Goal: Task Accomplishment & Management: Manage account settings

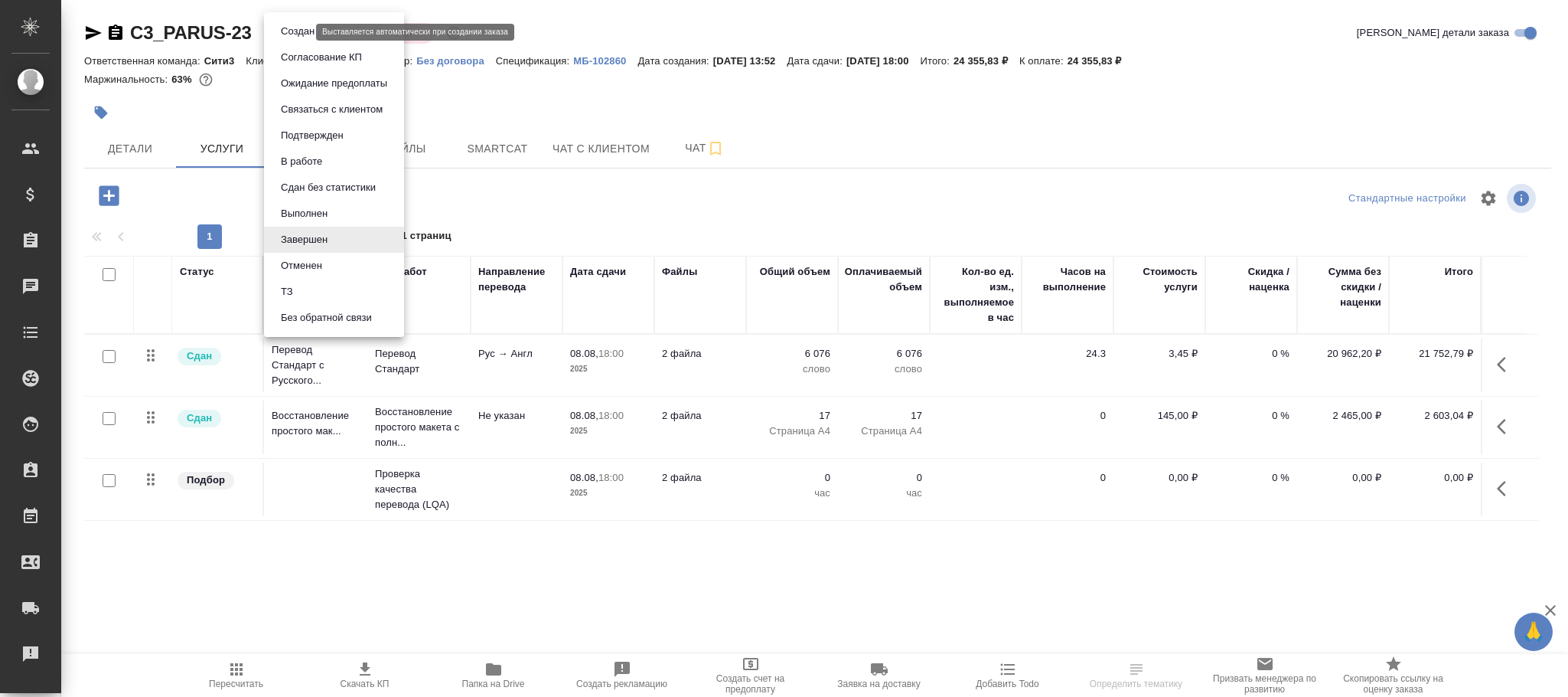
click at [299, 33] on body "🙏 .cls-1 fill:#fff; AWATERA [PERSON_NAME]fokina Клиенты Спецификации Заказы Чат…" at bounding box center [784, 348] width 1568 height 697
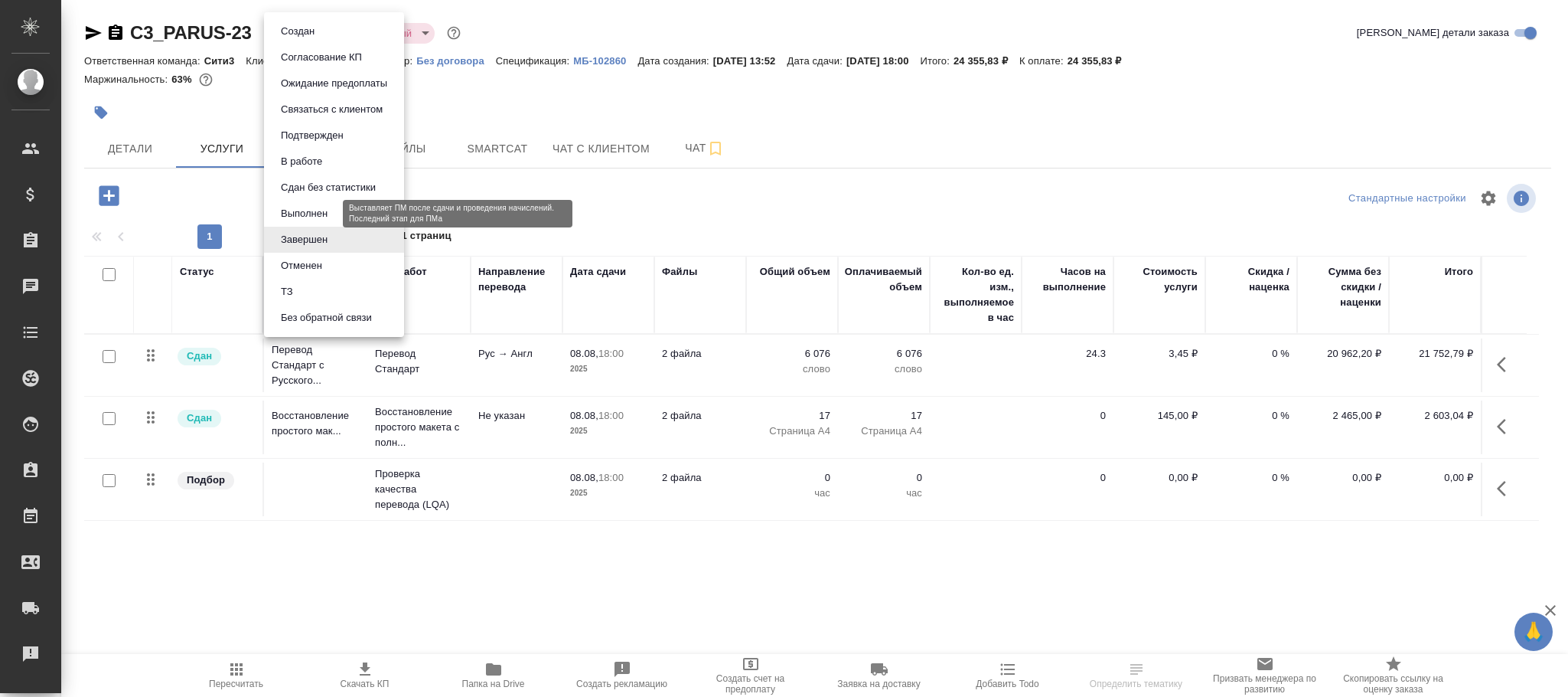
drag, startPoint x: 322, startPoint y: 210, endPoint x: 338, endPoint y: 210, distance: 16.0
click at [328, 210] on button "Выполнен" at bounding box center [304, 213] width 56 height 17
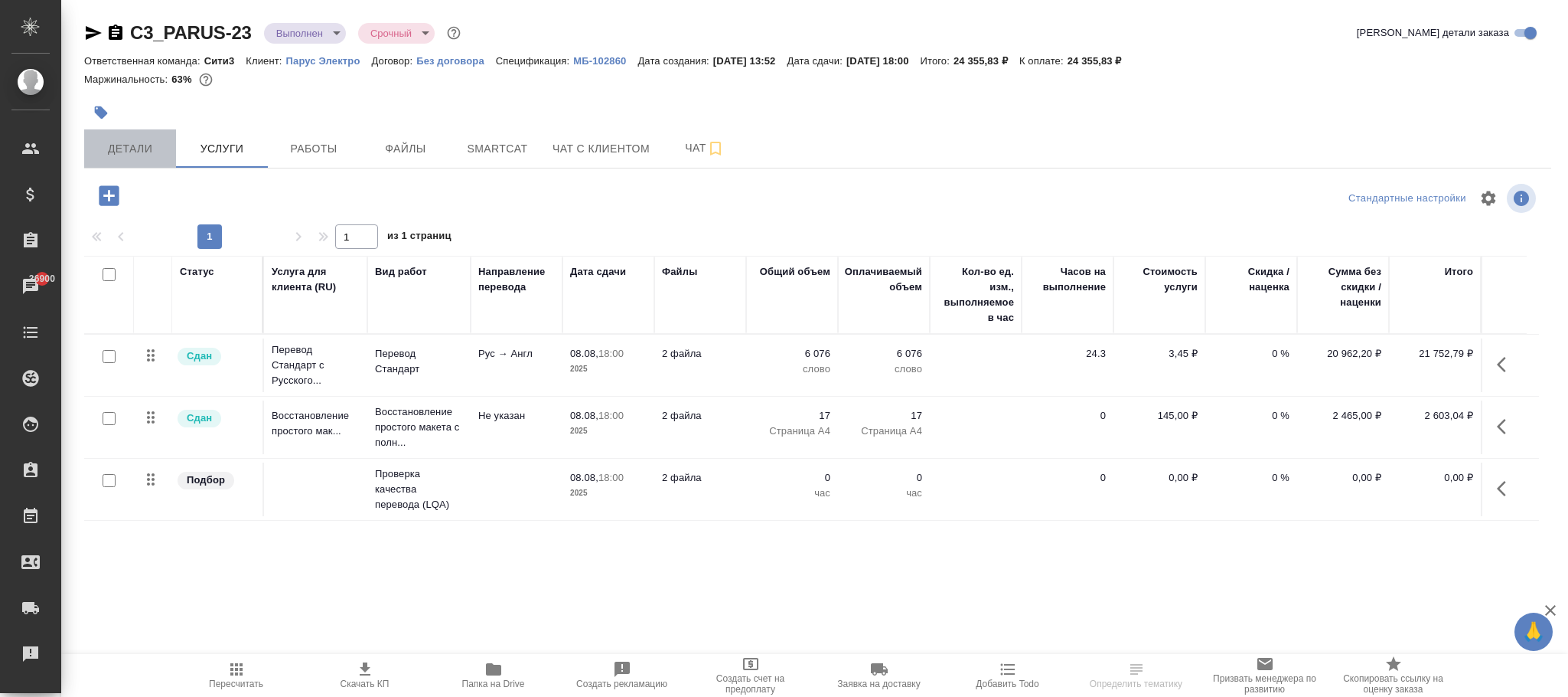
click at [130, 134] on button "Детали" at bounding box center [130, 149] width 92 height 38
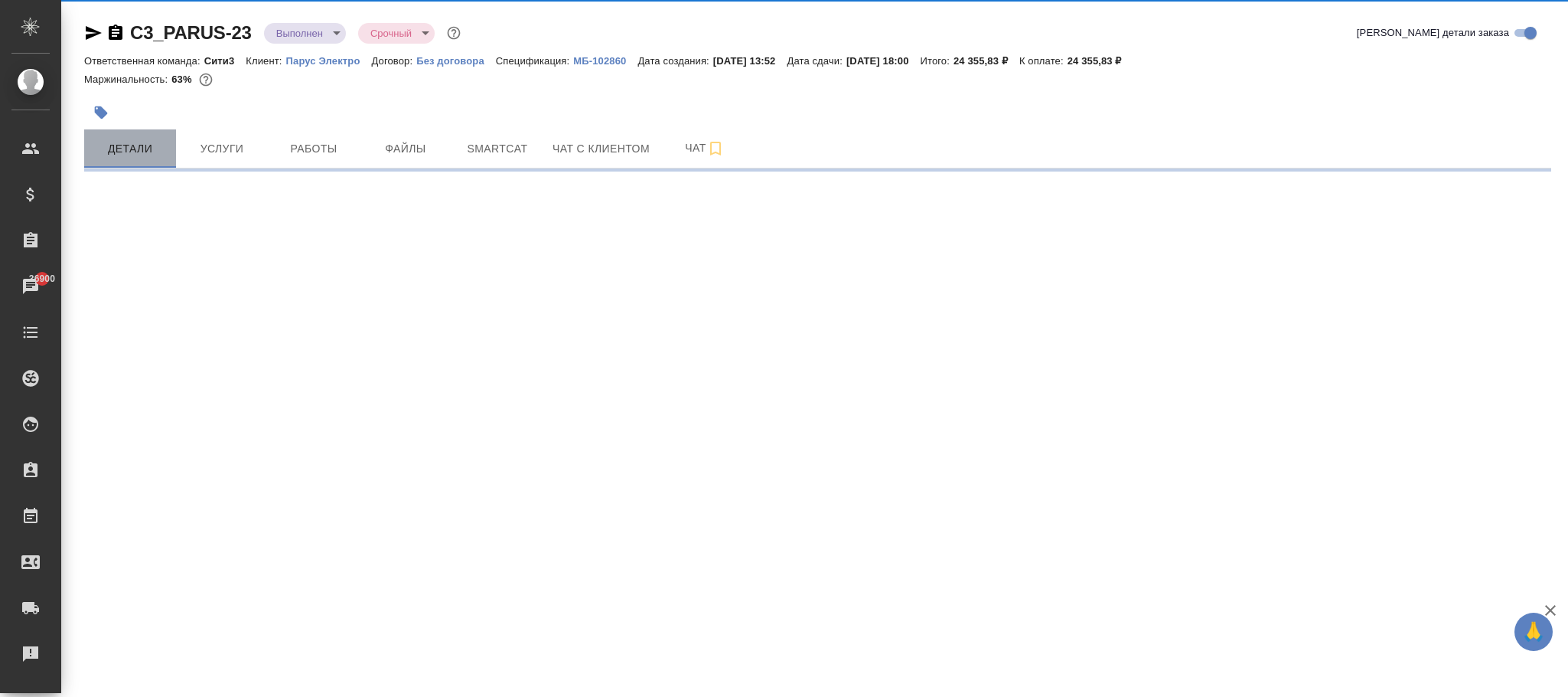
click at [126, 150] on span "Детали" at bounding box center [130, 149] width 74 height 19
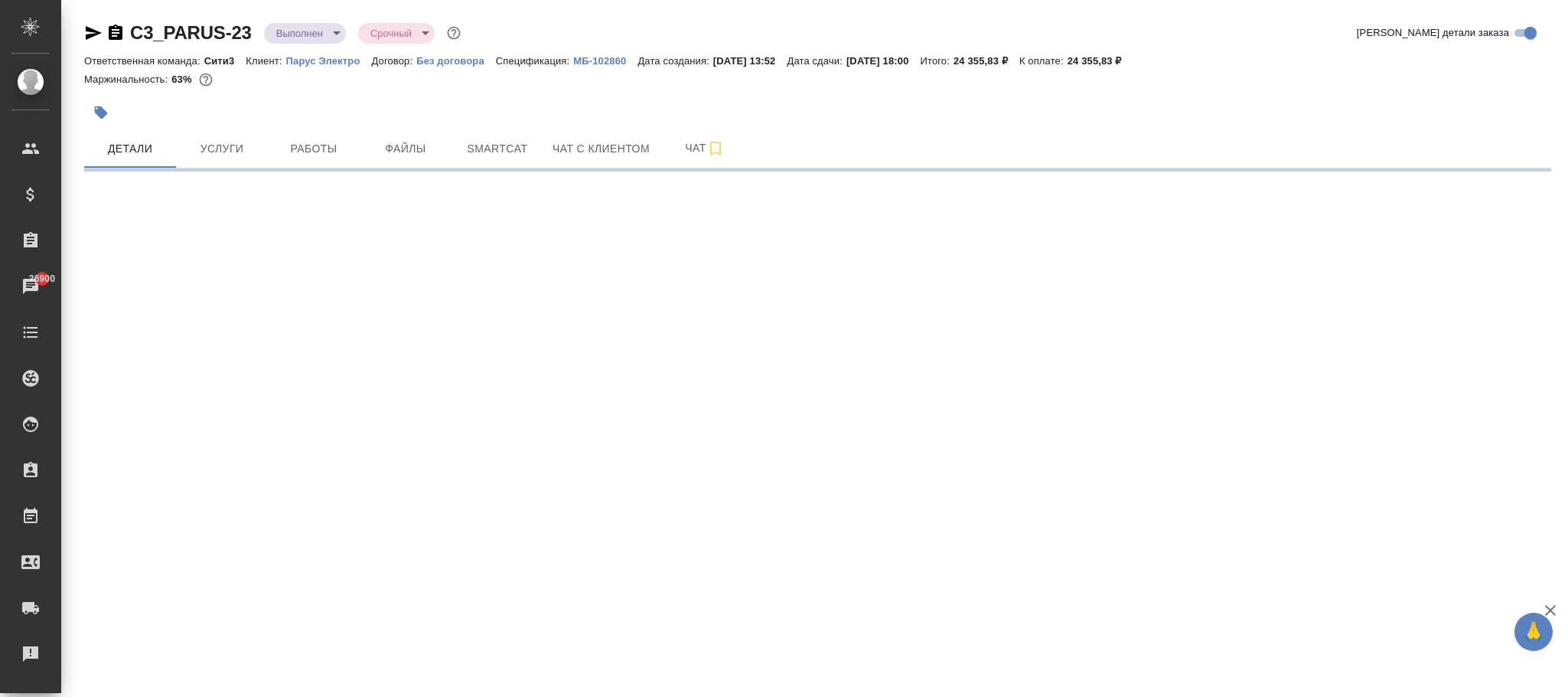
select select "RU"
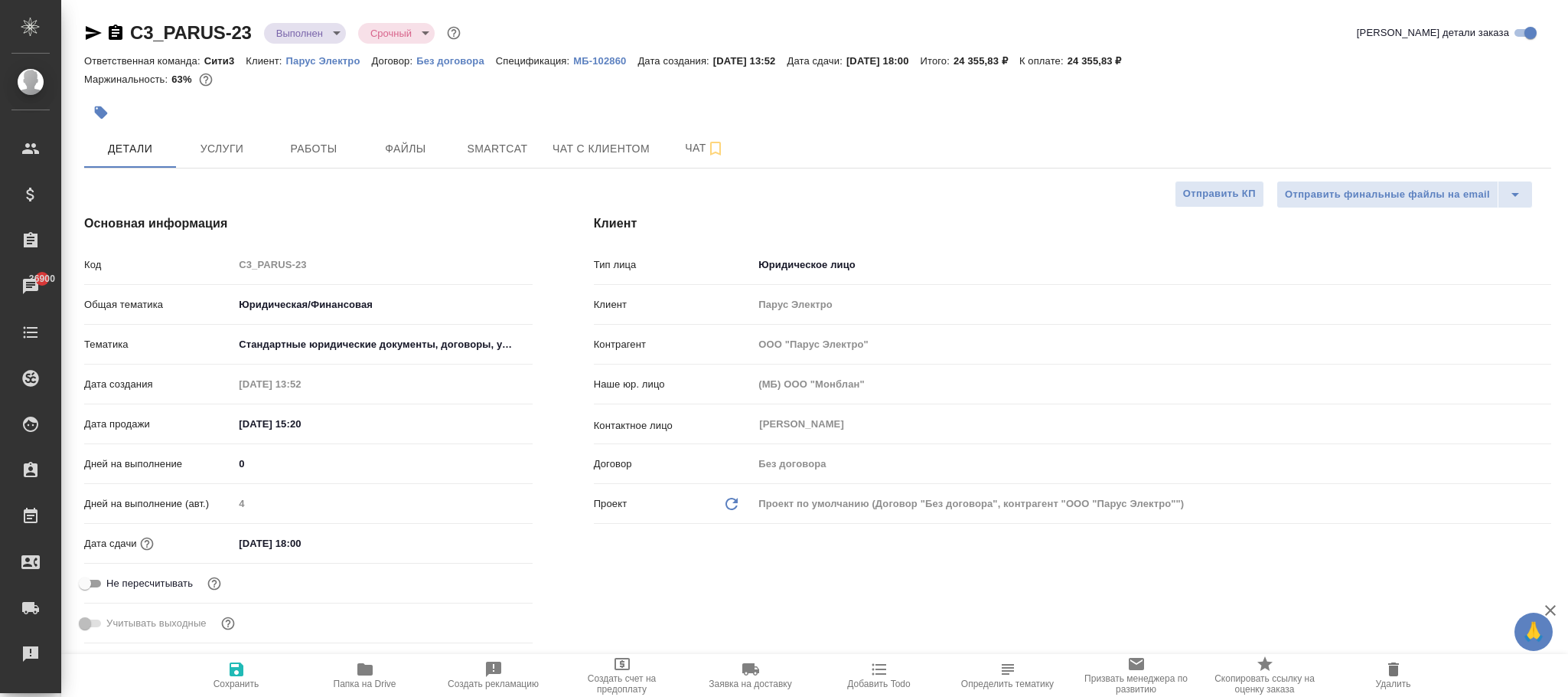
type textarea "x"
click at [223, 674] on span "Сохранить" at bounding box center [237, 675] width 110 height 29
type textarea "x"
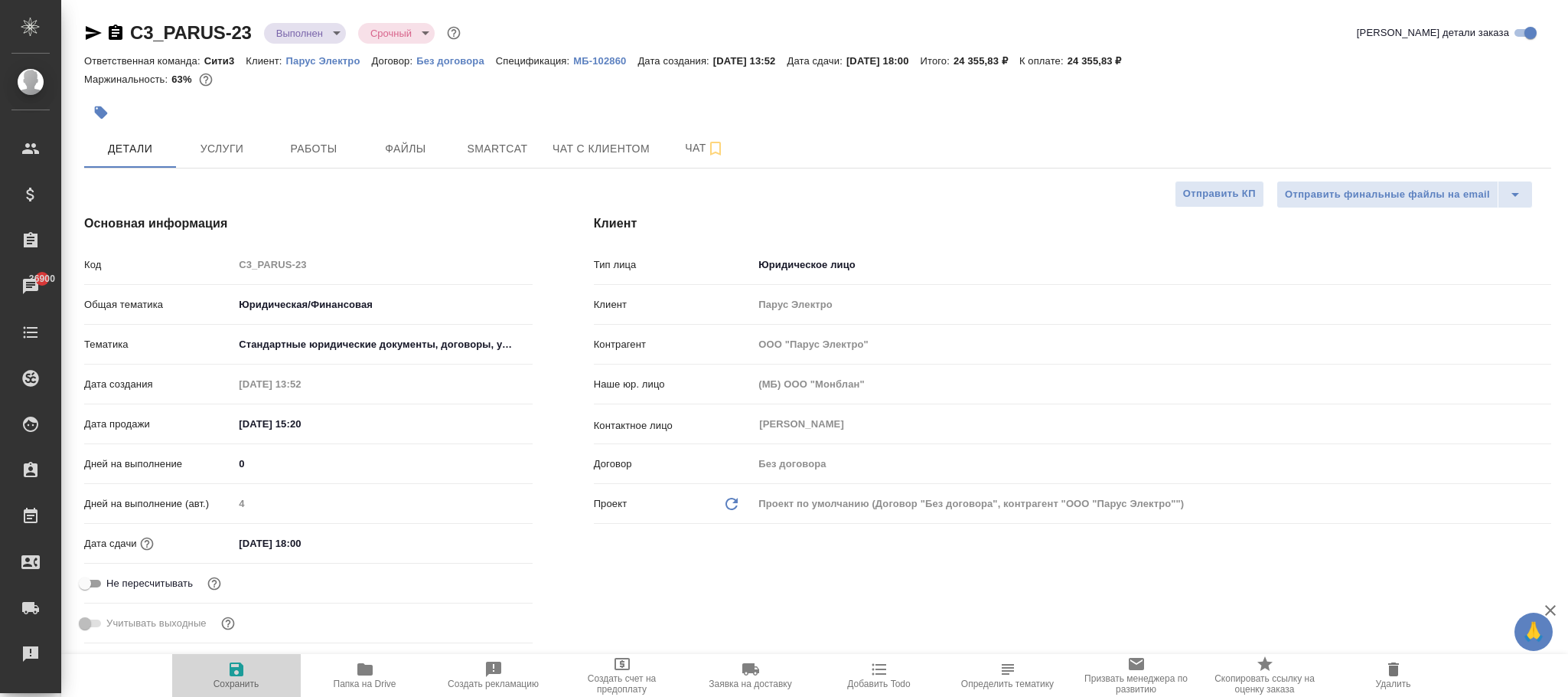
type textarea "x"
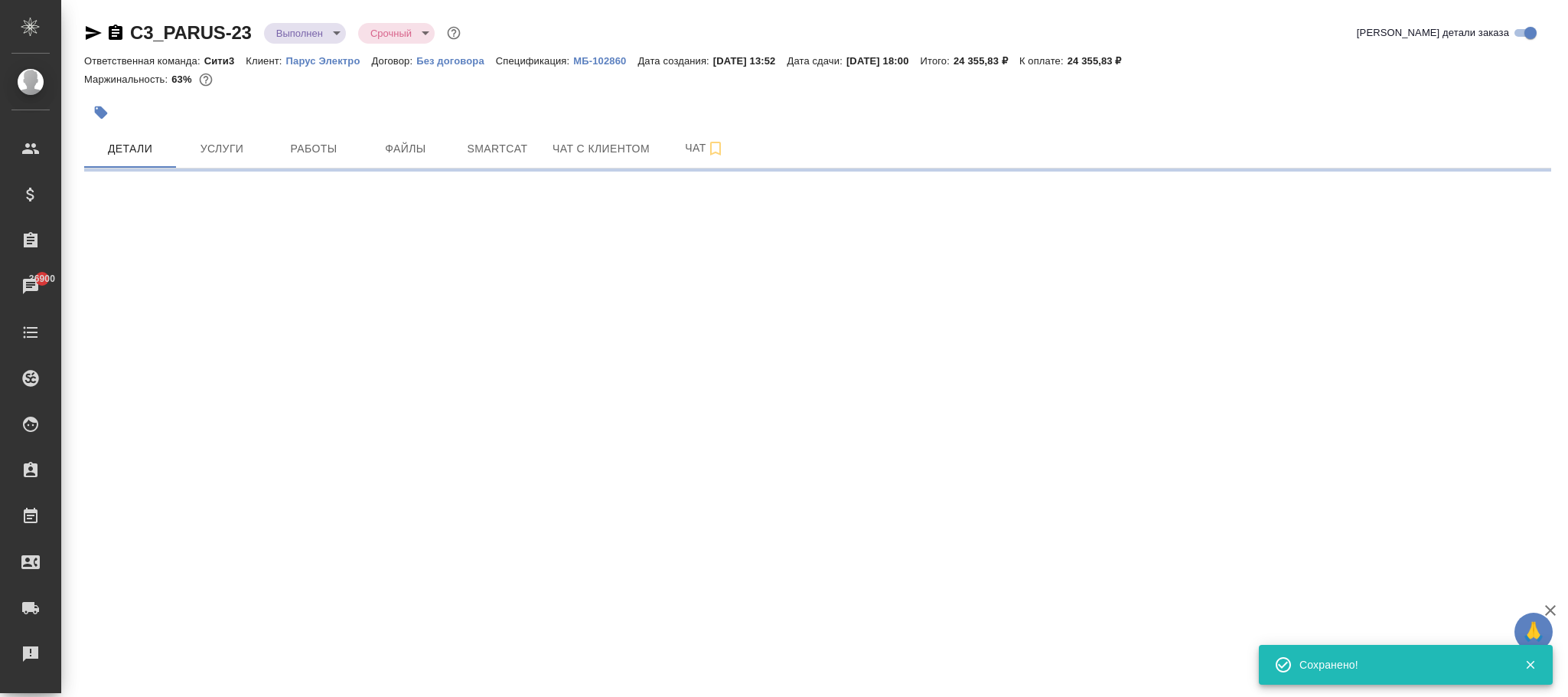
select select "RU"
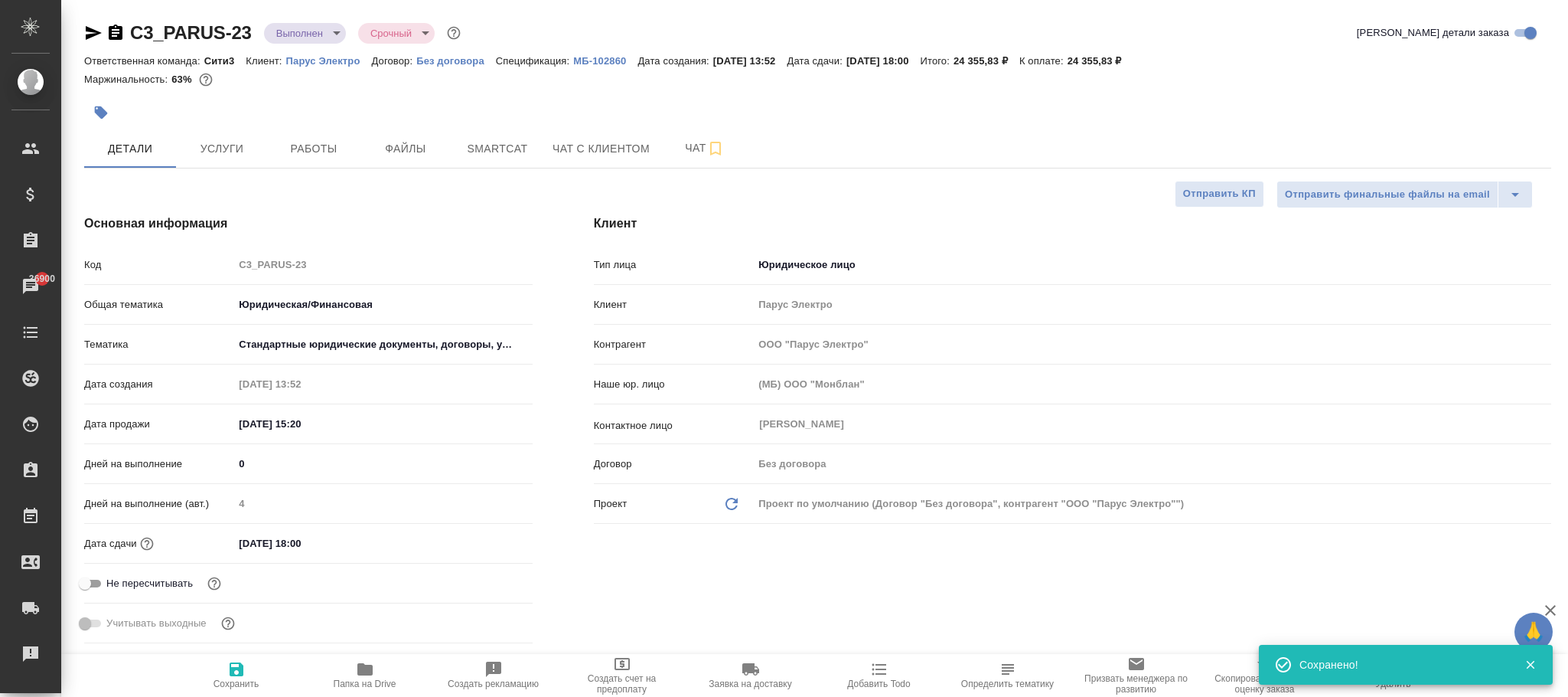
type textarea "x"
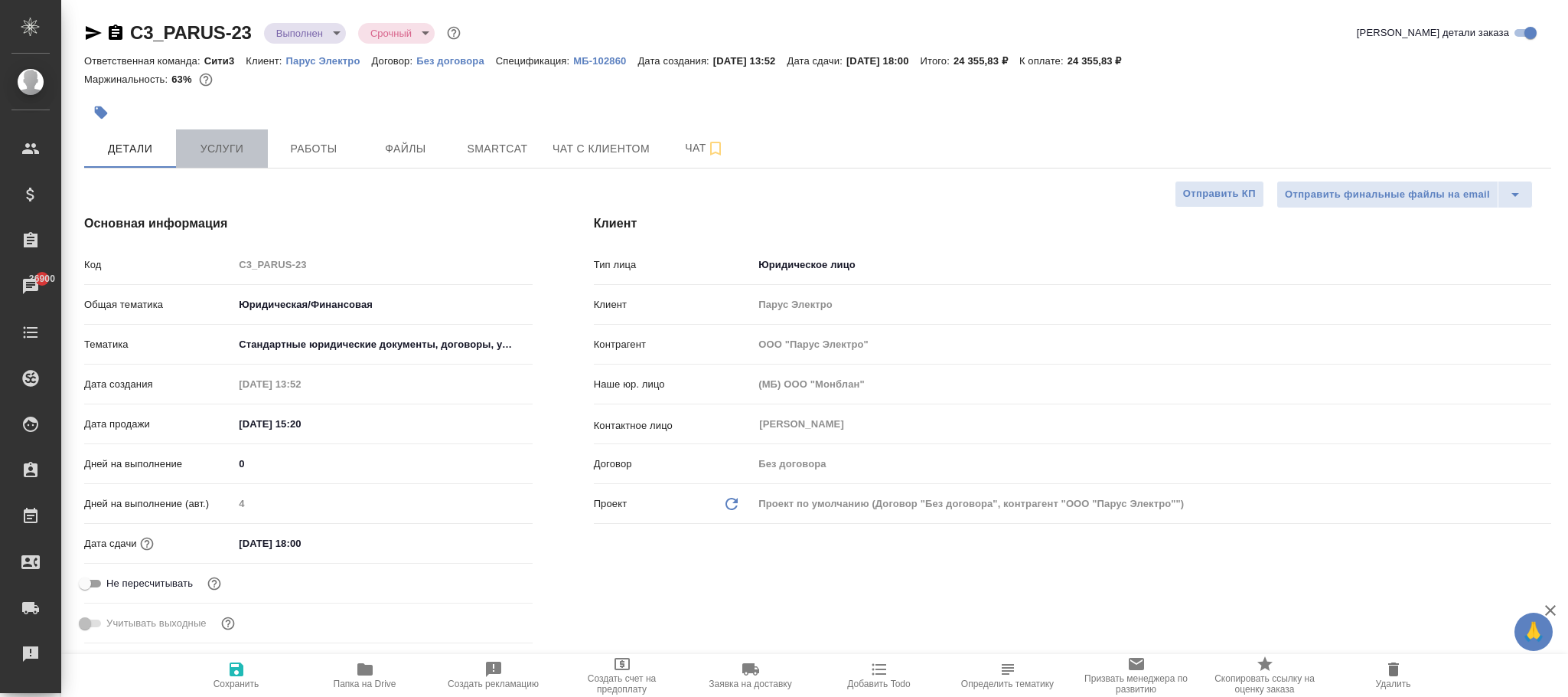
click at [223, 151] on span "Услуги" at bounding box center [222, 149] width 74 height 19
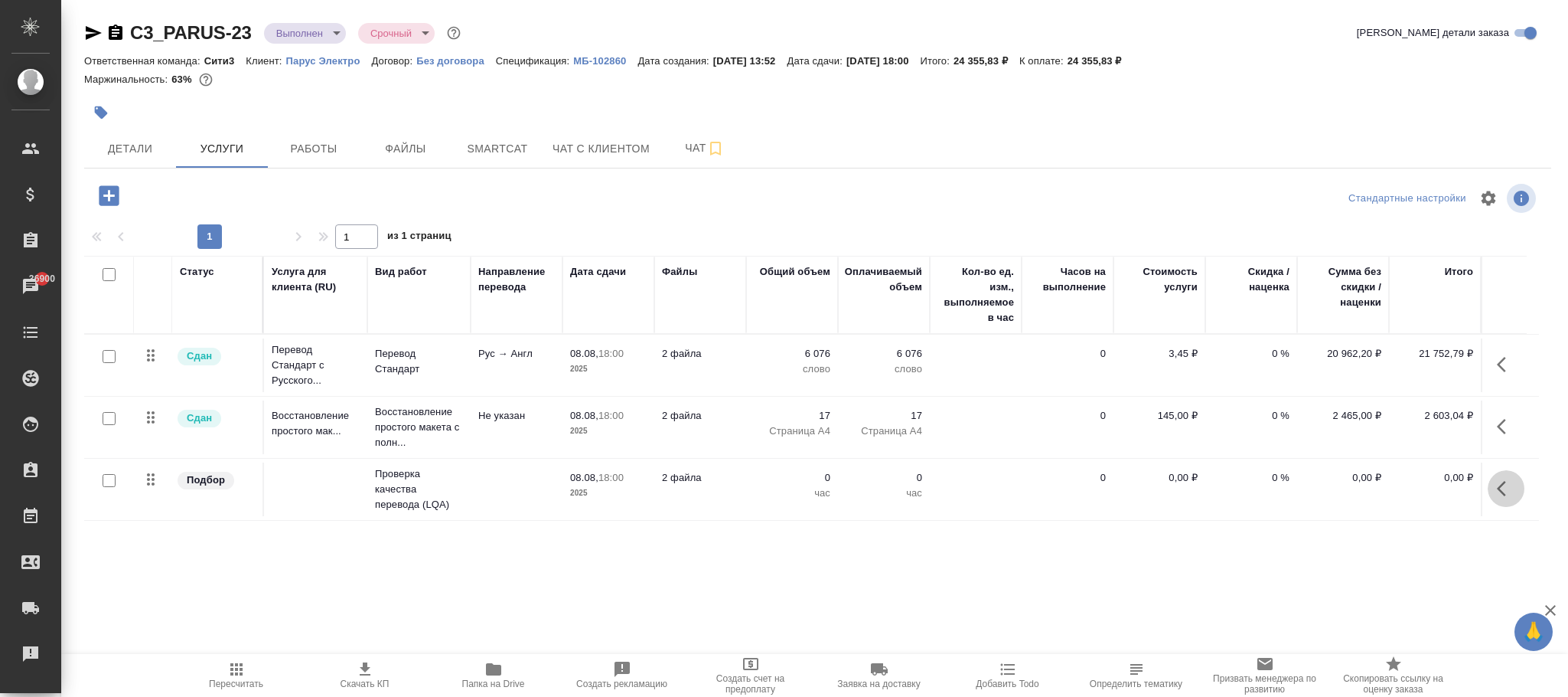
click at [1504, 495] on icon "button" at bounding box center [1506, 488] width 18 height 18
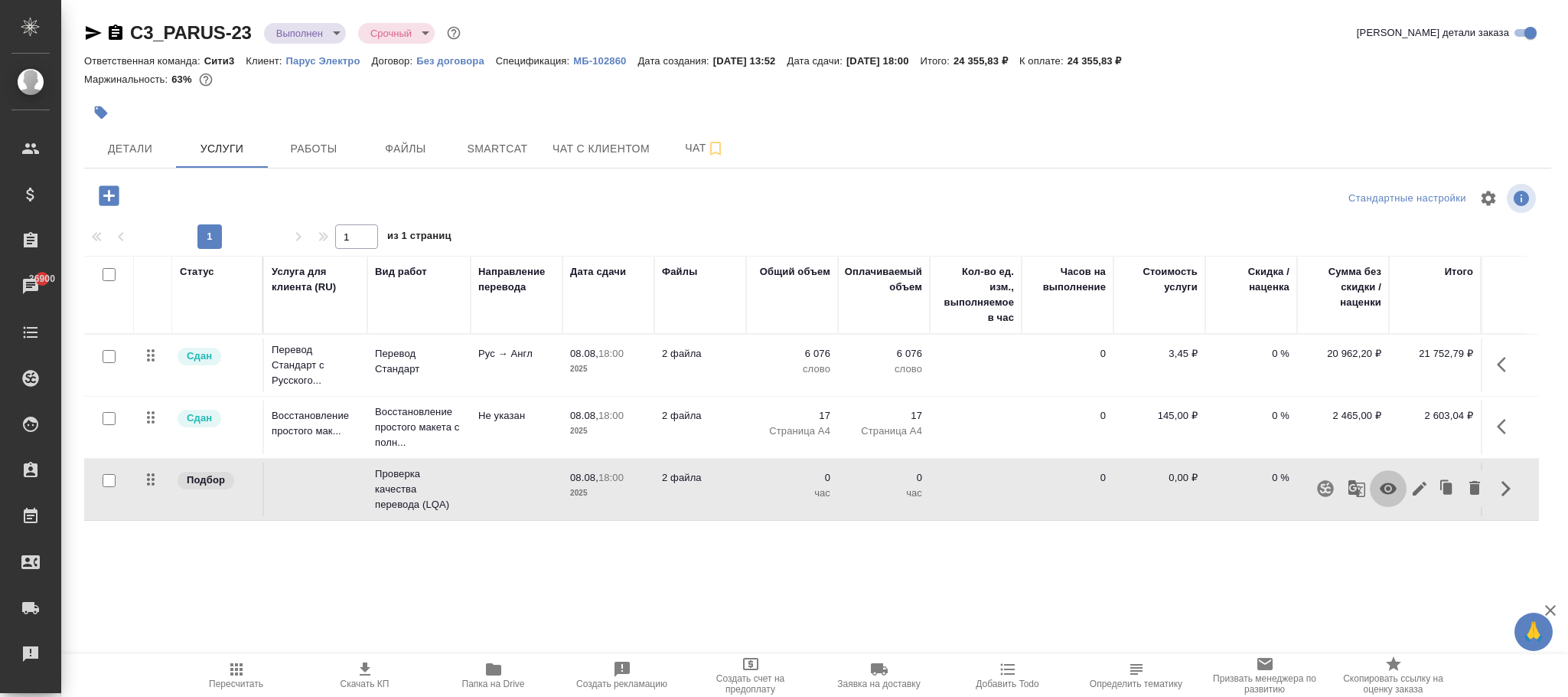
click at [1391, 490] on icon "button" at bounding box center [1388, 488] width 18 height 18
click at [238, 669] on icon "button" at bounding box center [236, 669] width 18 height 18
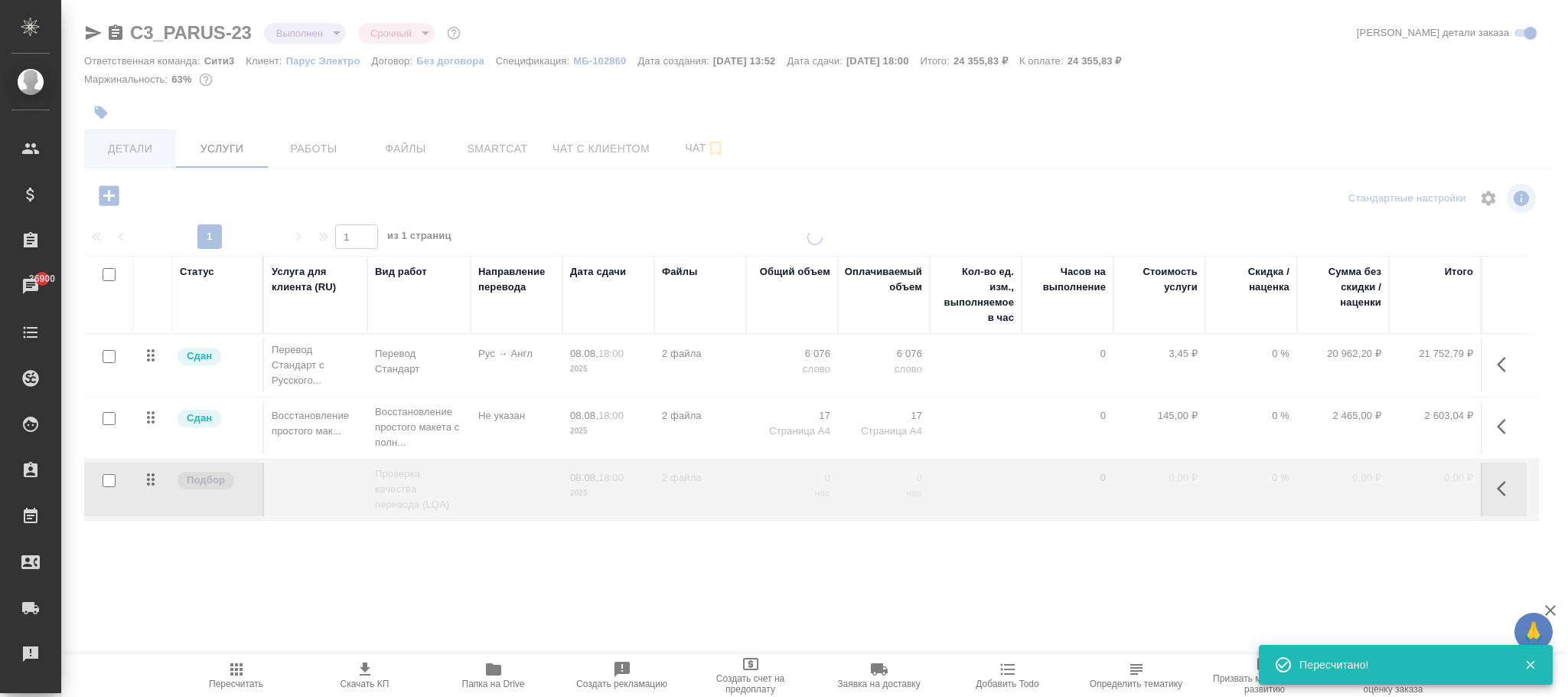
type input "normal"
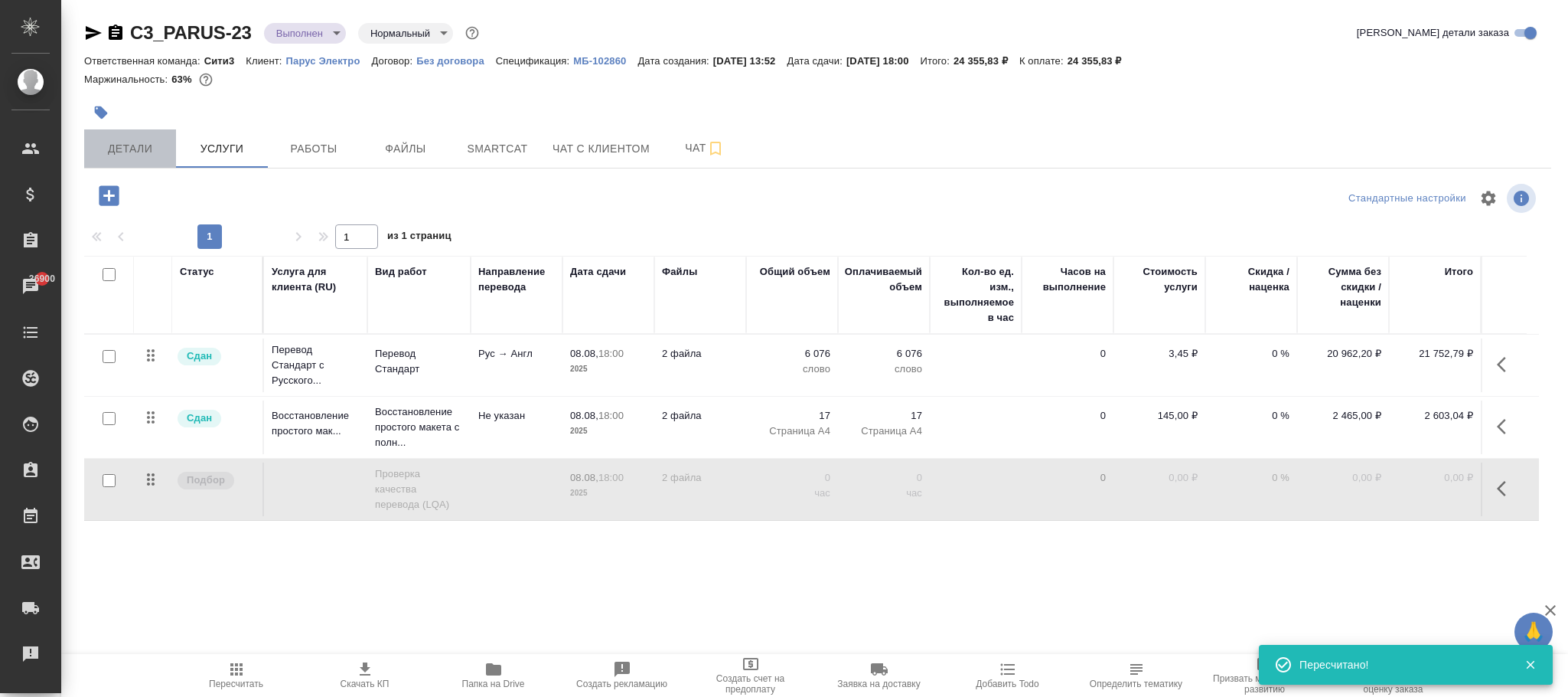
click at [134, 146] on span "Детали" at bounding box center [130, 149] width 74 height 19
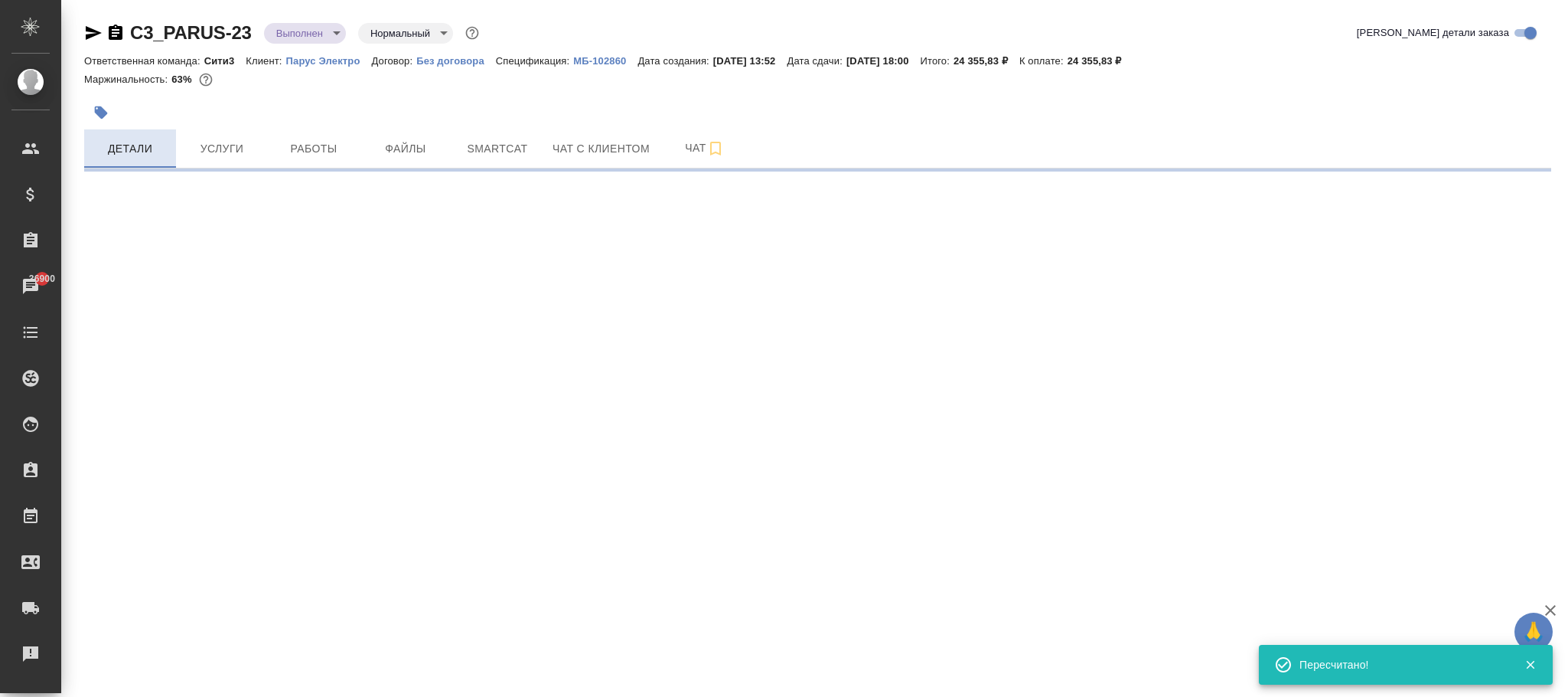
click at [145, 141] on span "Детали" at bounding box center [130, 149] width 74 height 19
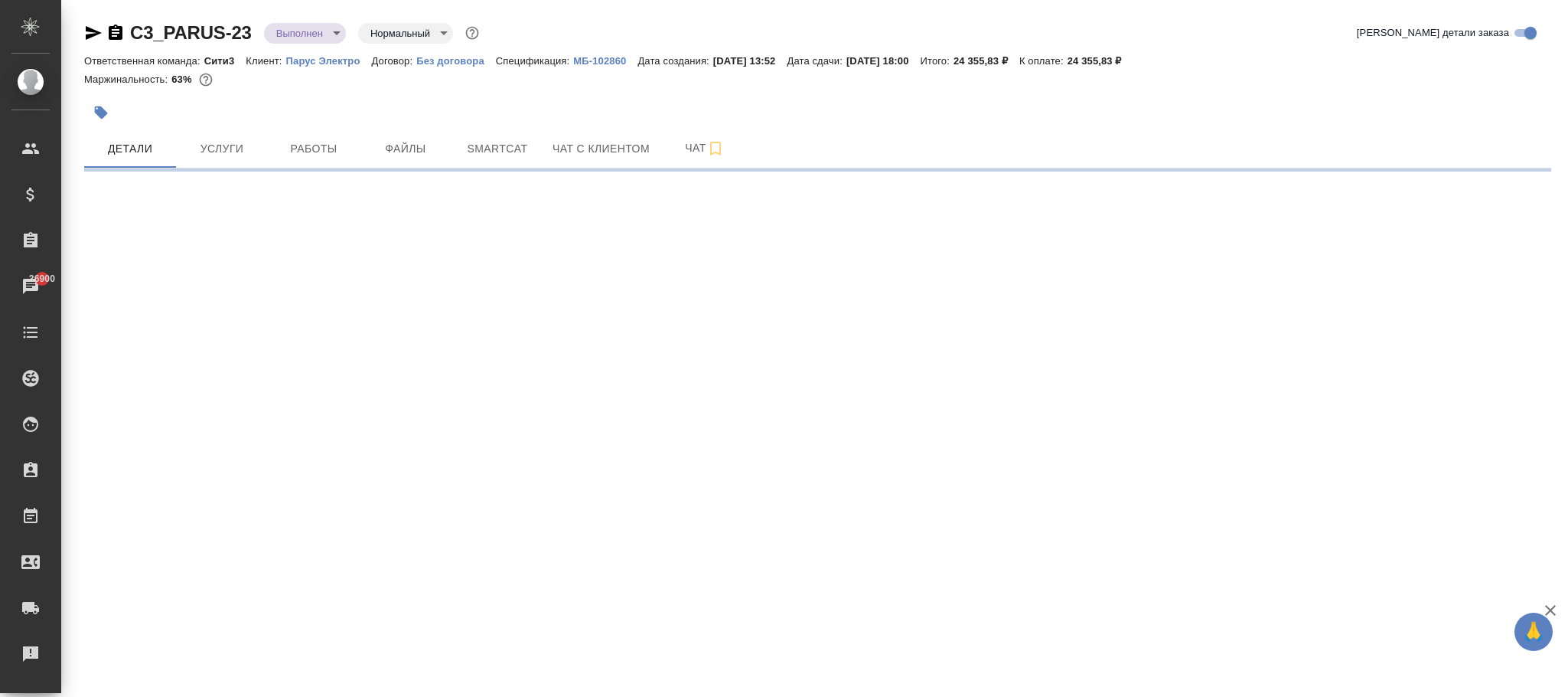
select select "RU"
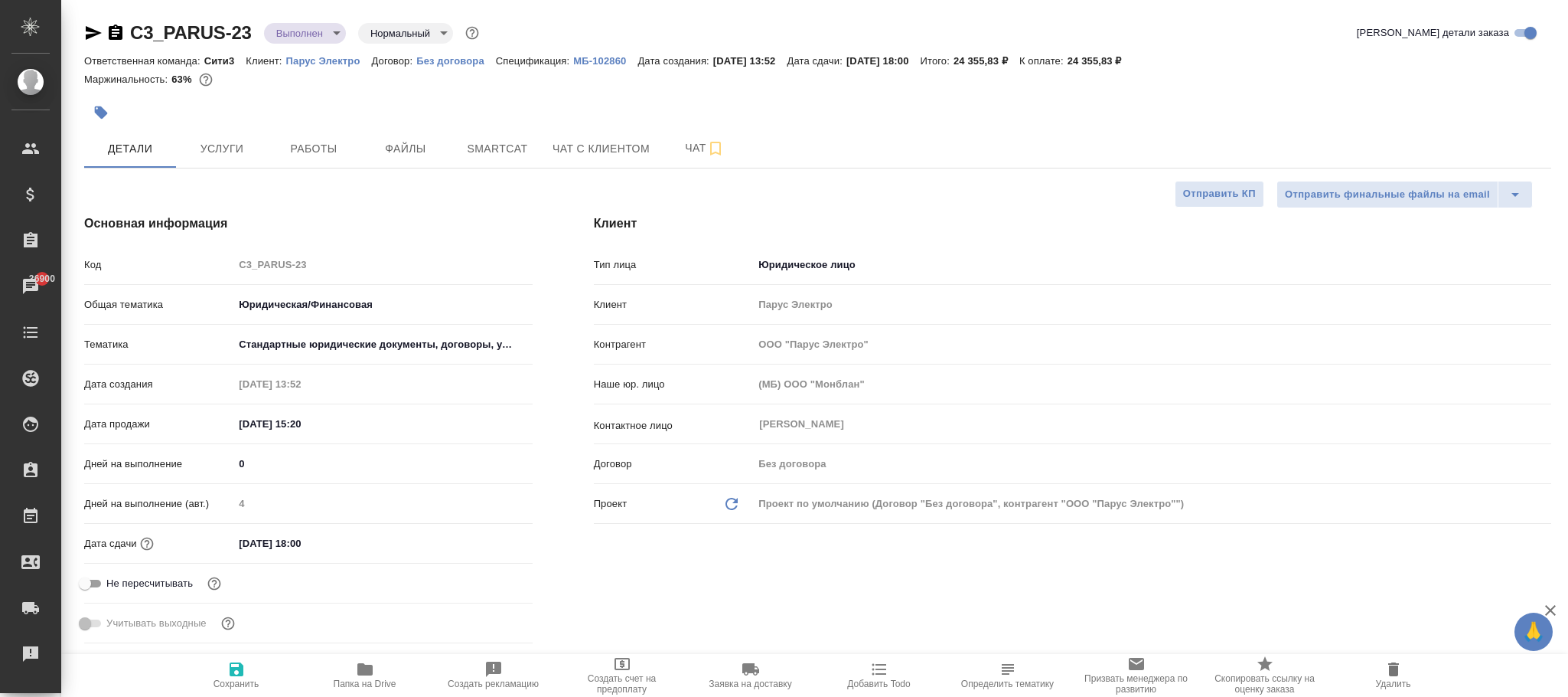
drag, startPoint x: 237, startPoint y: 678, endPoint x: 363, endPoint y: 30, distance: 660.1
click at [238, 676] on icon "button" at bounding box center [236, 669] width 18 height 18
type textarea "x"
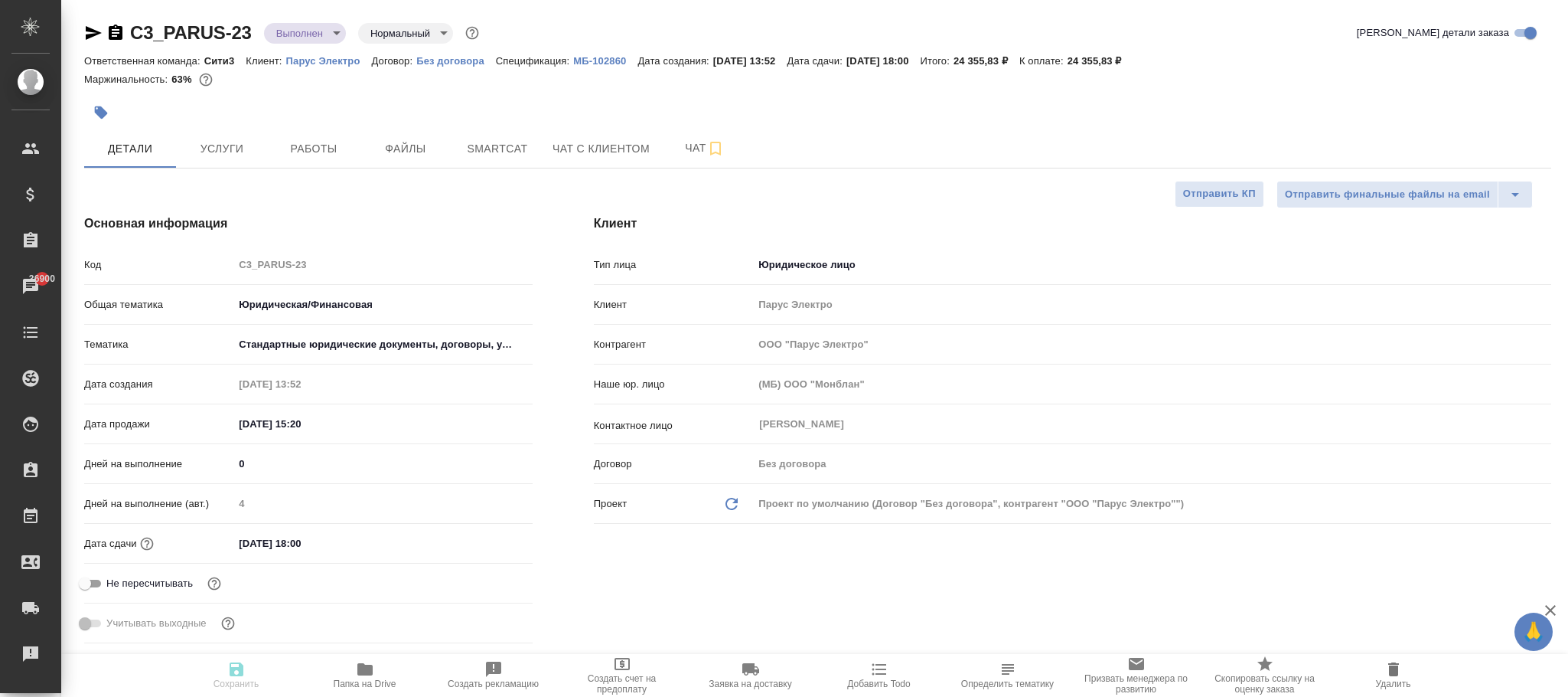
type textarea "x"
select select "RU"
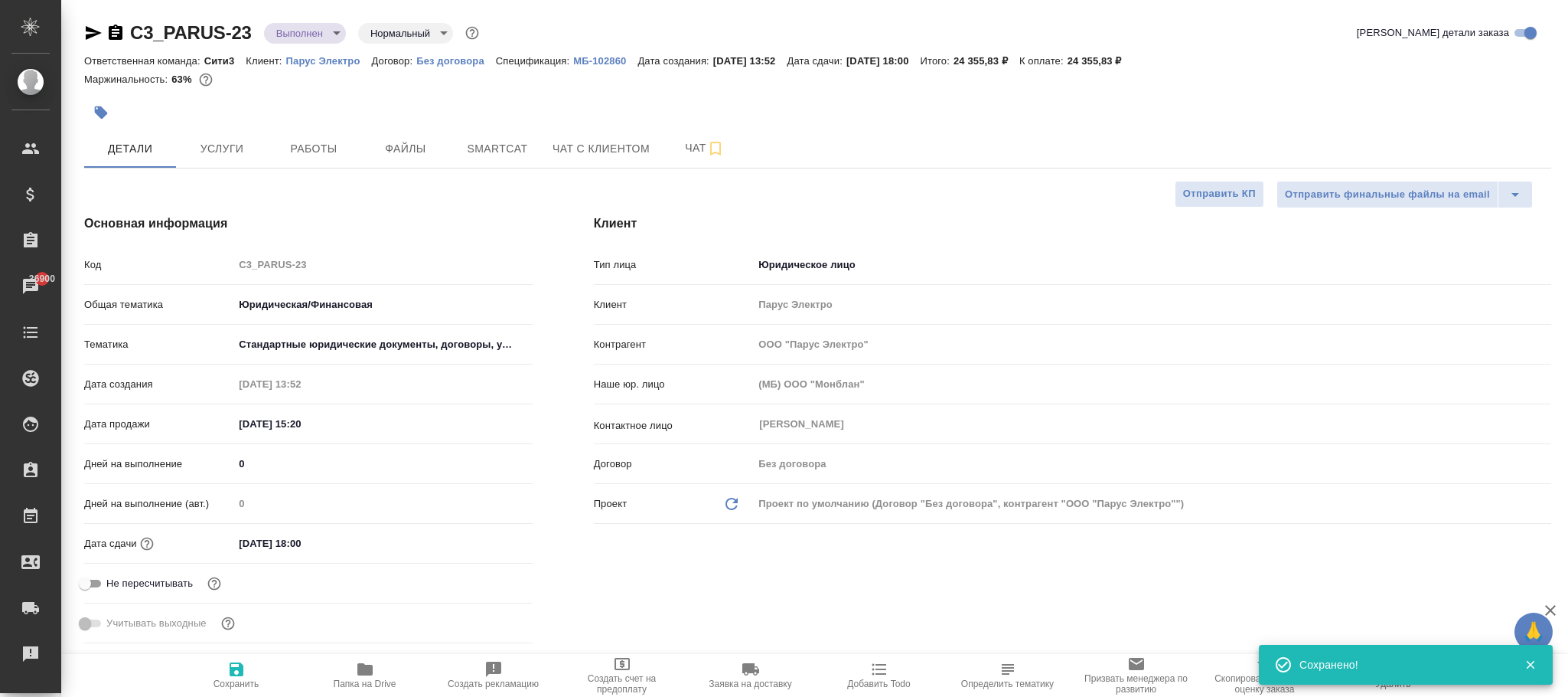
type textarea "x"
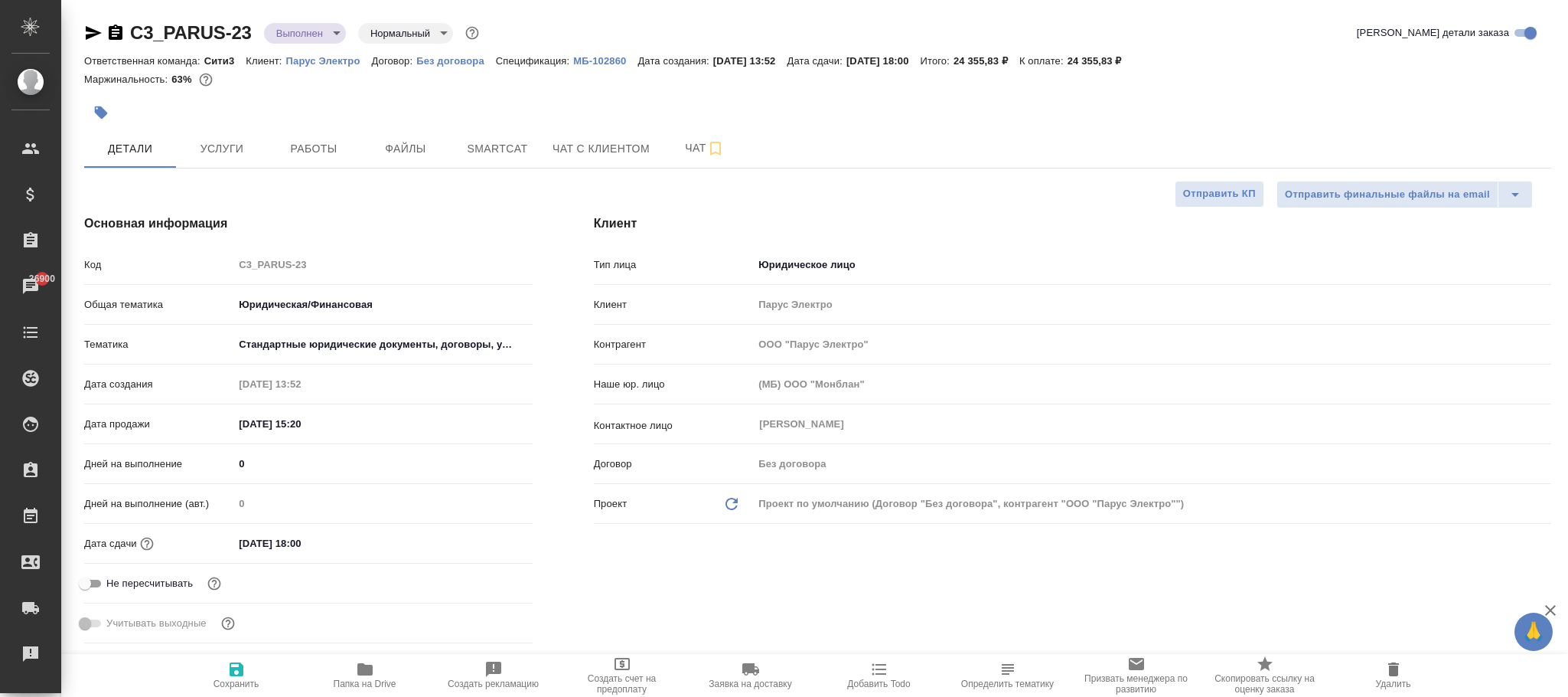
type textarea "x"
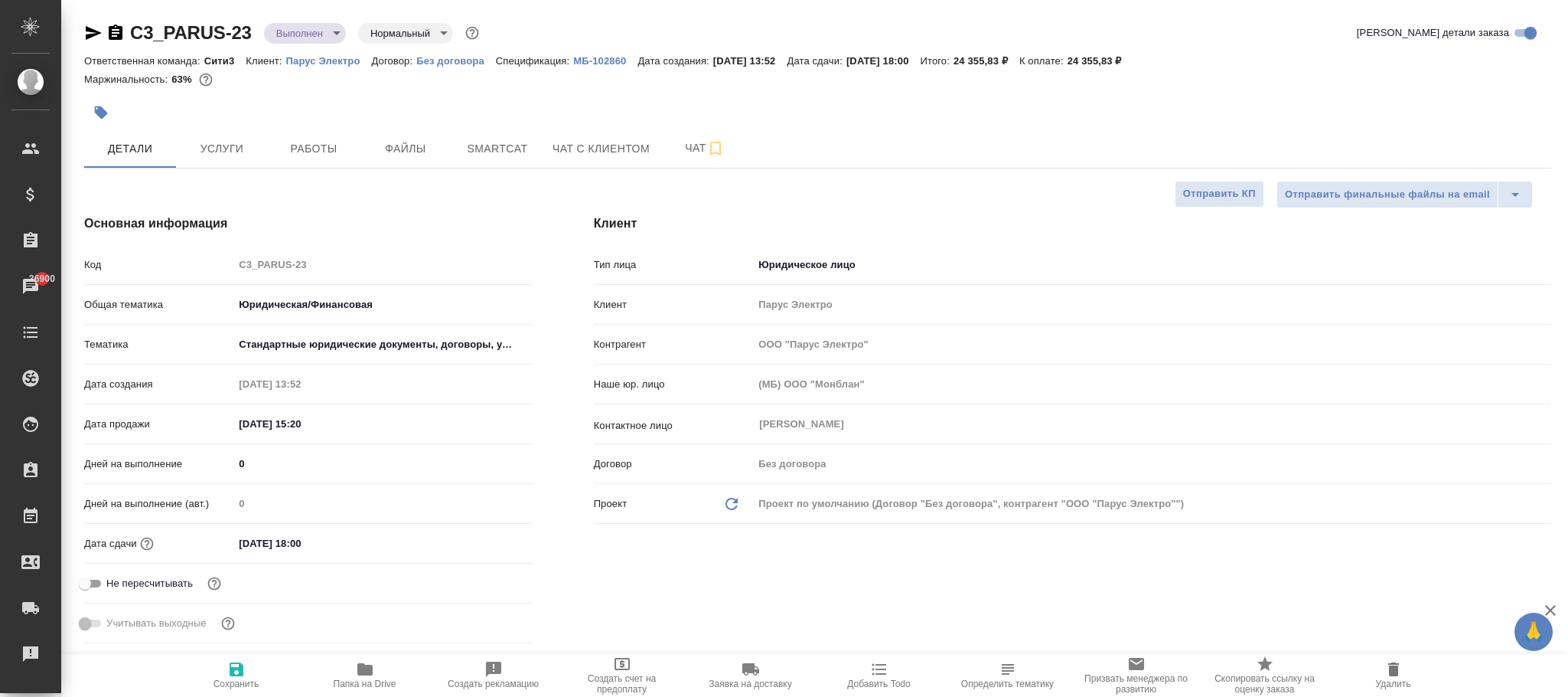
type textarea "x"
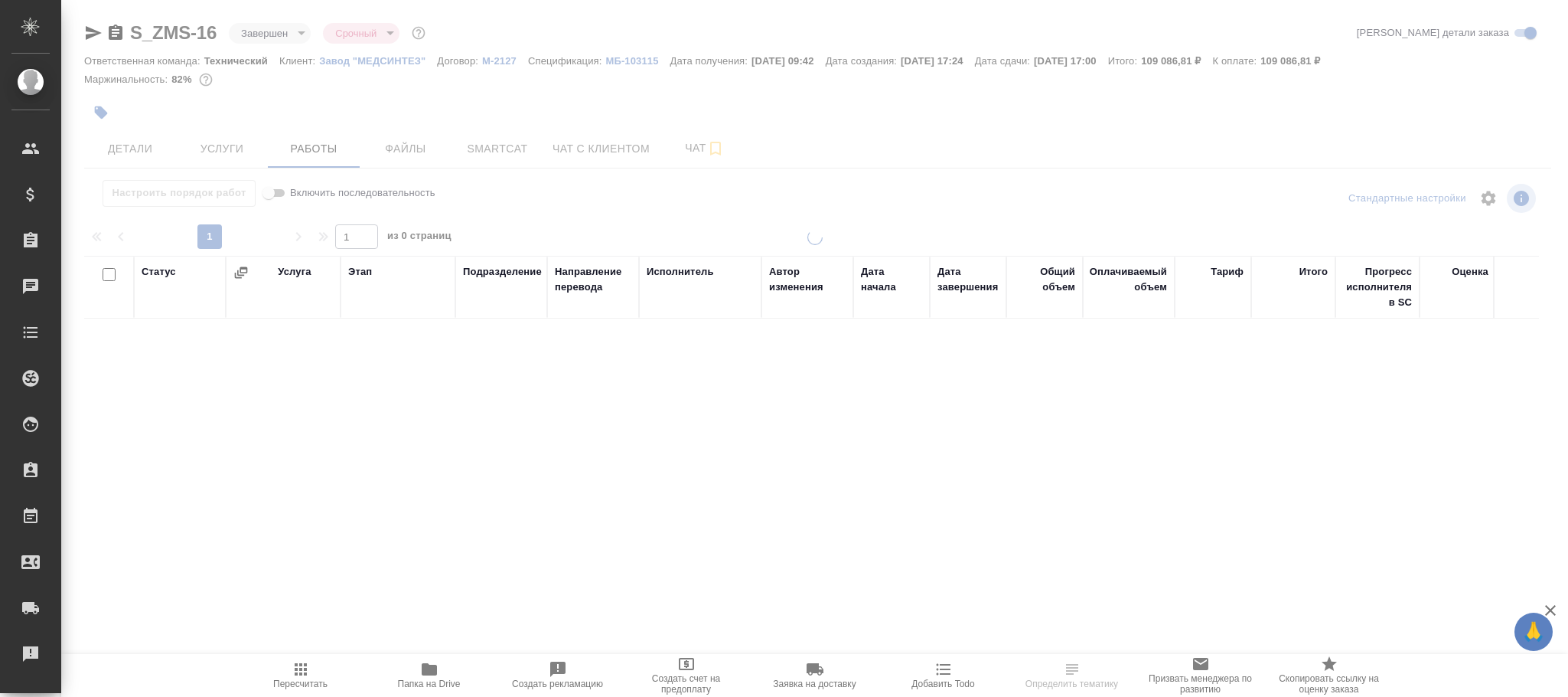
click at [290, 30] on body "🙏 .cls-1 fill:#fff; AWATERA Фокина Наталья n.fokina Клиенты Спецификации Заказы…" at bounding box center [784, 348] width 1568 height 697
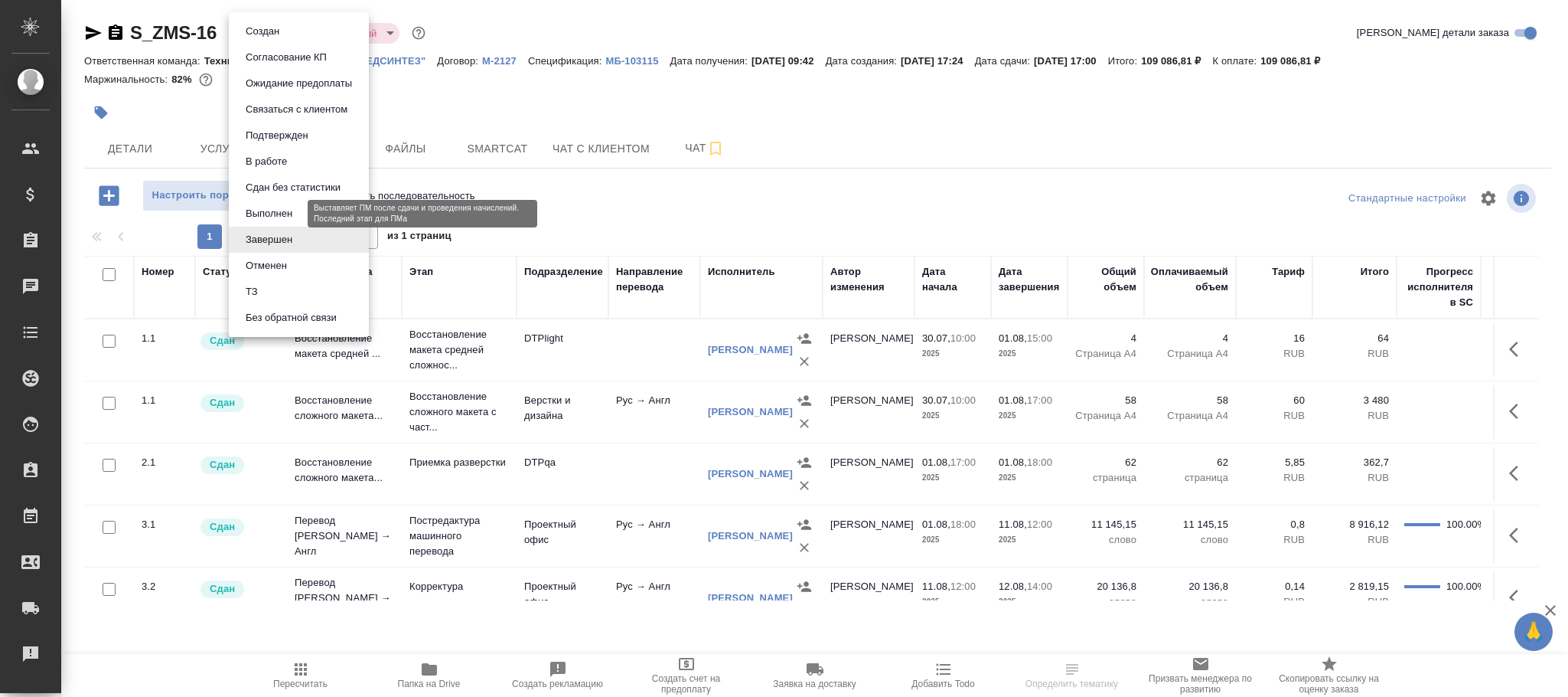
click at [278, 209] on button "Выполнен" at bounding box center [269, 213] width 56 height 17
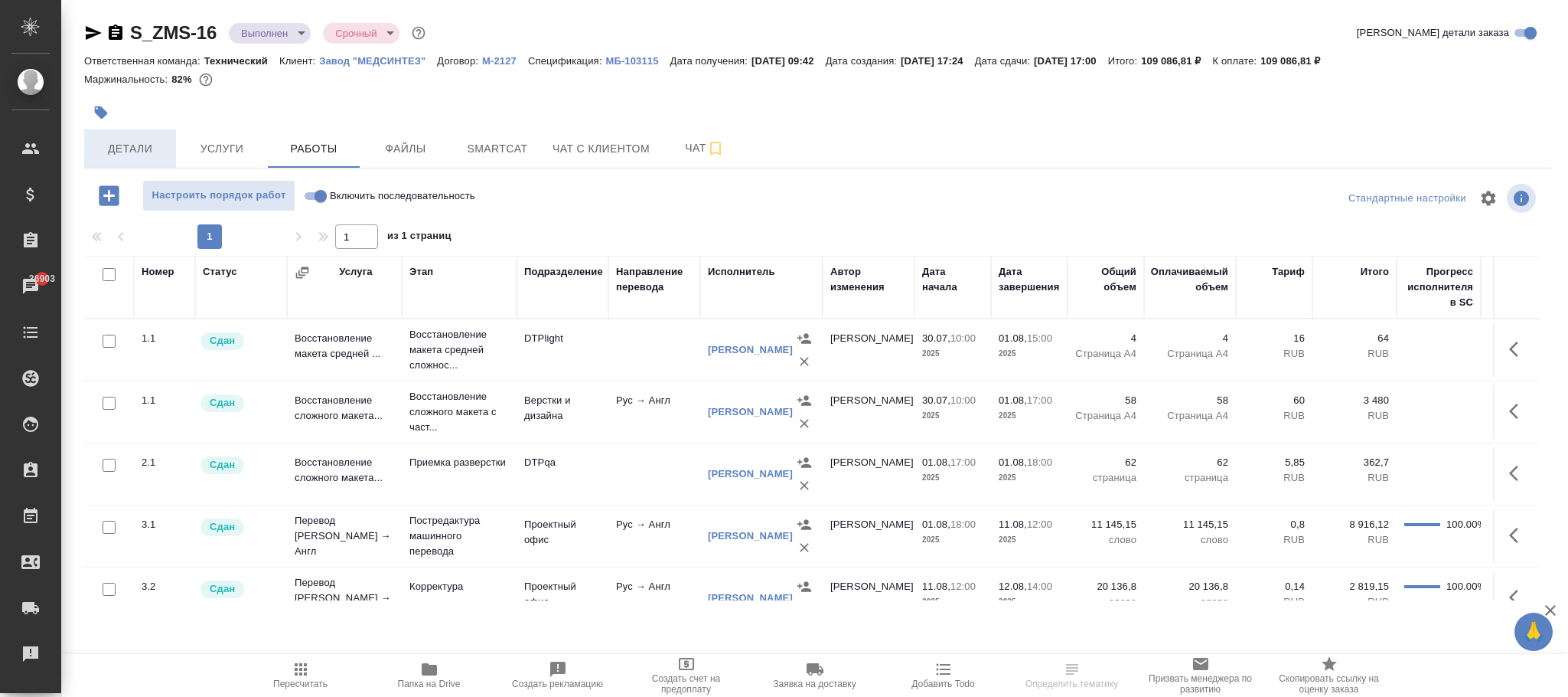
click at [132, 143] on span "Детали" at bounding box center [130, 149] width 74 height 19
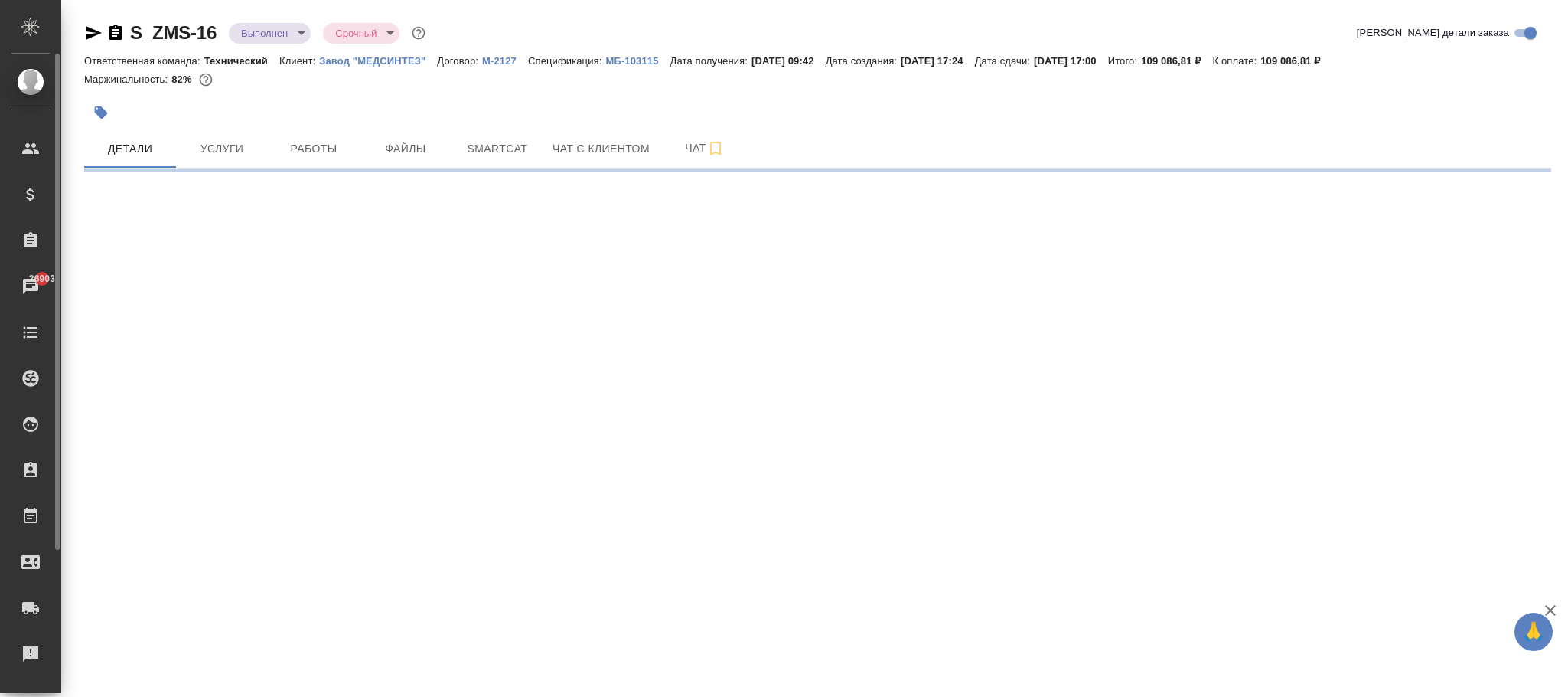
select select "RU"
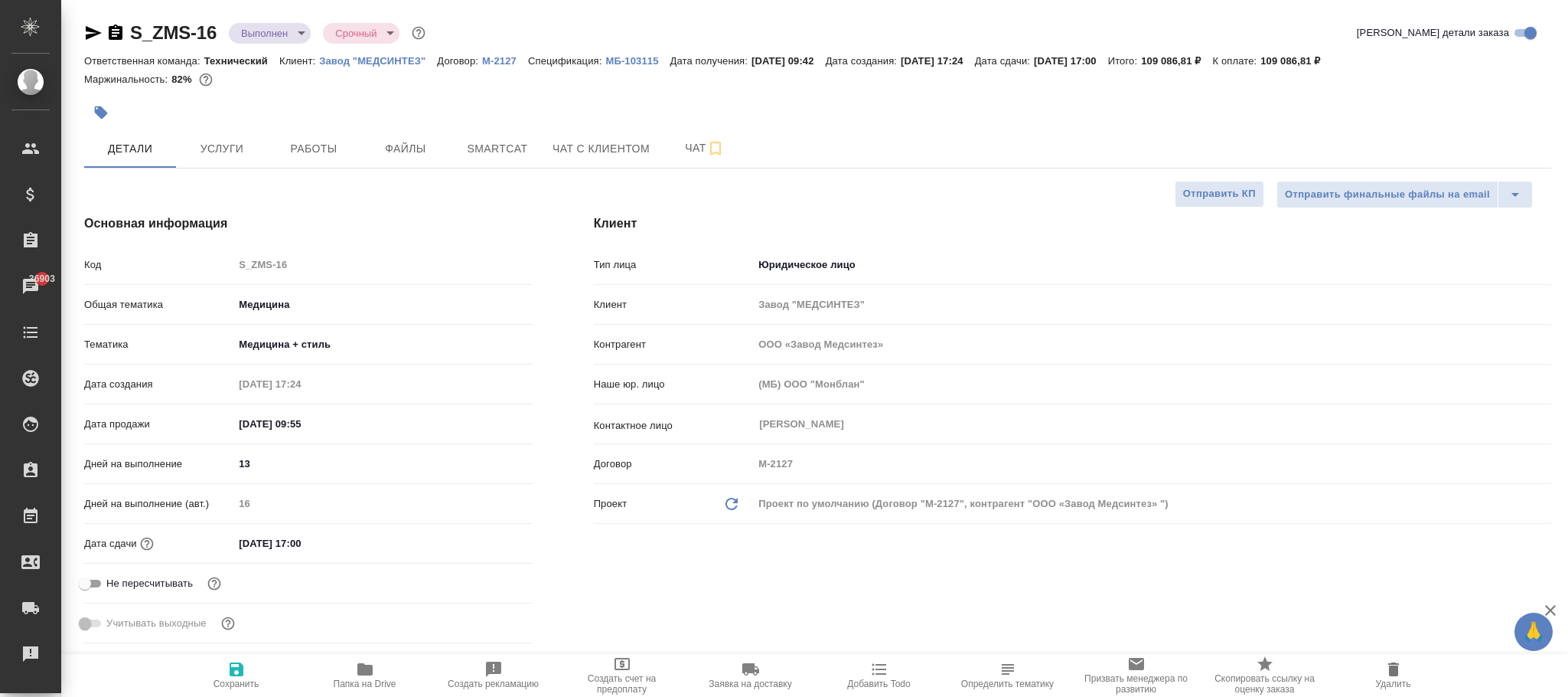
drag, startPoint x: 42, startPoint y: 632, endPoint x: 232, endPoint y: 674, distance: 194.6
click at [221, 674] on span "Сохранить" at bounding box center [237, 675] width 110 height 29
type input "ООО «Завод Медсинтез»"
type textarea "x"
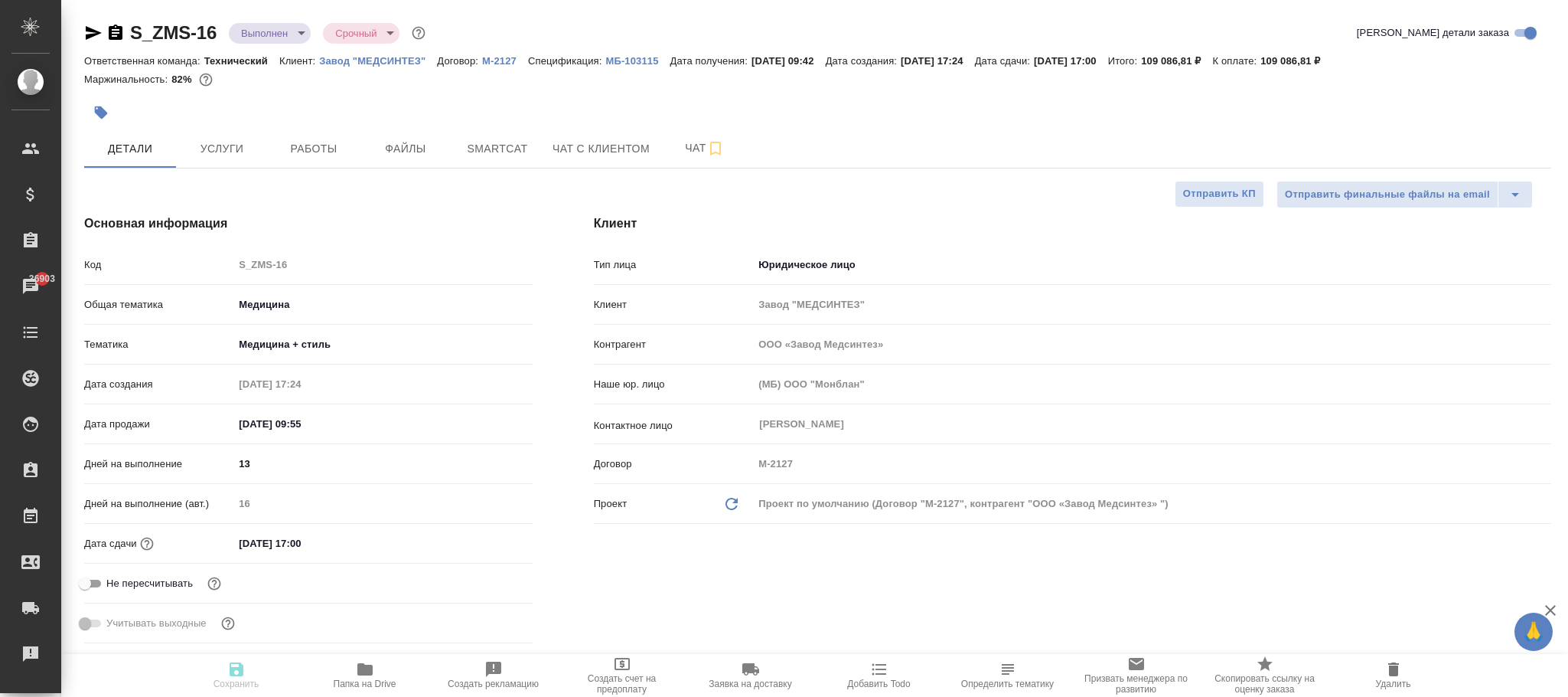
type textarea "x"
type input "ООО «Завод Медсинтез»"
type textarea "x"
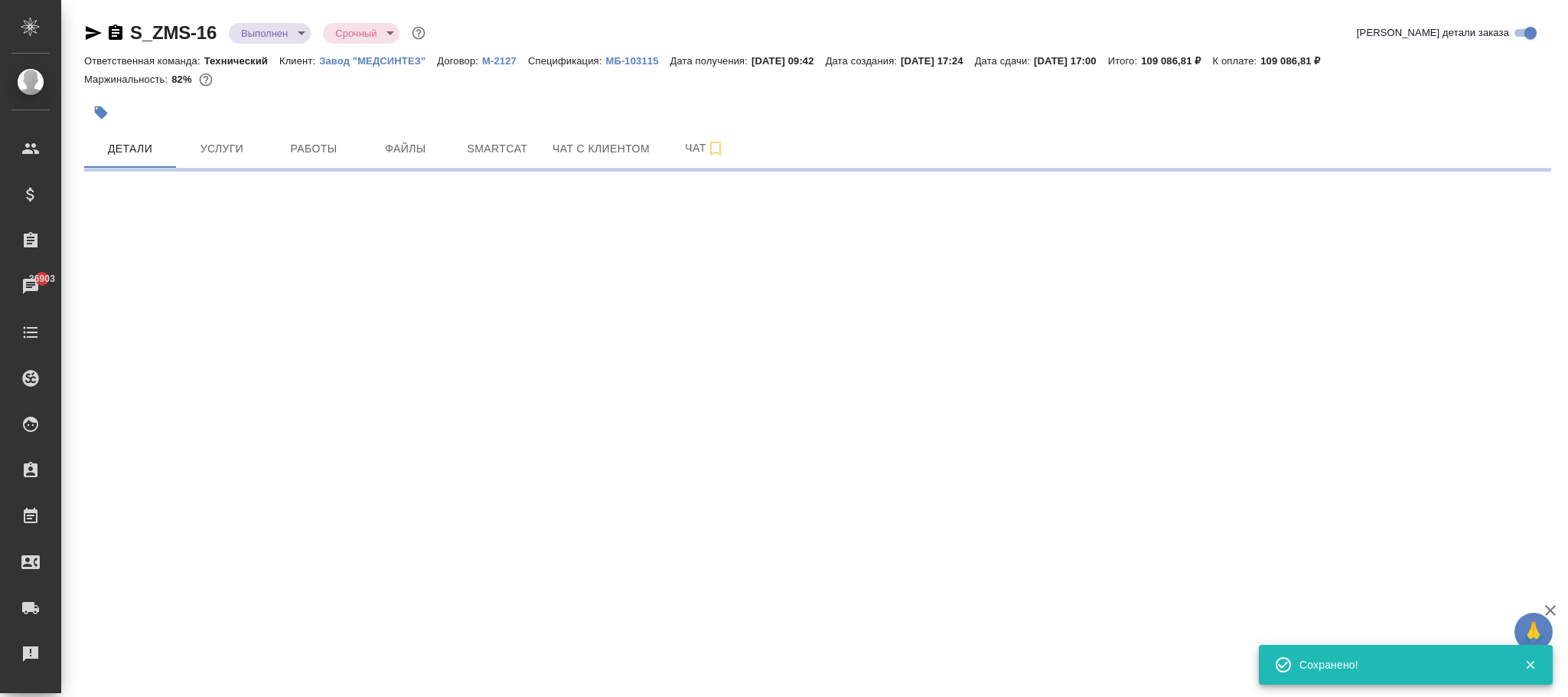
click at [230, 674] on div ".cls-1 fill:#fff; AWATERA Фокина Наталья n.fokina Клиенты Спецификации Заказы 3…" at bounding box center [784, 348] width 1568 height 697
select select "RU"
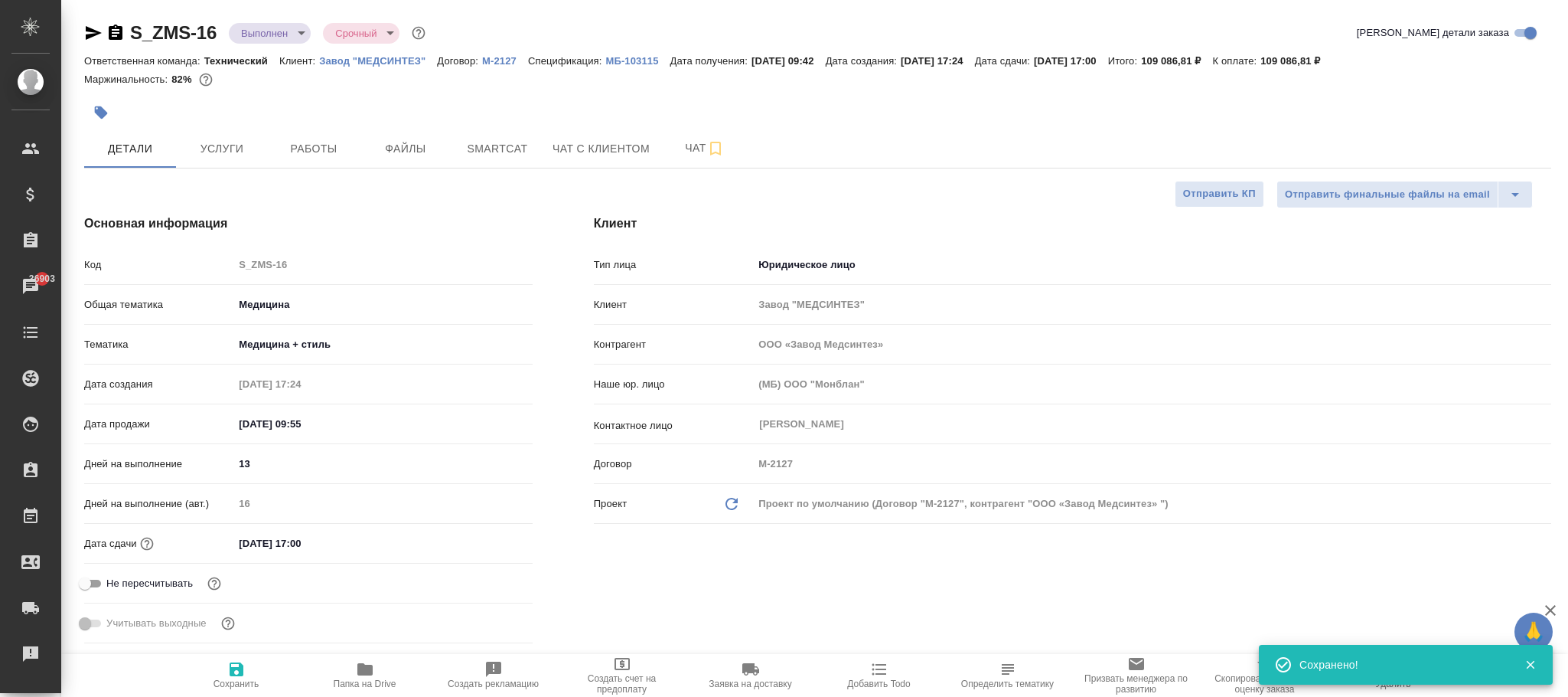
type input "ООО «Завод Медсинтез»"
type textarea "x"
type input "ООО «Завод Медсинтез»"
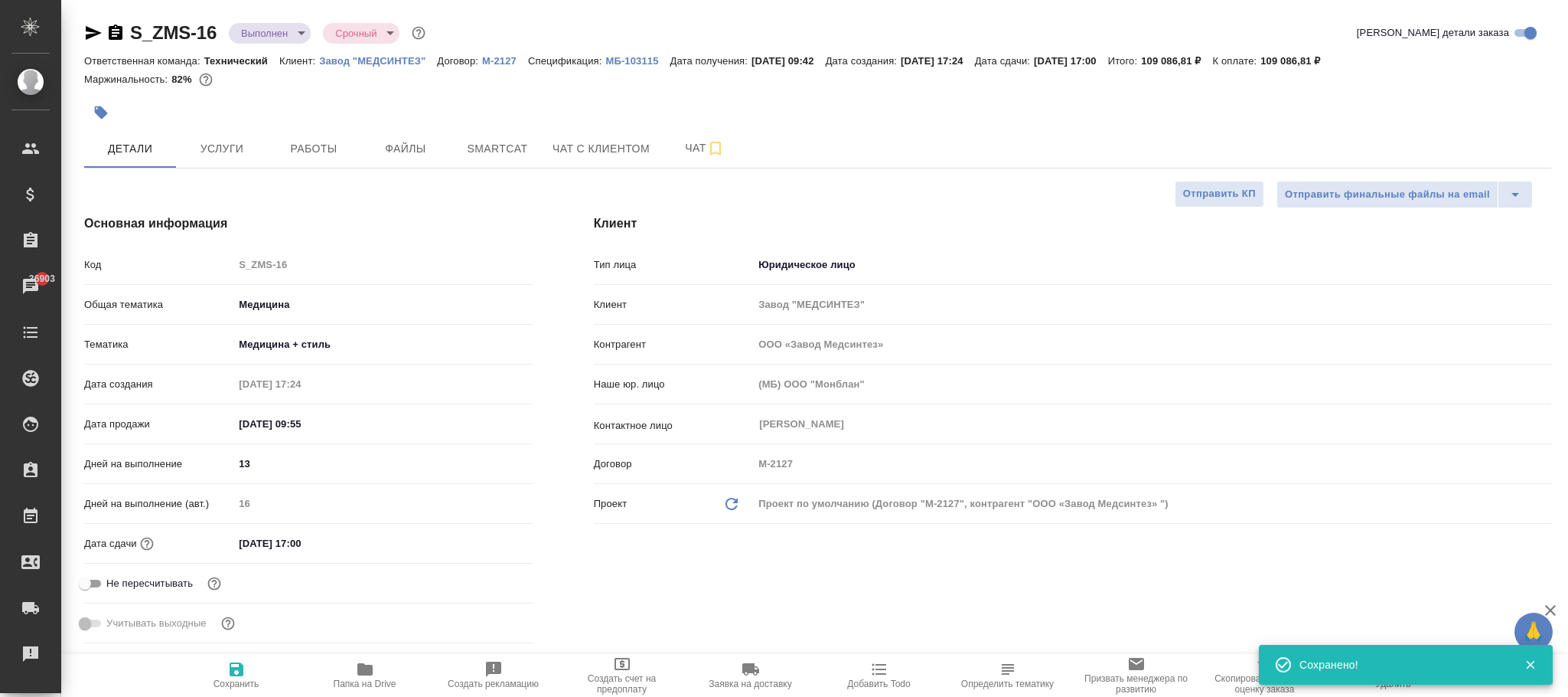
type textarea "x"
type input "ООО «Завод Медсинтез»"
type textarea "x"
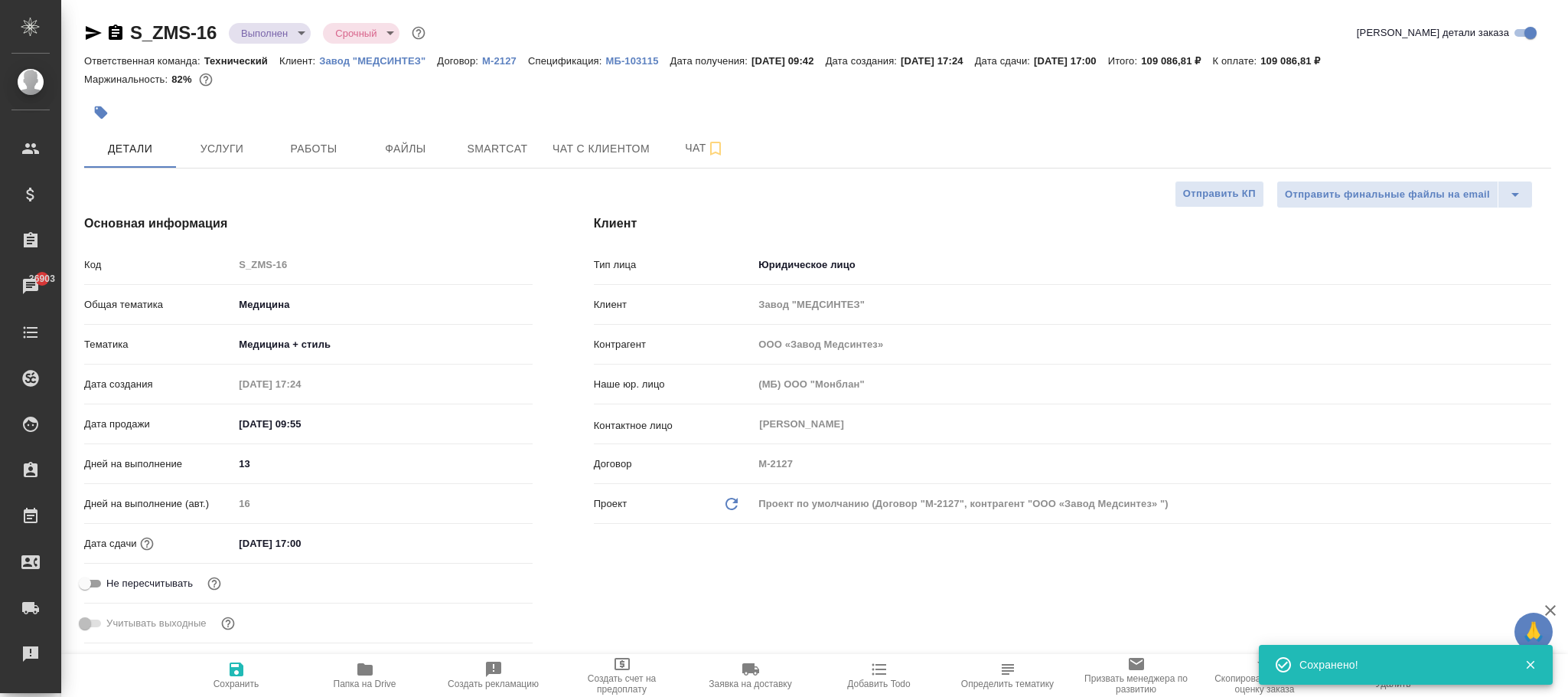
type textarea "x"
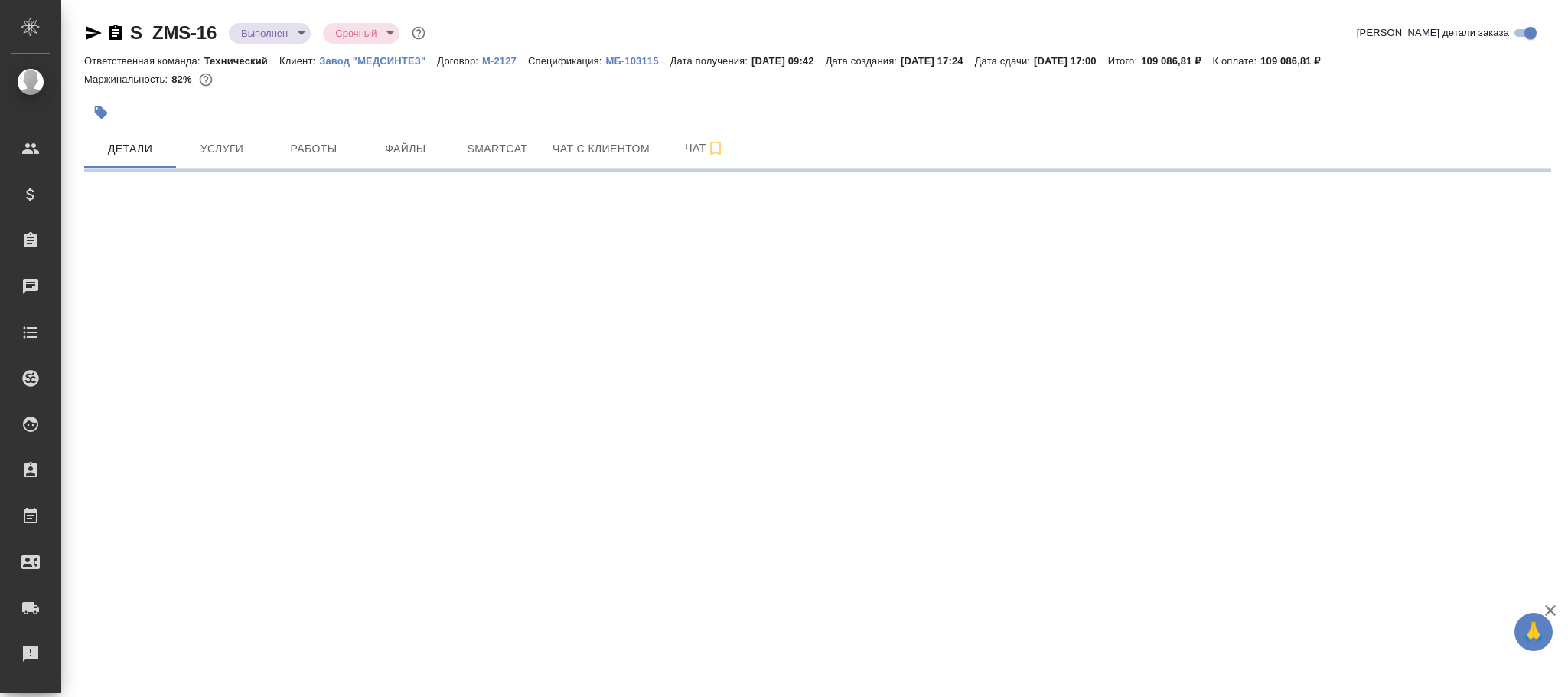
select select "RU"
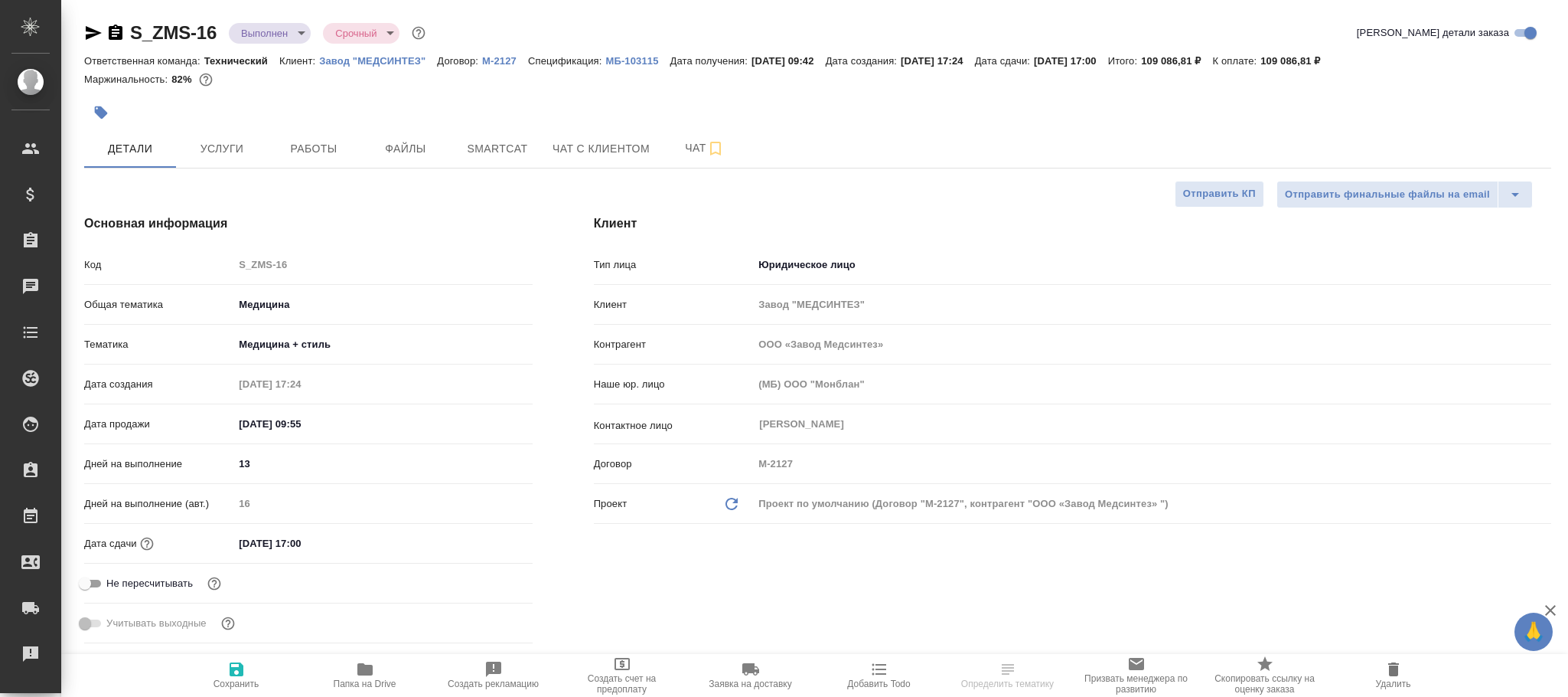
type input "ООО «Завод Медсинтез»"
type textarea "x"
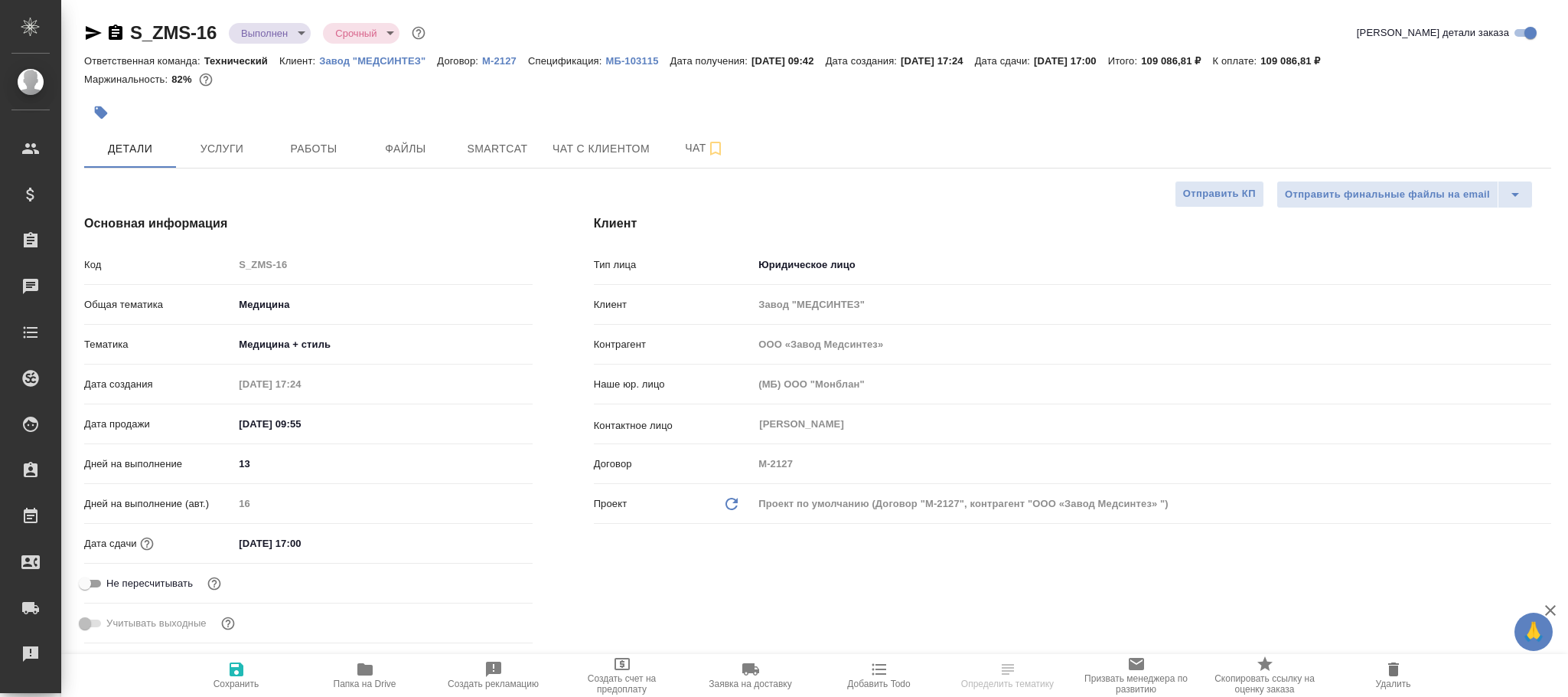
type textarea "x"
type input "ООО «Завод Медсинтез»"
type textarea "x"
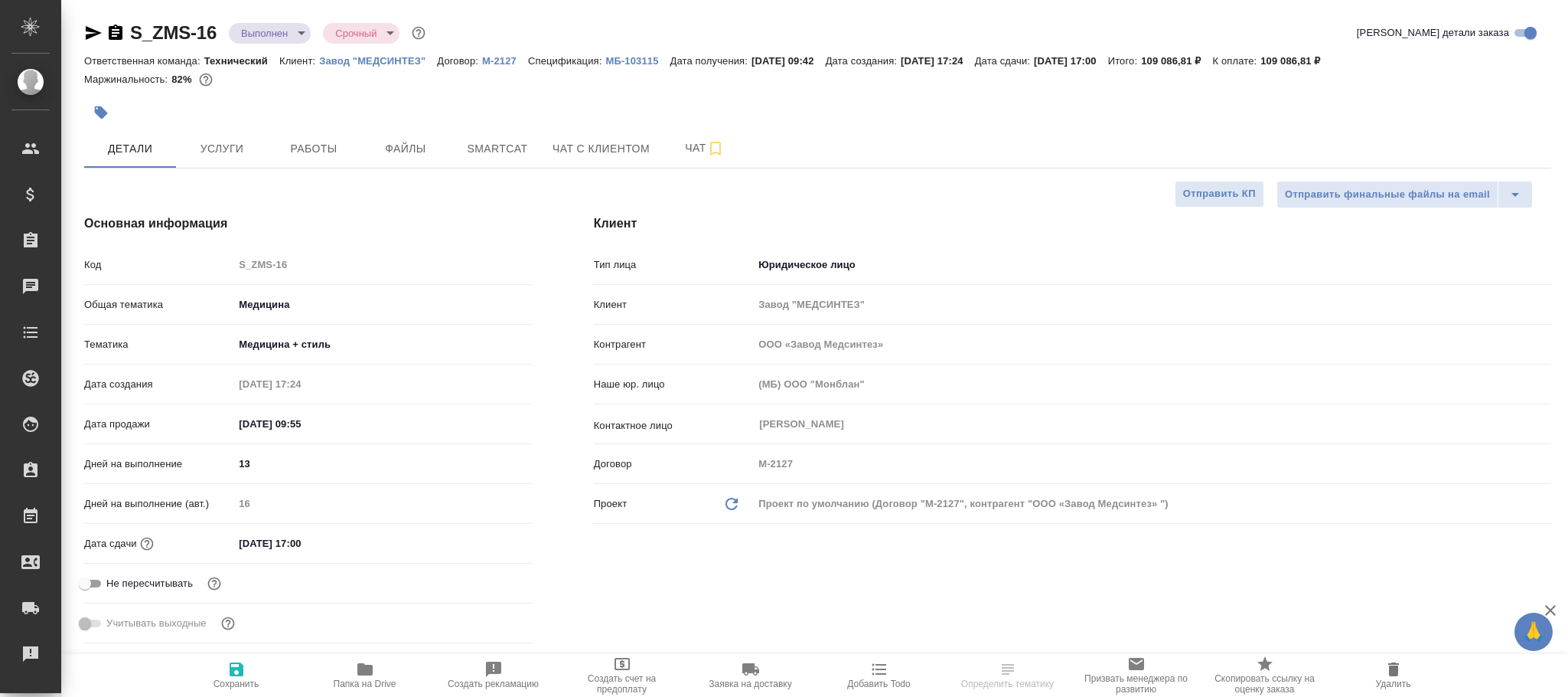
type textarea "x"
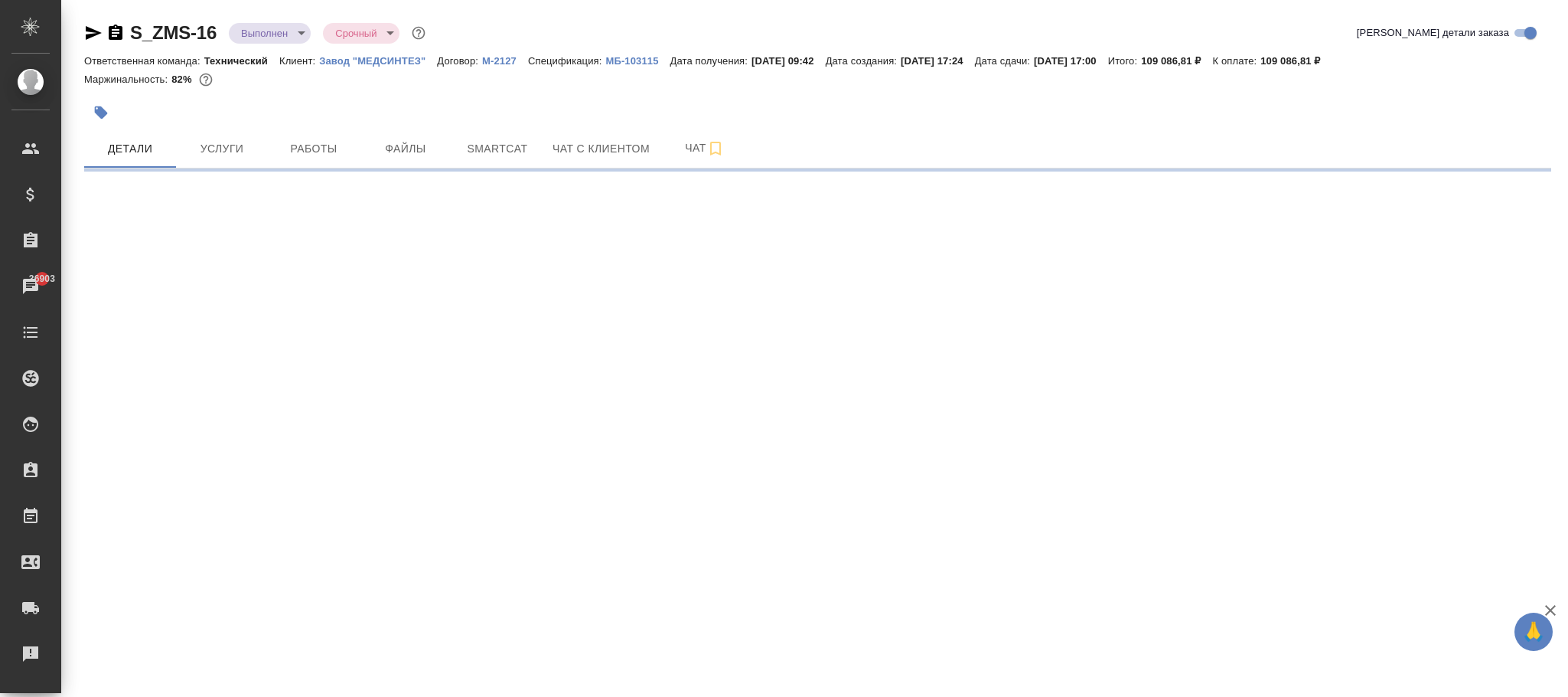
select select "RU"
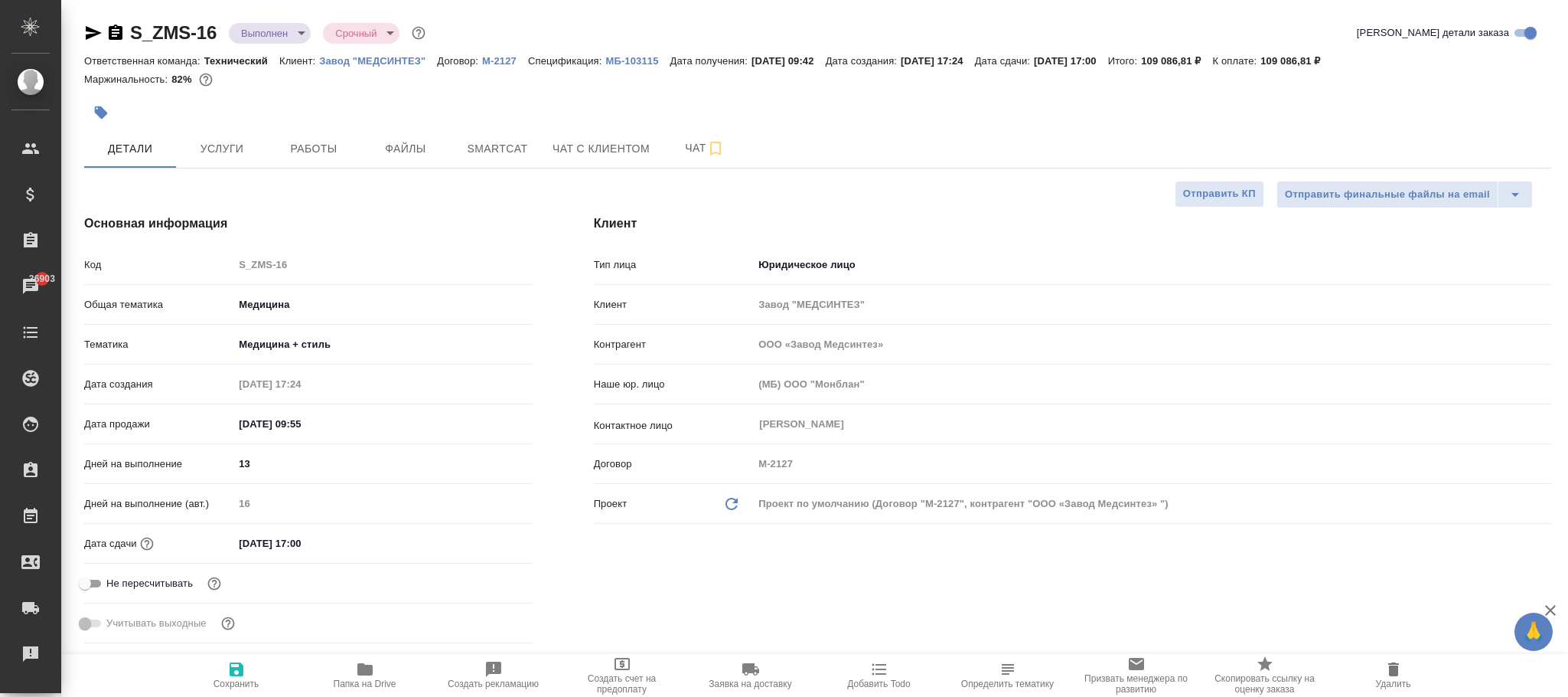
type textarea "x"
type input "ООО «Завод Медсинтез»"
type textarea "x"
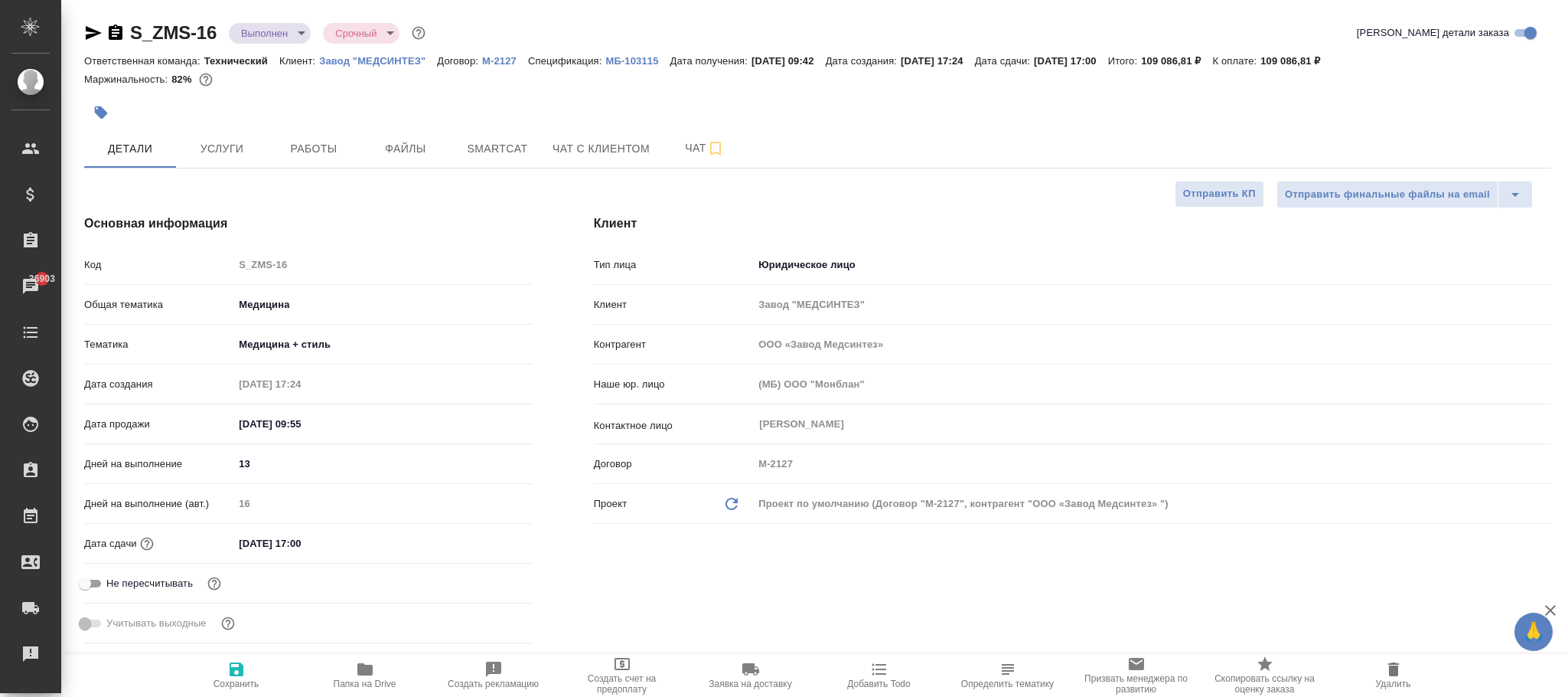
type textarea "x"
type input "ООО «Завод Медсинтез»"
type textarea "x"
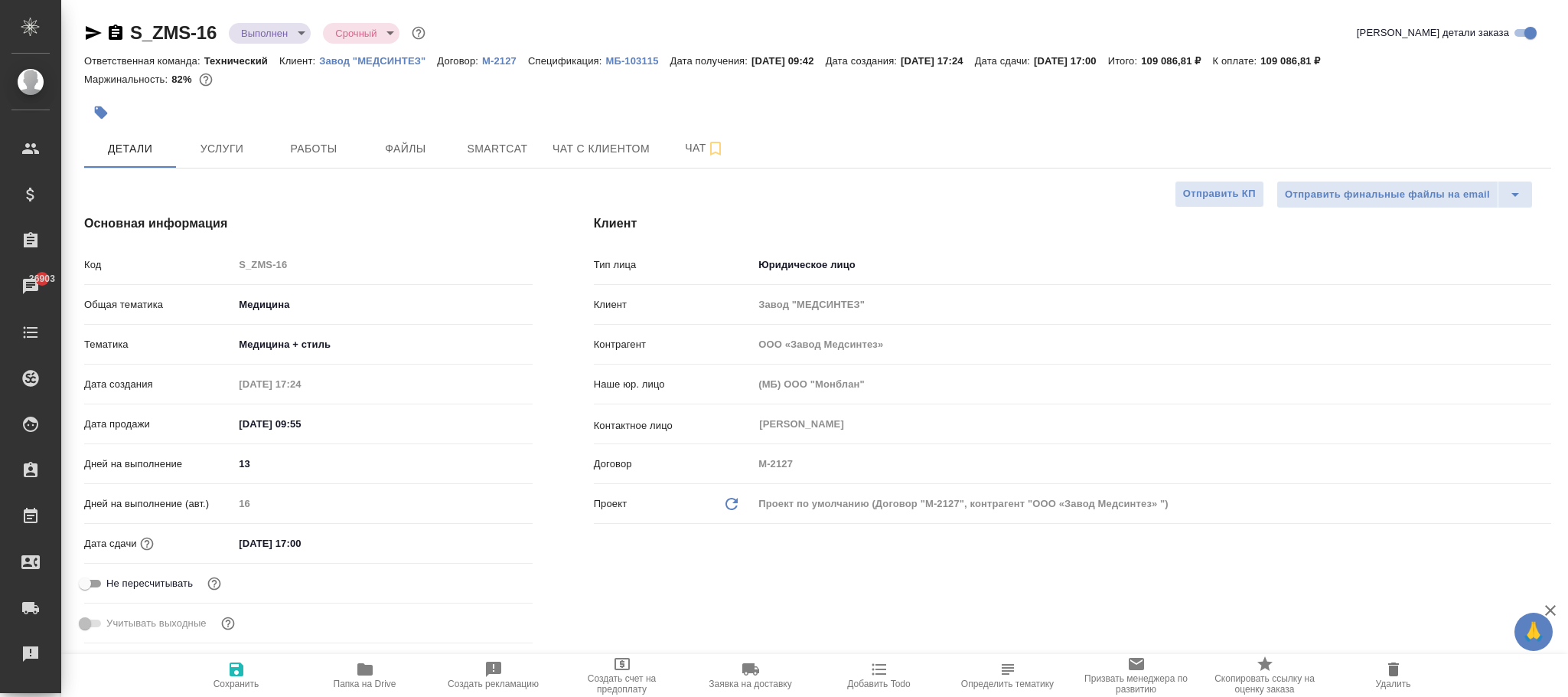
type textarea "x"
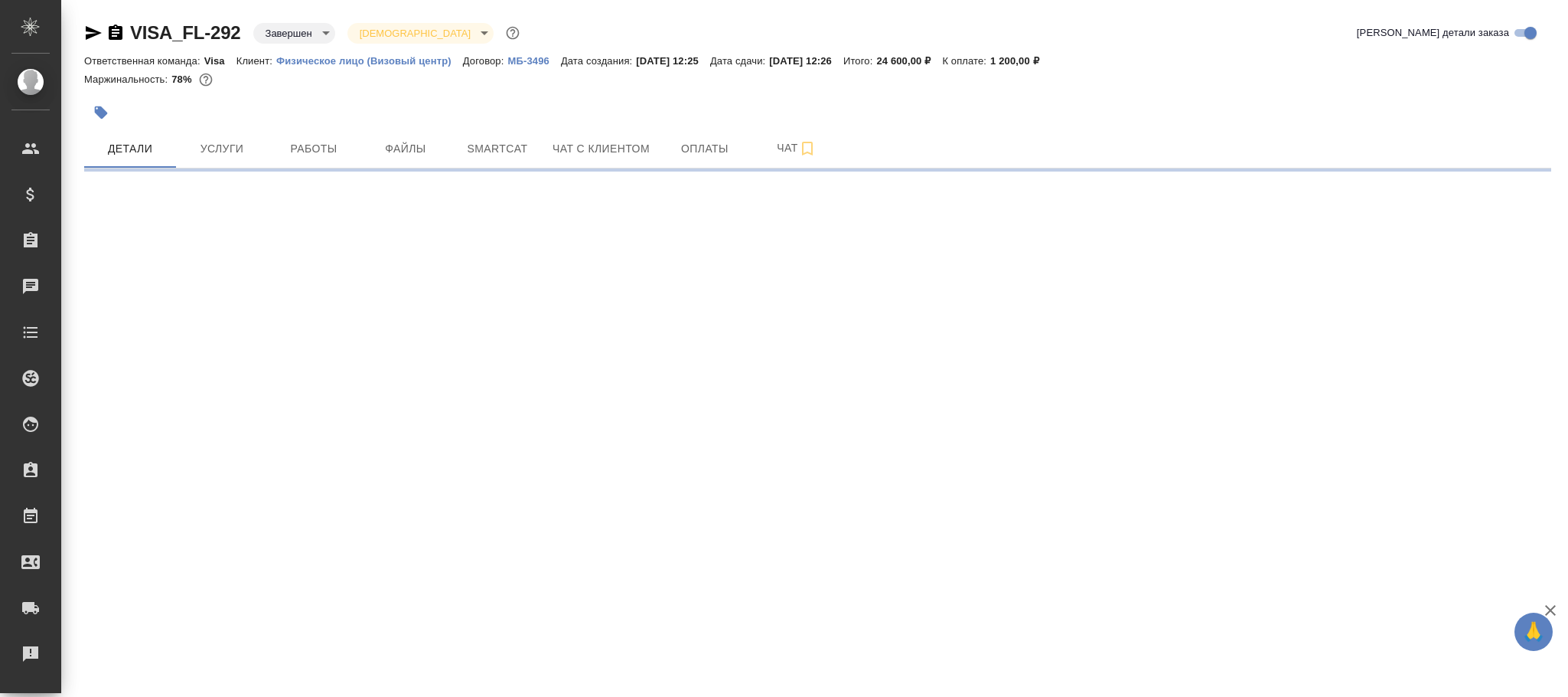
select select "RU"
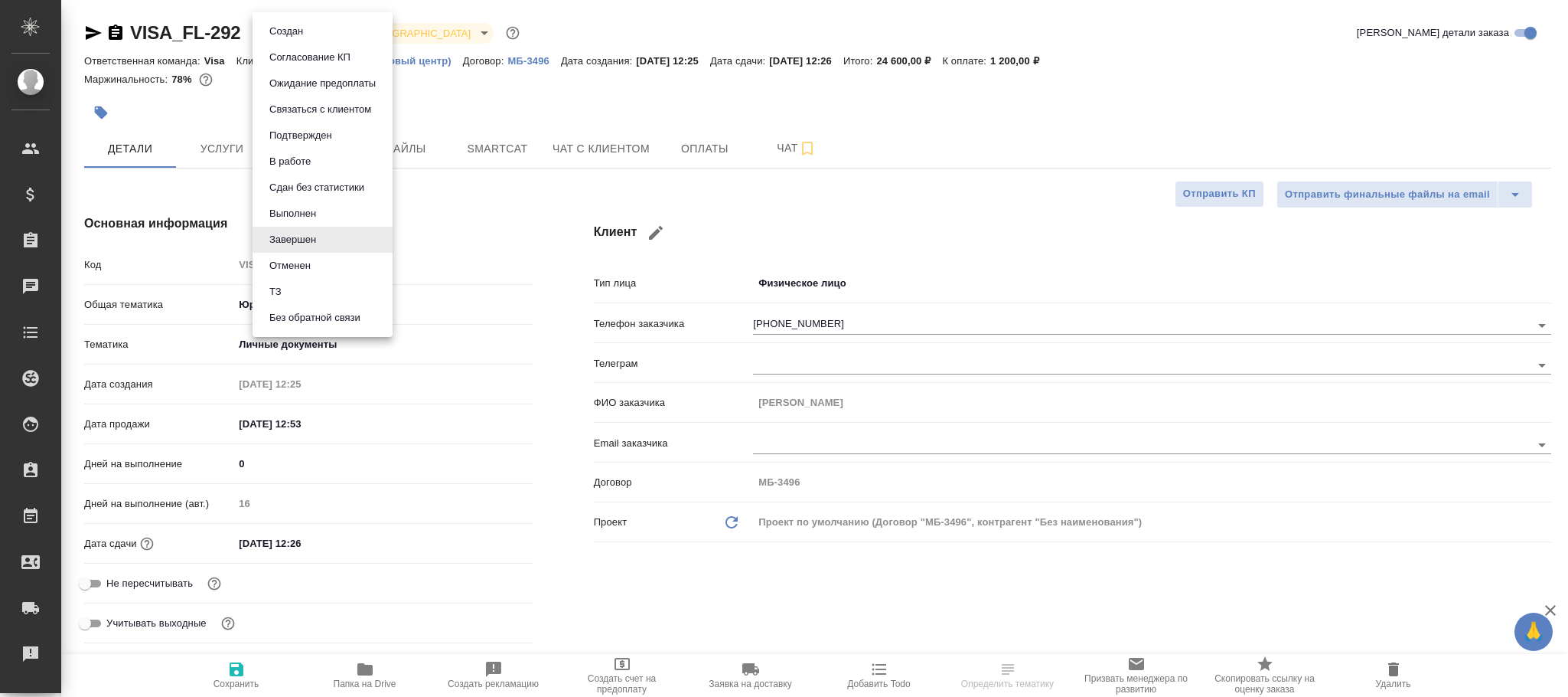
click at [296, 38] on body "🙏 .cls-1 fill:#fff; AWATERA Фокина Наталья n.fokina Клиенты Спецификации Заказы…" at bounding box center [784, 348] width 1568 height 697
type textarea "x"
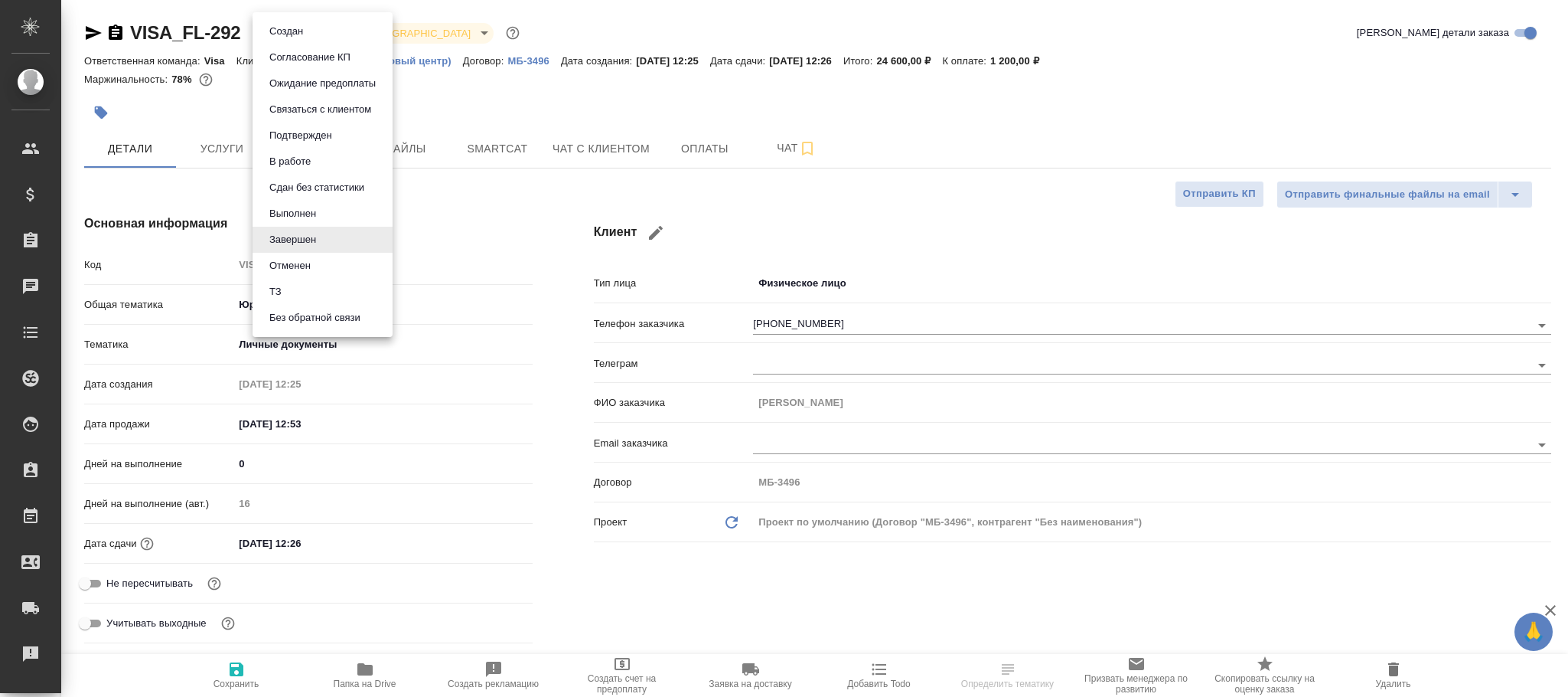
type textarea "x"
click at [294, 214] on button "Выполнен" at bounding box center [293, 213] width 56 height 17
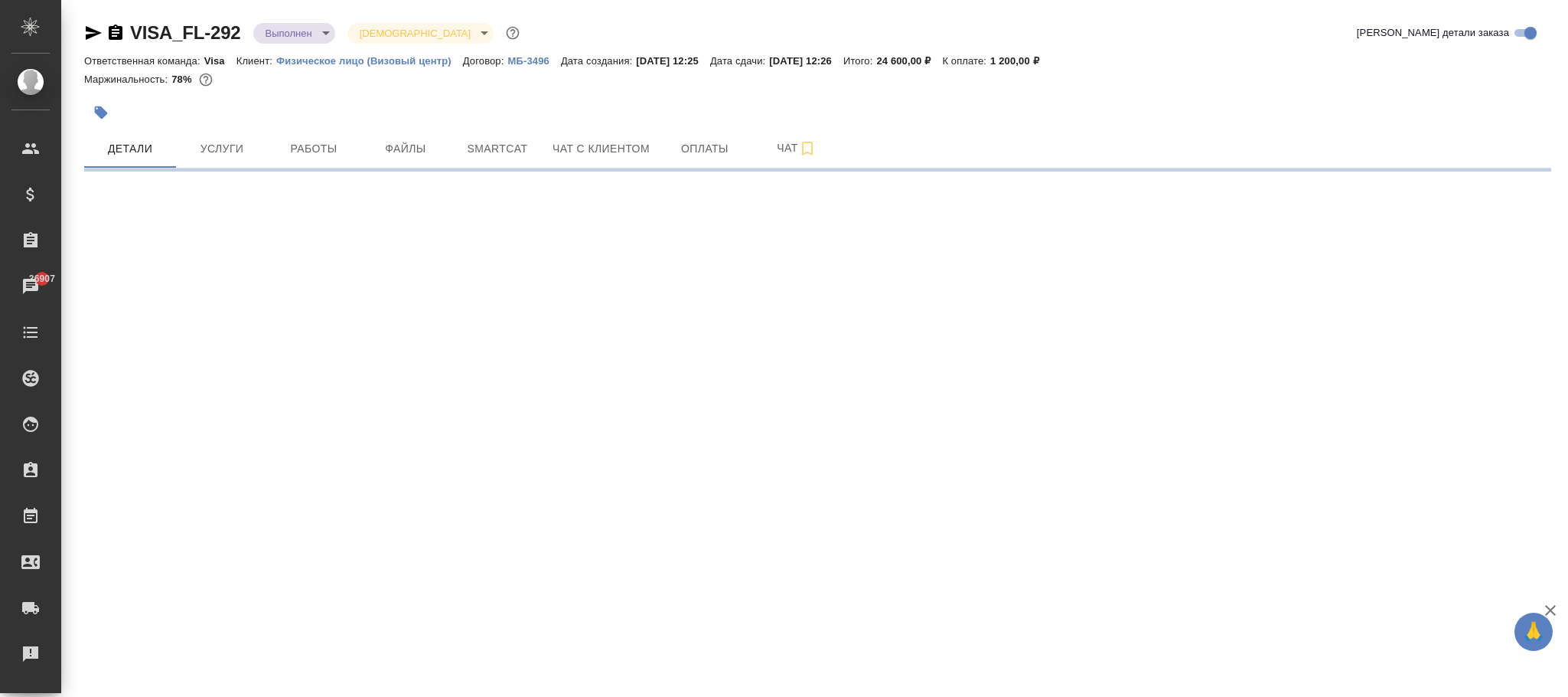
select select "RU"
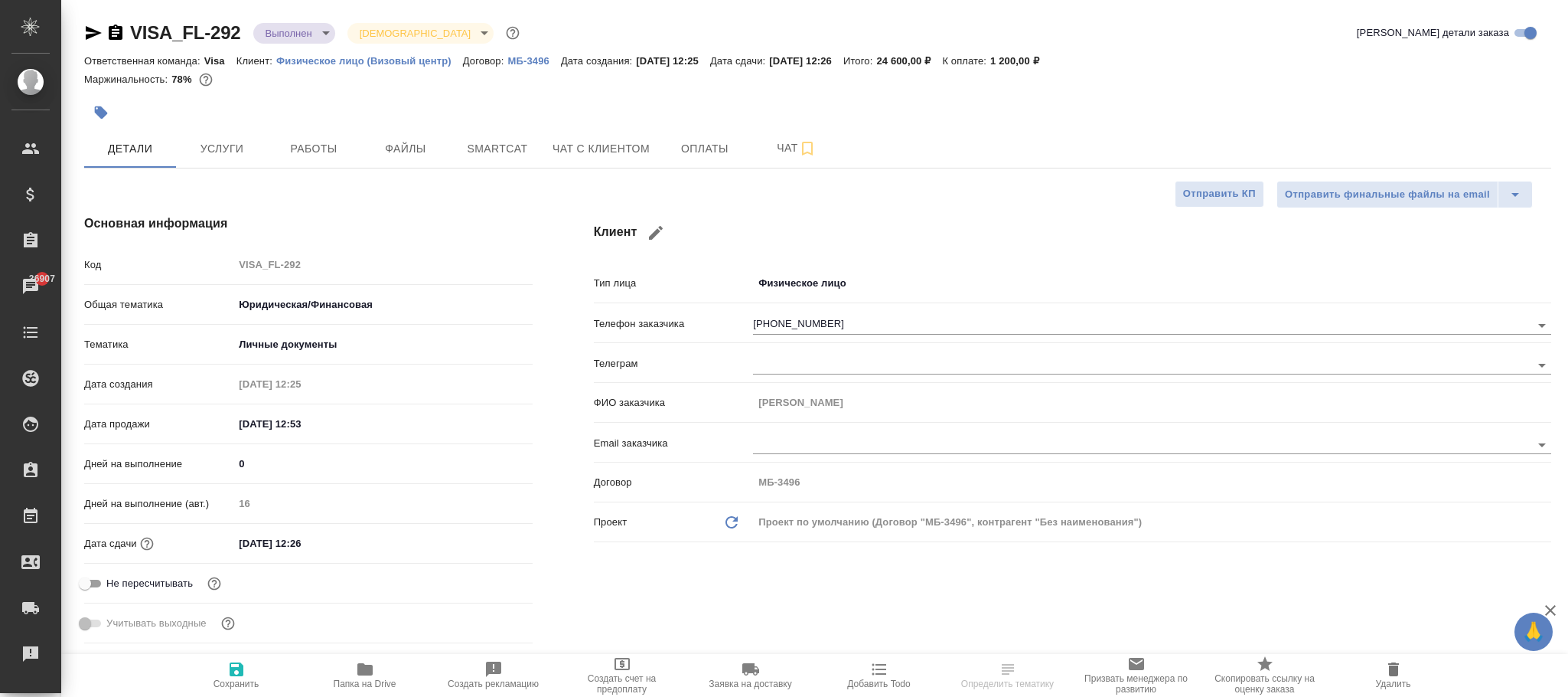
click at [244, 673] on span "Сохранить" at bounding box center [237, 675] width 110 height 29
type textarea "x"
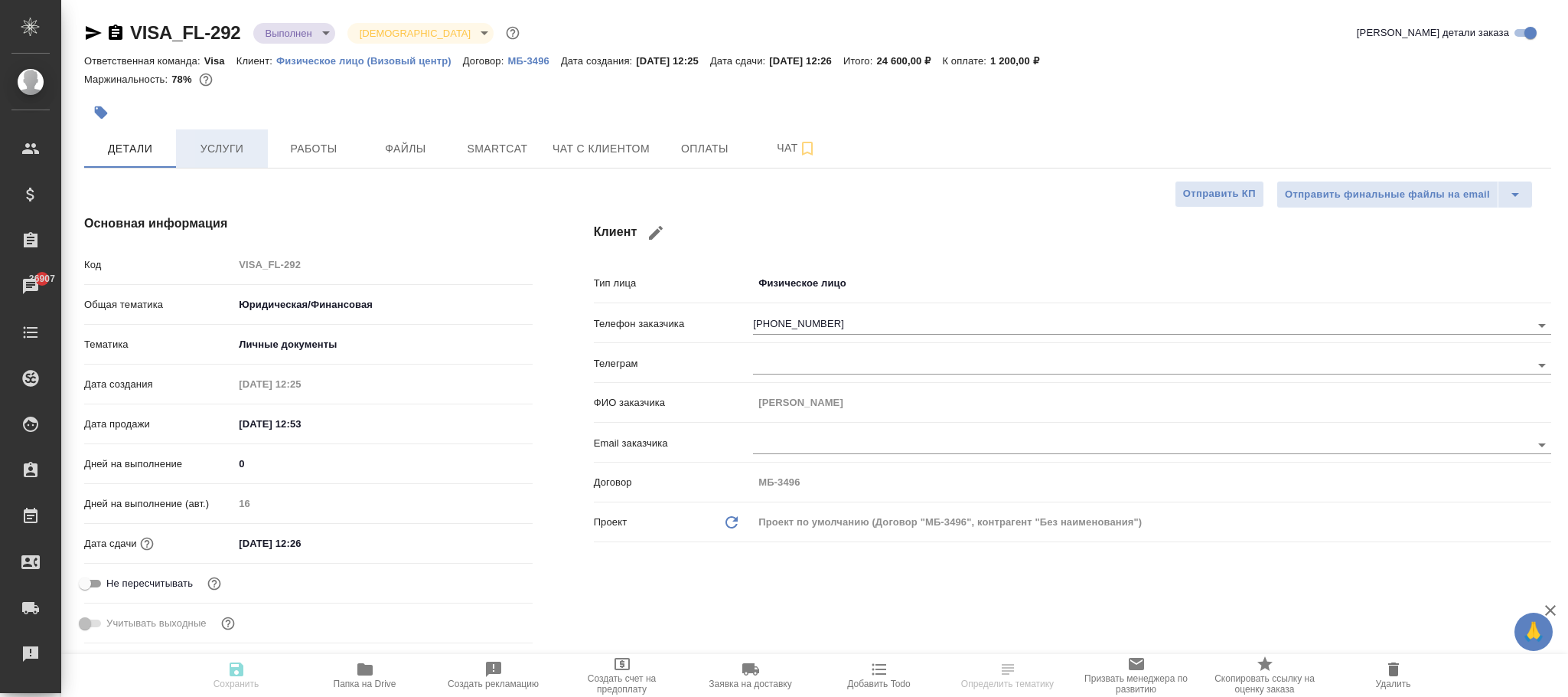
type textarea "x"
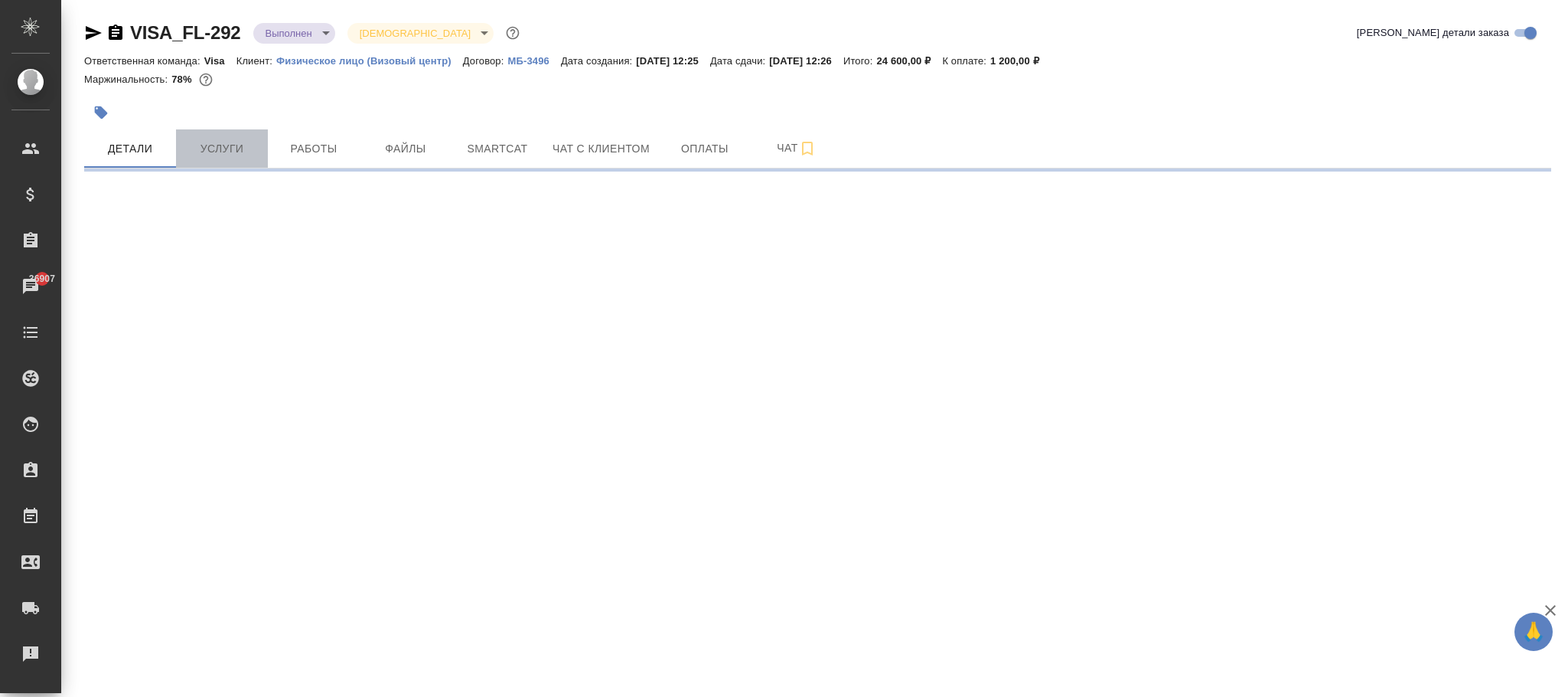
click at [235, 159] on button "Услуги" at bounding box center [222, 149] width 92 height 38
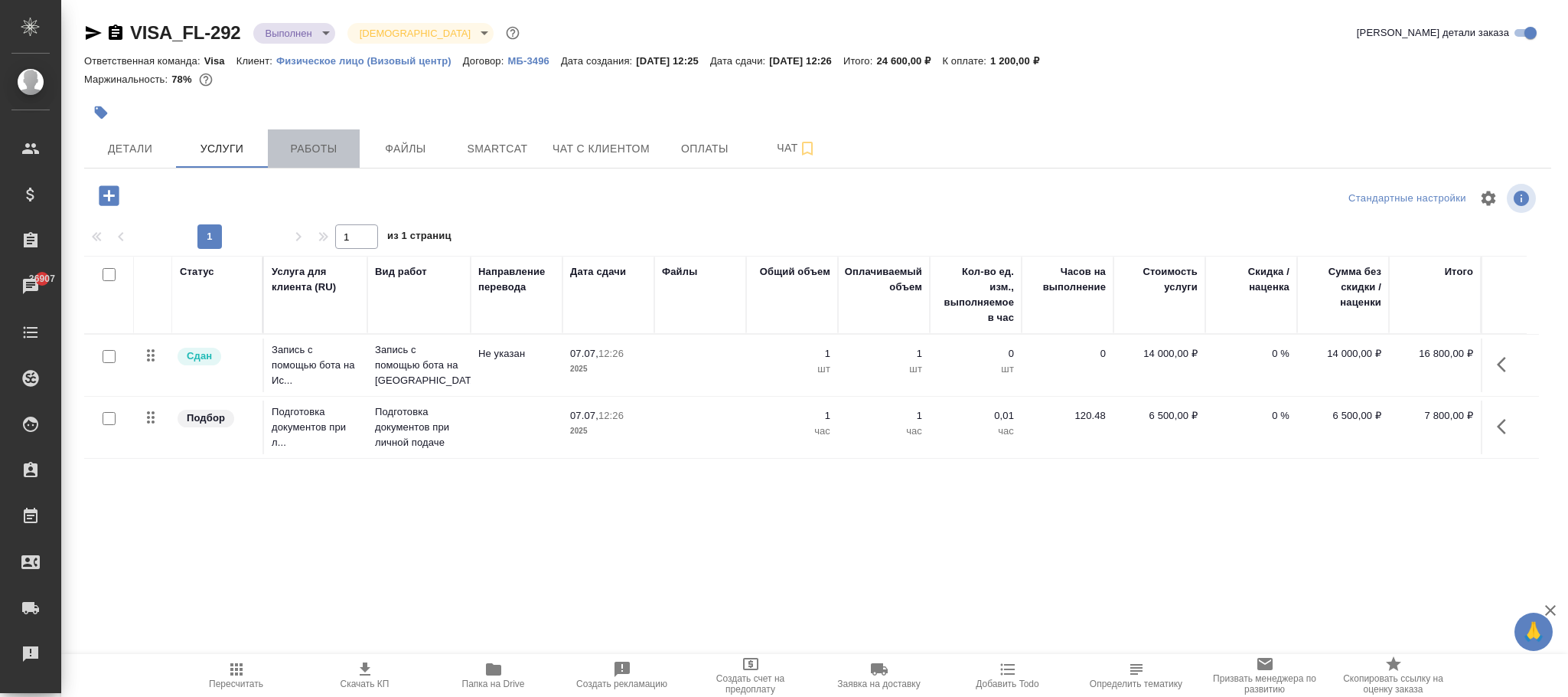
click at [319, 141] on span "Работы" at bounding box center [314, 149] width 74 height 19
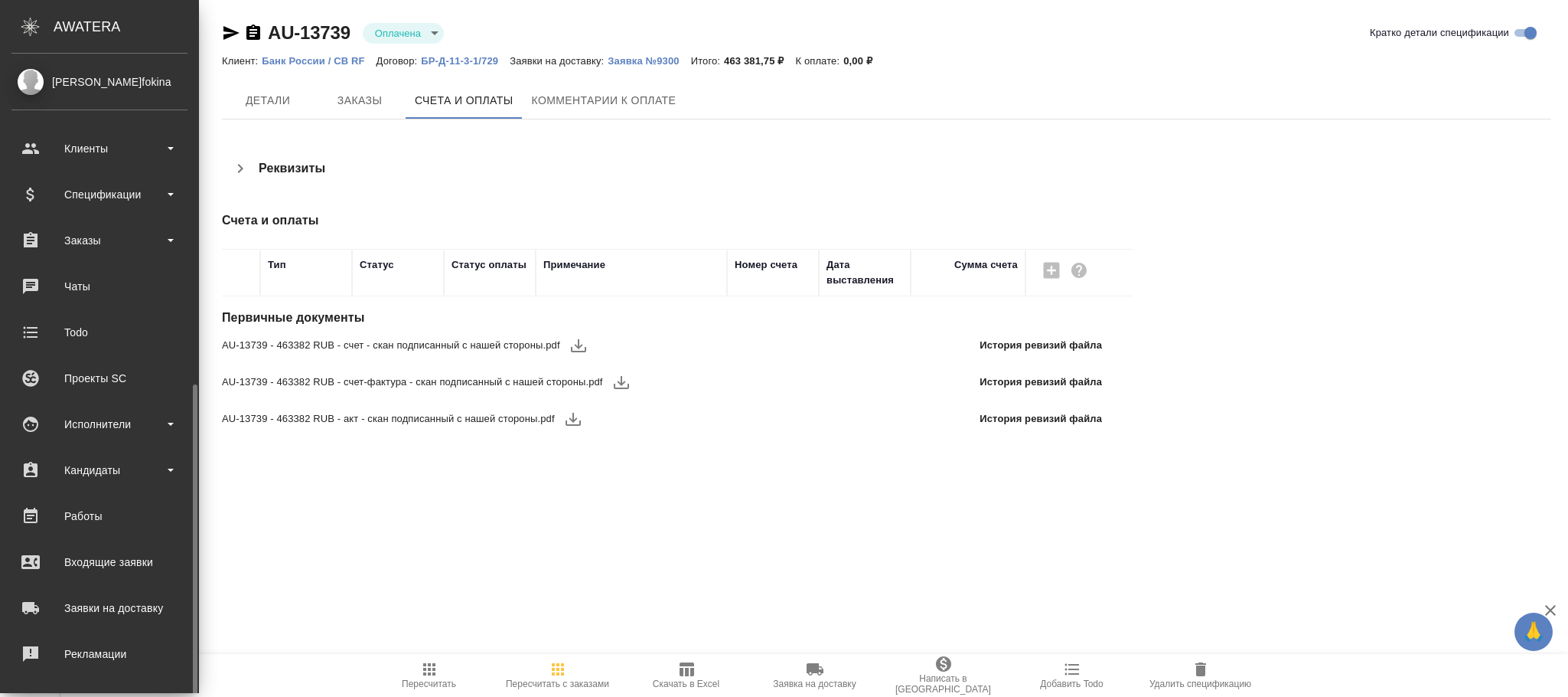
scroll to position [186, 0]
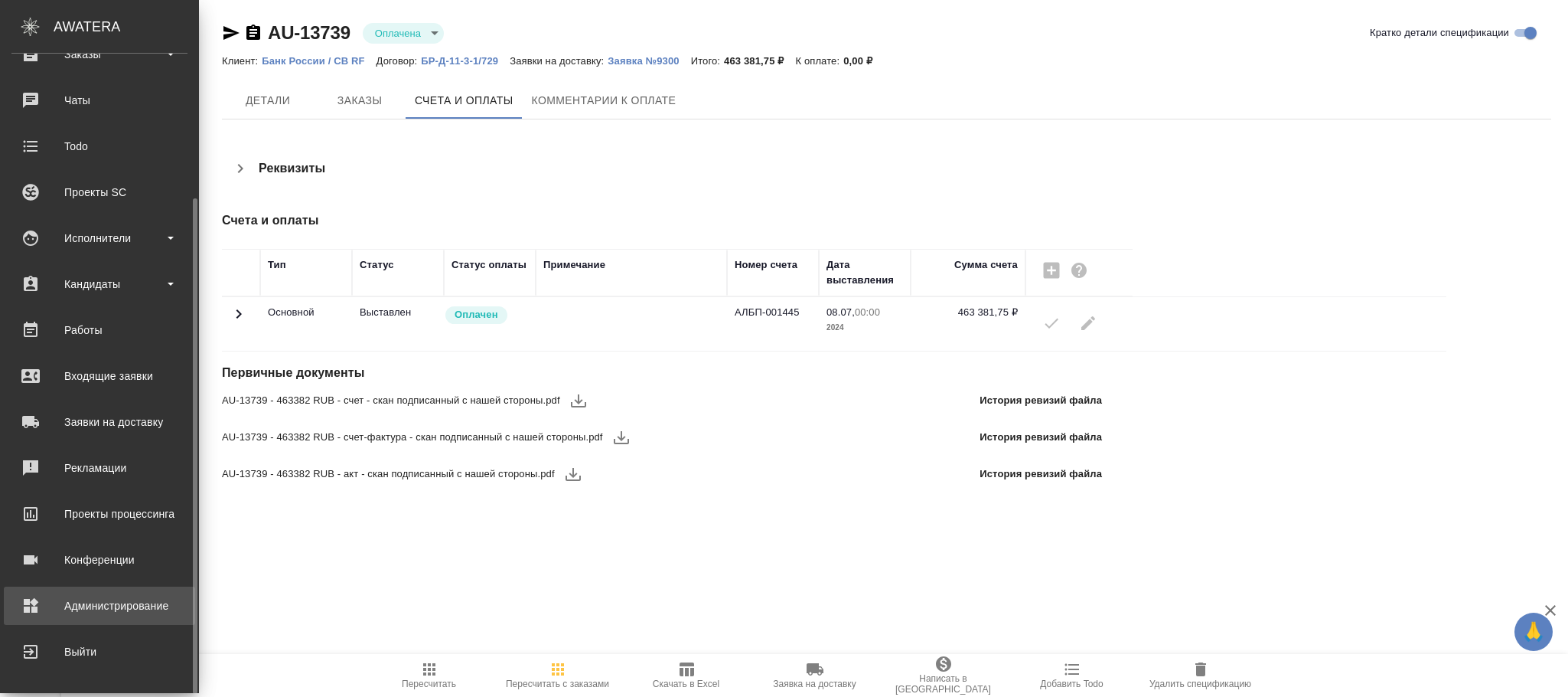
click at [129, 598] on div "Администрирование" at bounding box center [99, 605] width 176 height 23
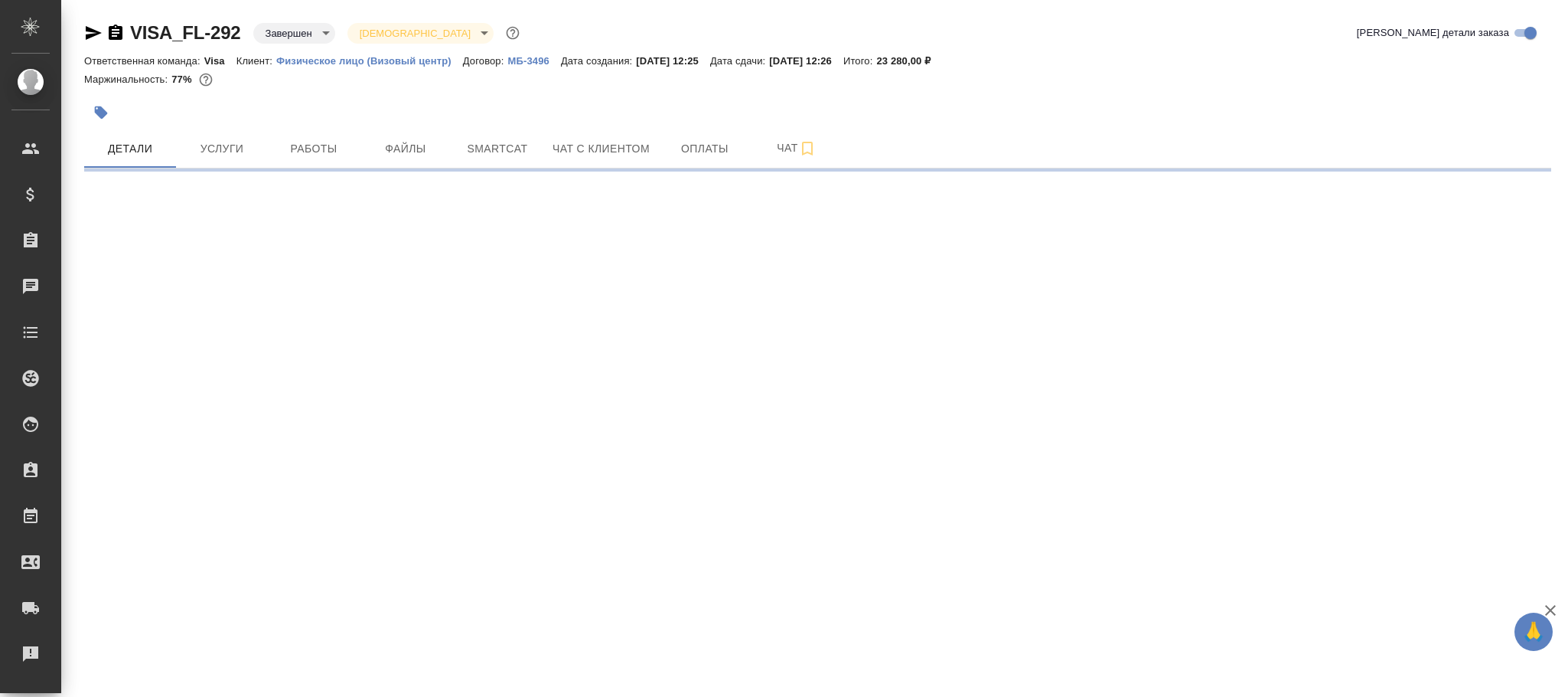
select select "RU"
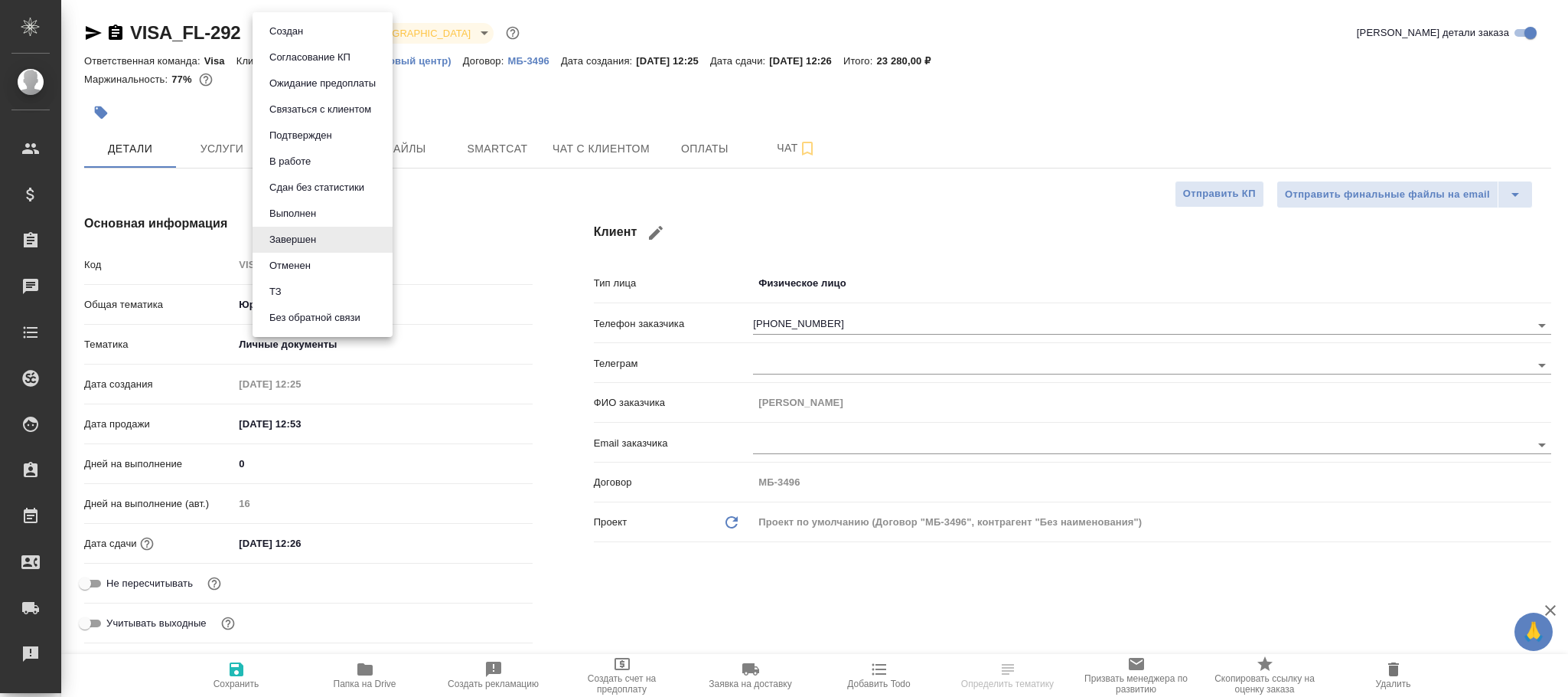
drag, startPoint x: 301, startPoint y: 32, endPoint x: 301, endPoint y: 46, distance: 14.0
click at [301, 34] on body "🙏 .cls-1 fill:#fff; AWATERA [PERSON_NAME]fokina Клиенты Спецификации Заказы Чат…" at bounding box center [784, 348] width 1568 height 697
type input "[PERSON_NAME]"
type textarea "x"
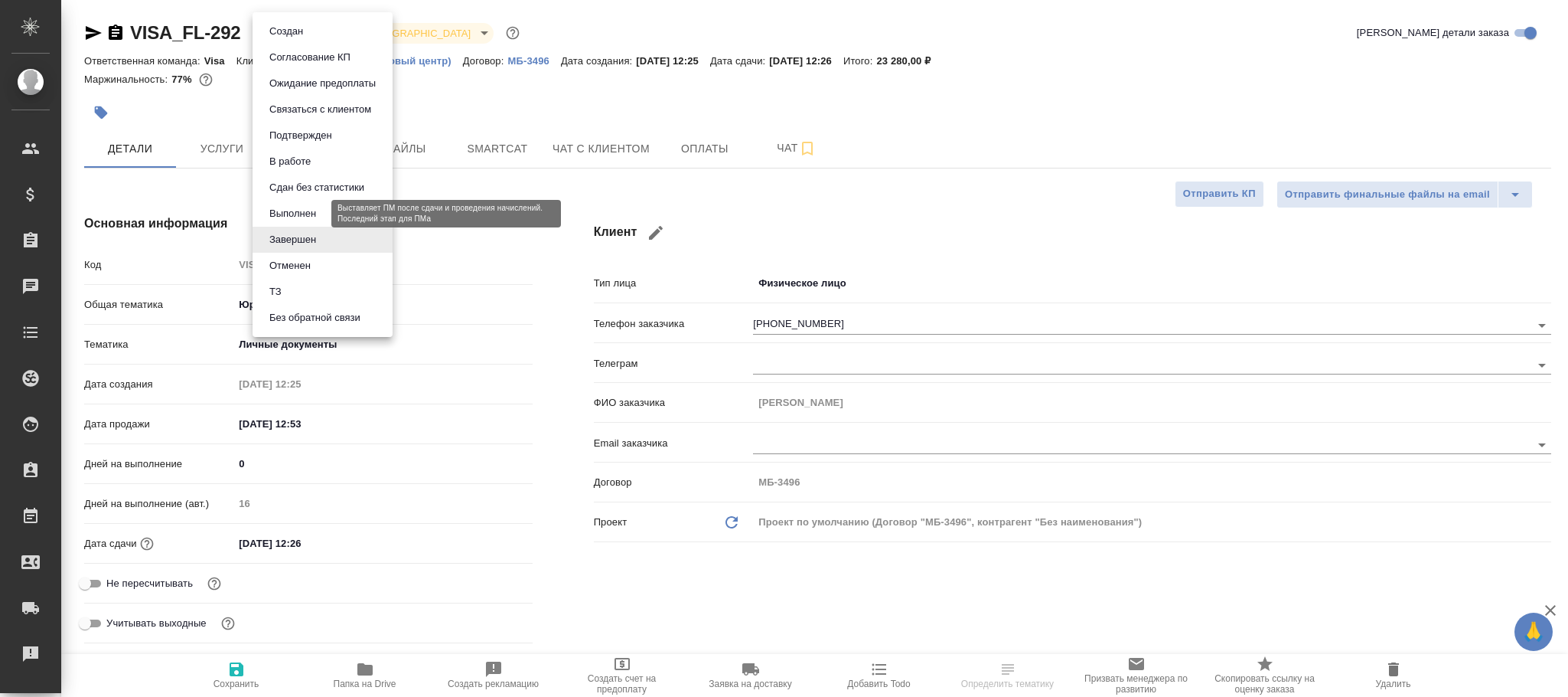
type textarea "x"
click at [314, 209] on button "Выполнен" at bounding box center [293, 213] width 56 height 17
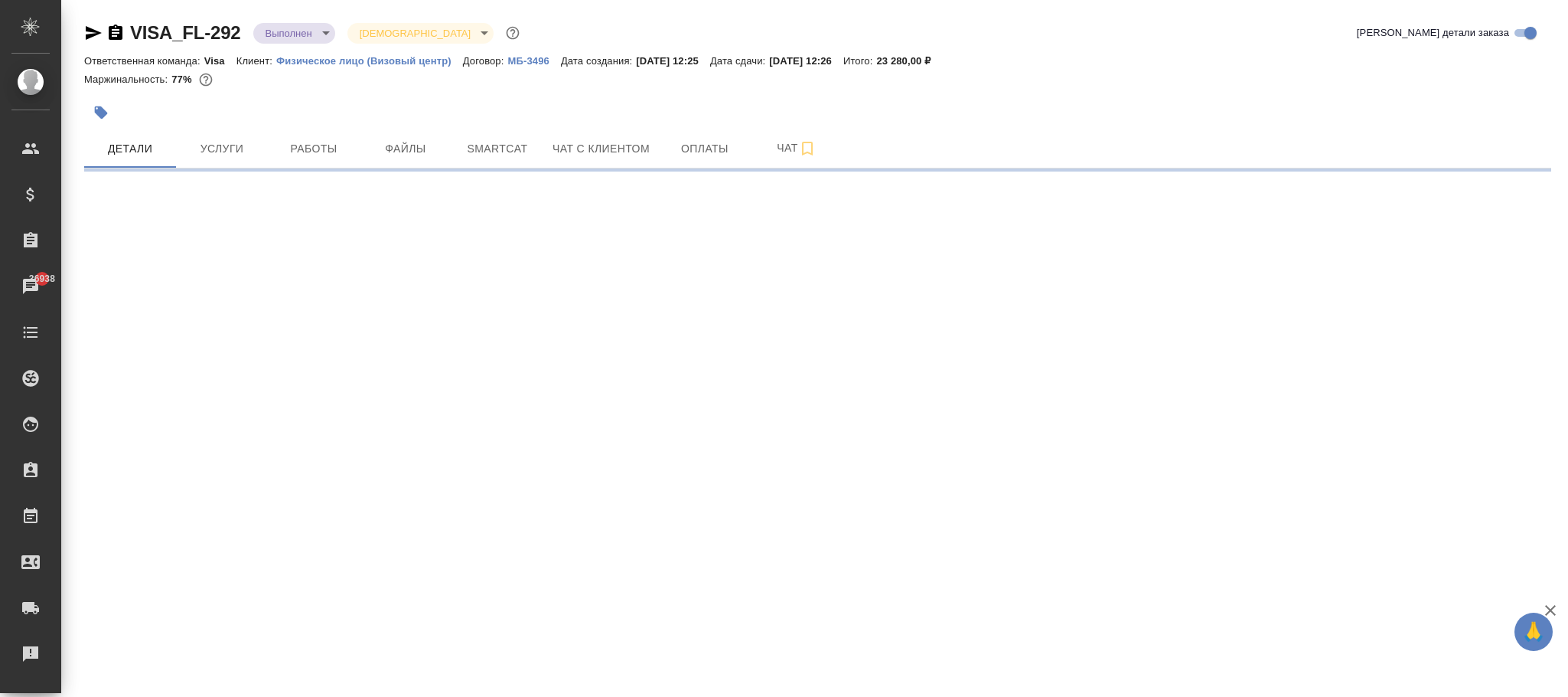
select select "RU"
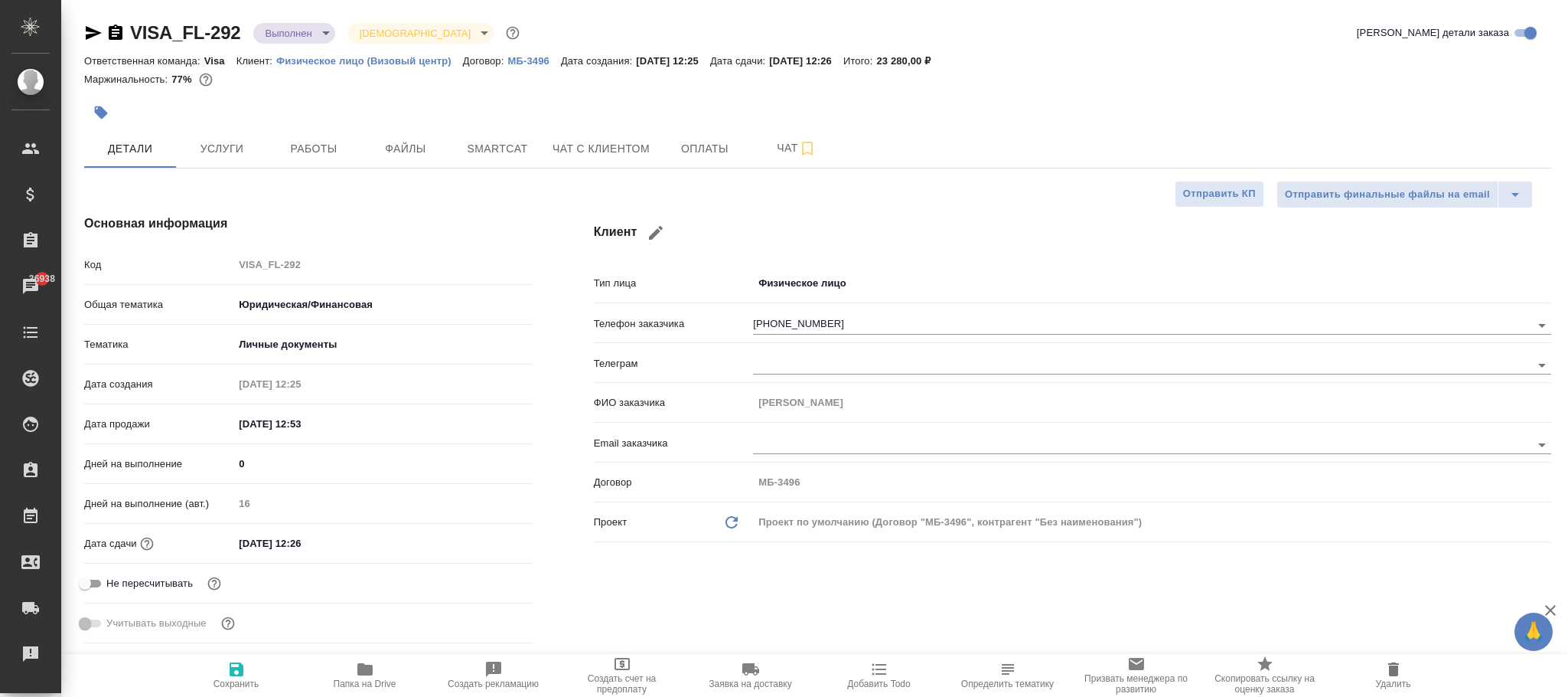
type textarea "x"
click at [228, 671] on icon "button" at bounding box center [236, 669] width 18 height 18
type textarea "x"
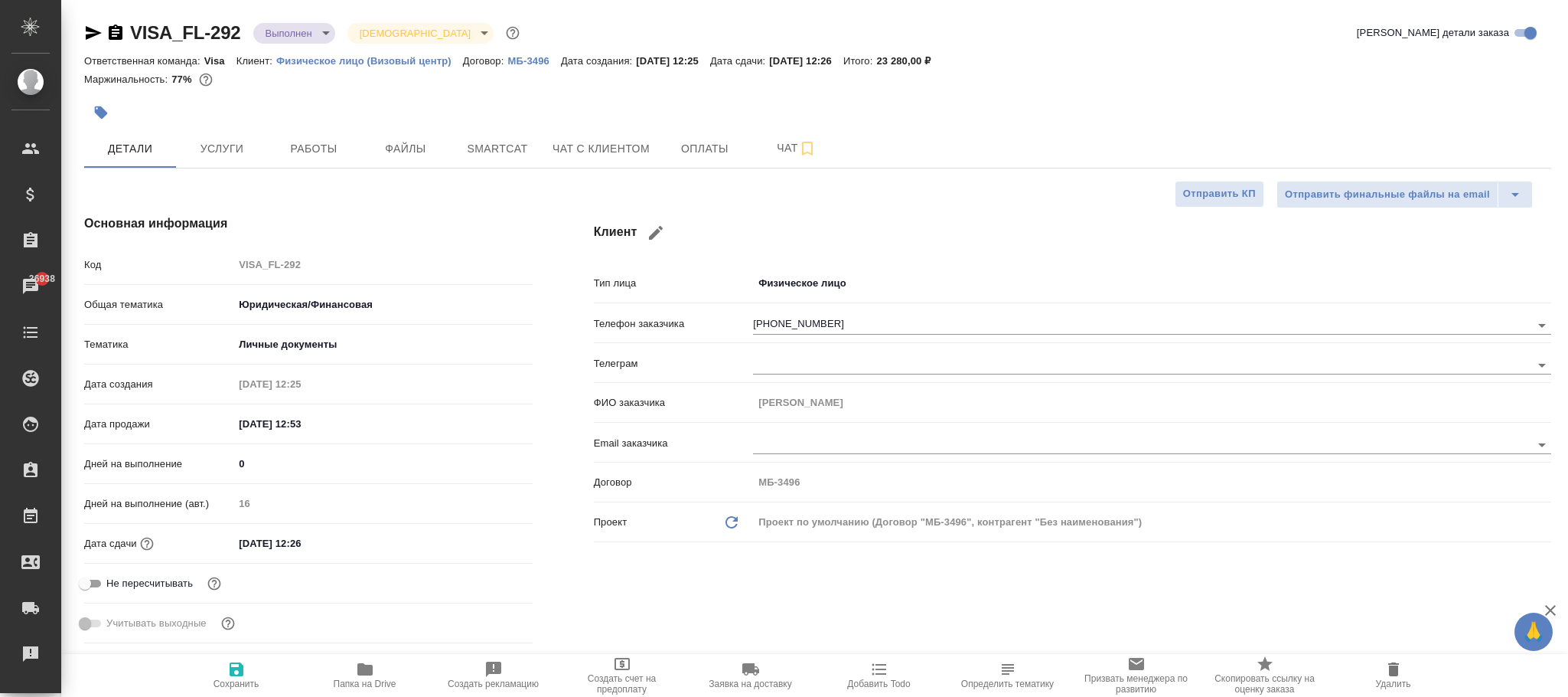
type textarea "x"
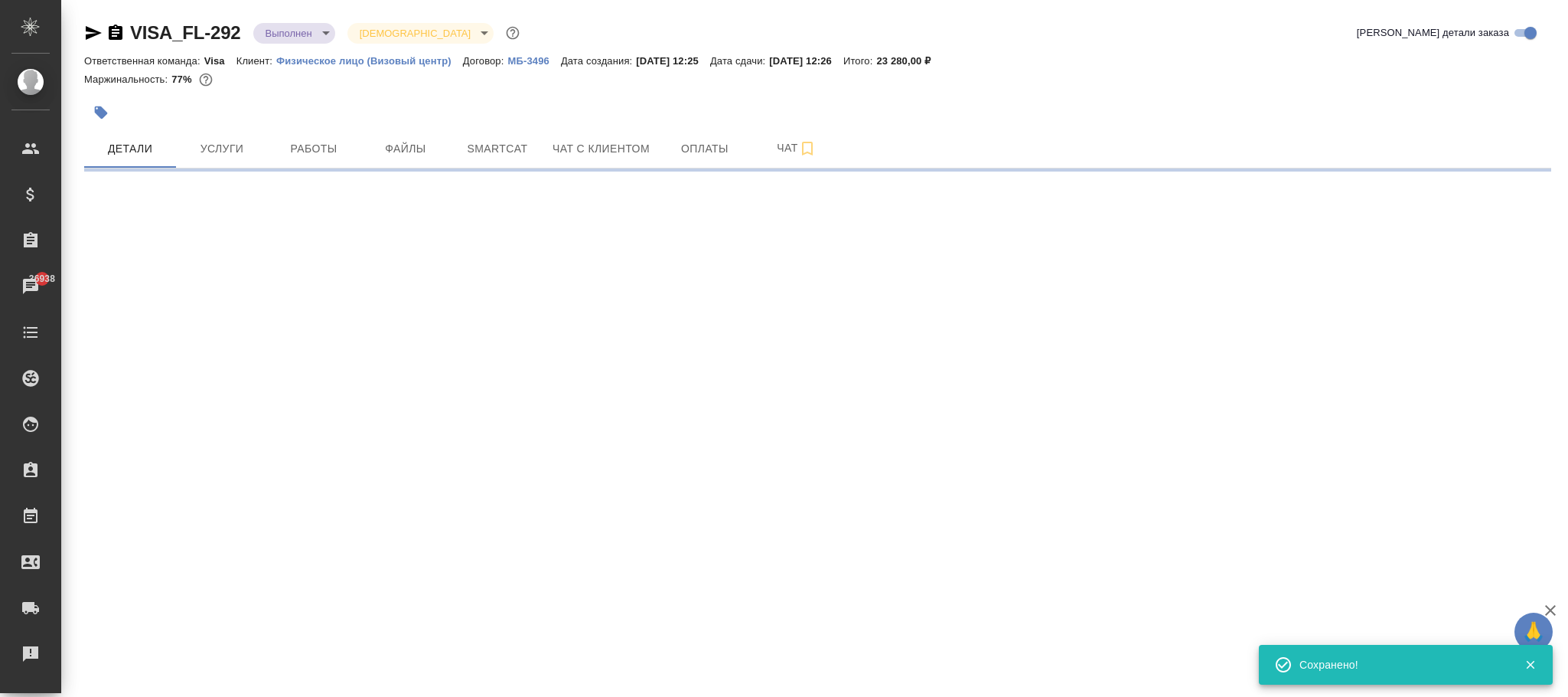
select select "RU"
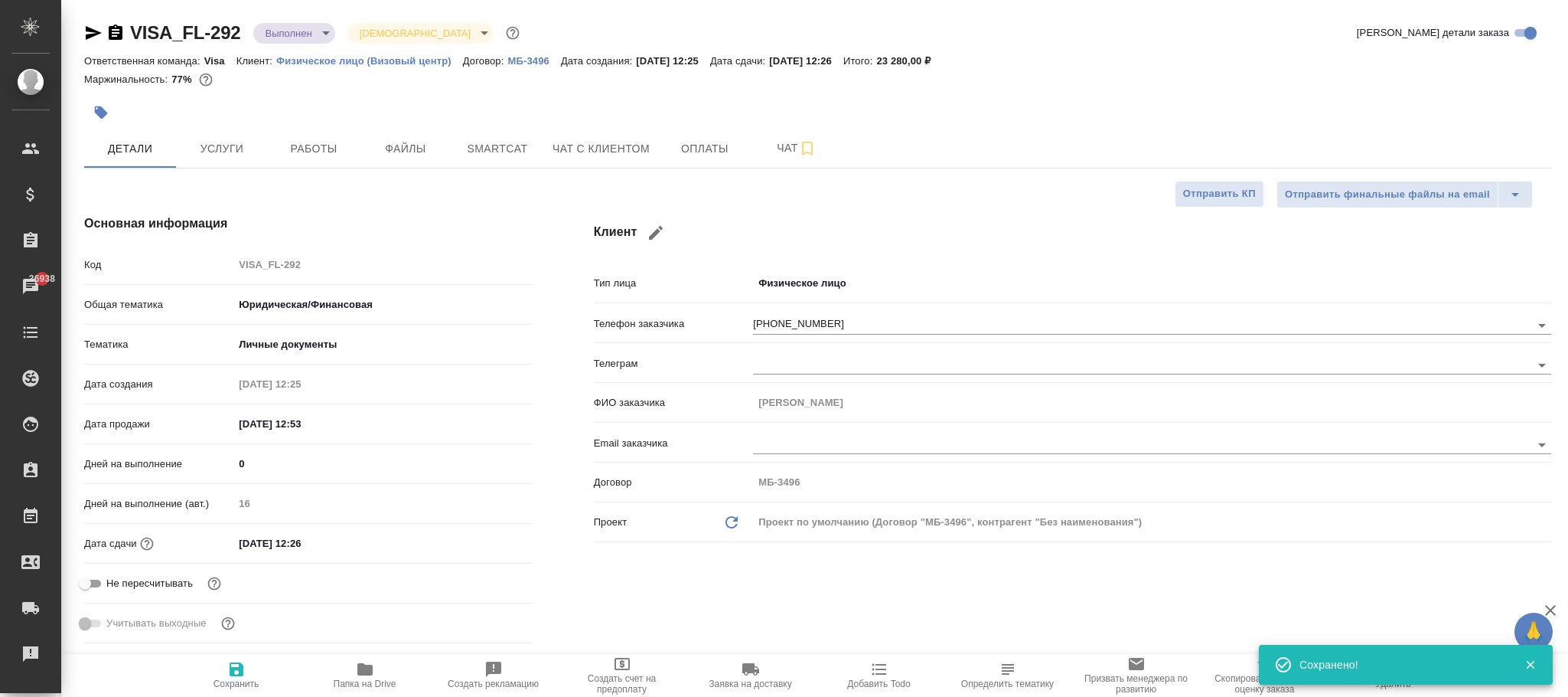
type textarea "x"
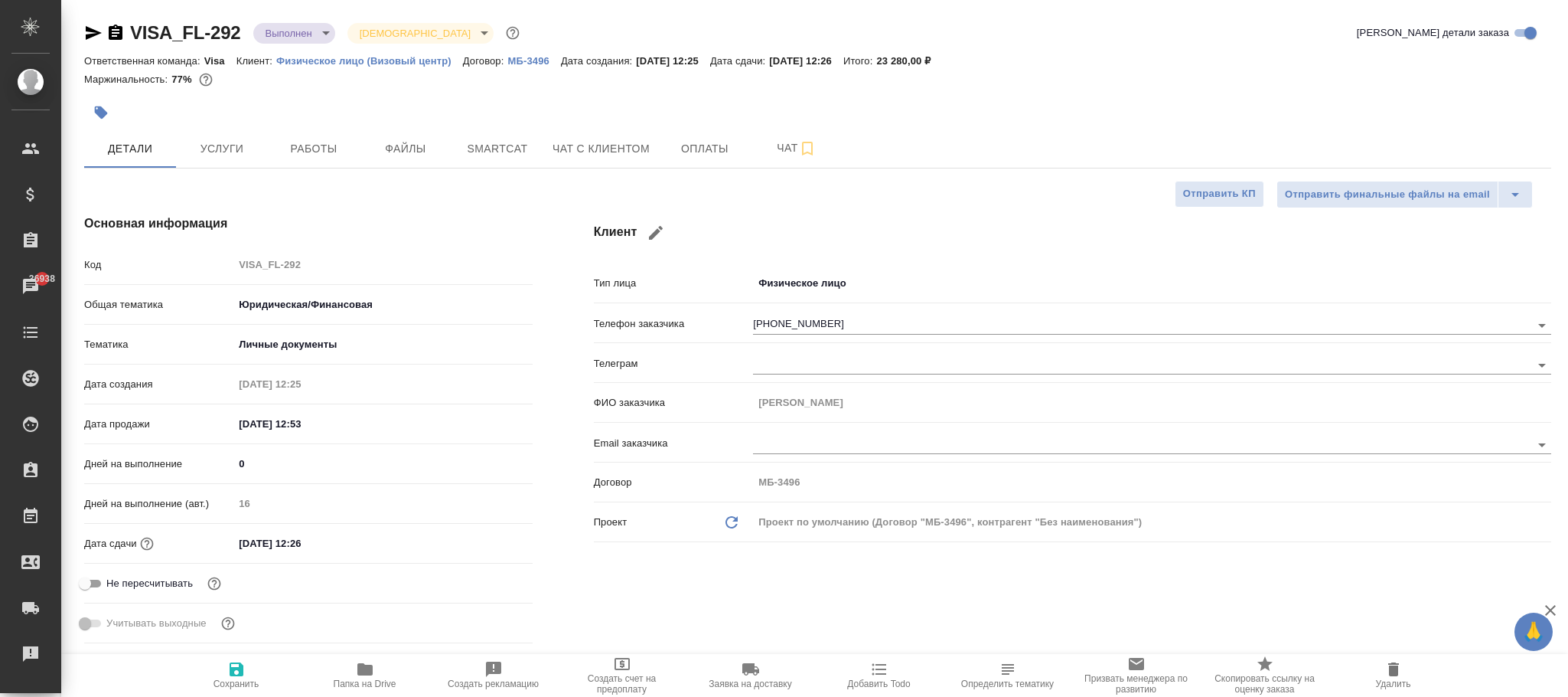
type textarea "x"
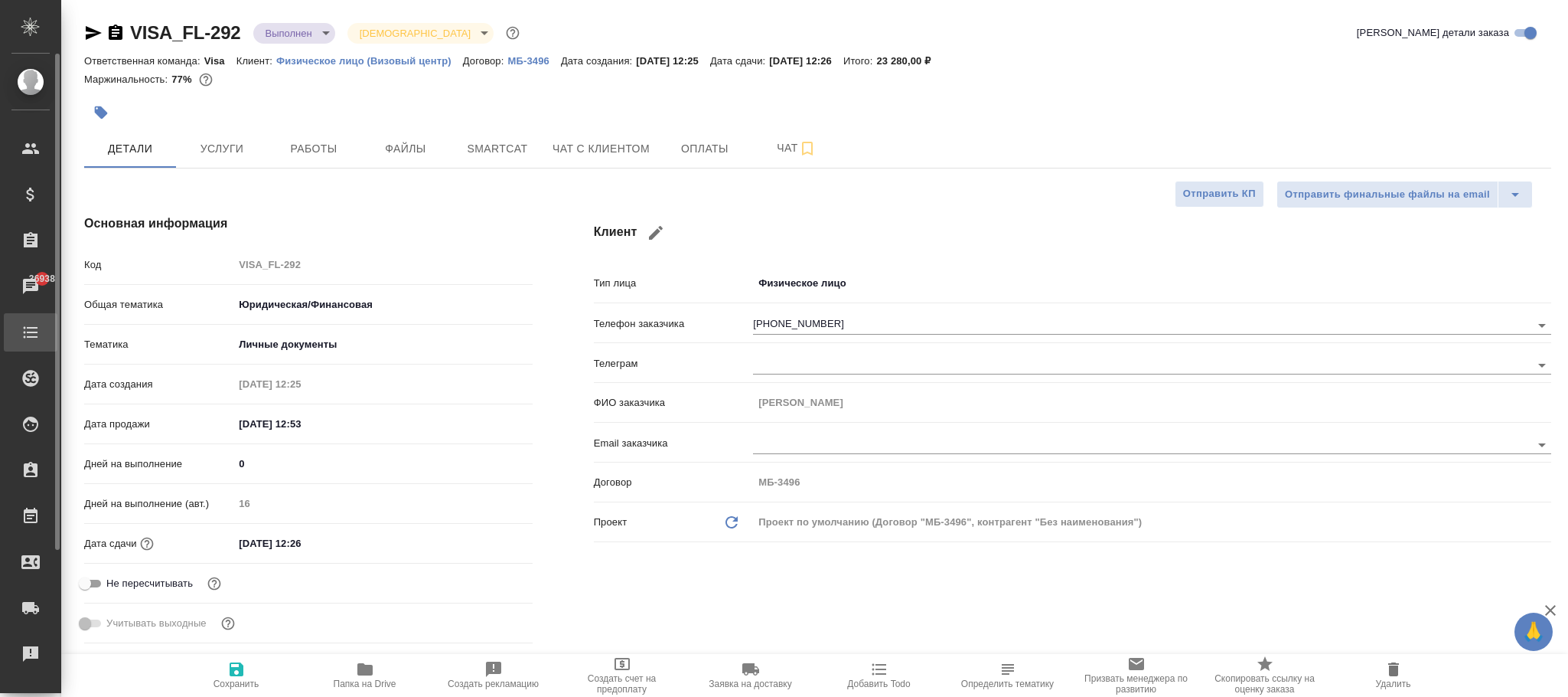
type textarea "x"
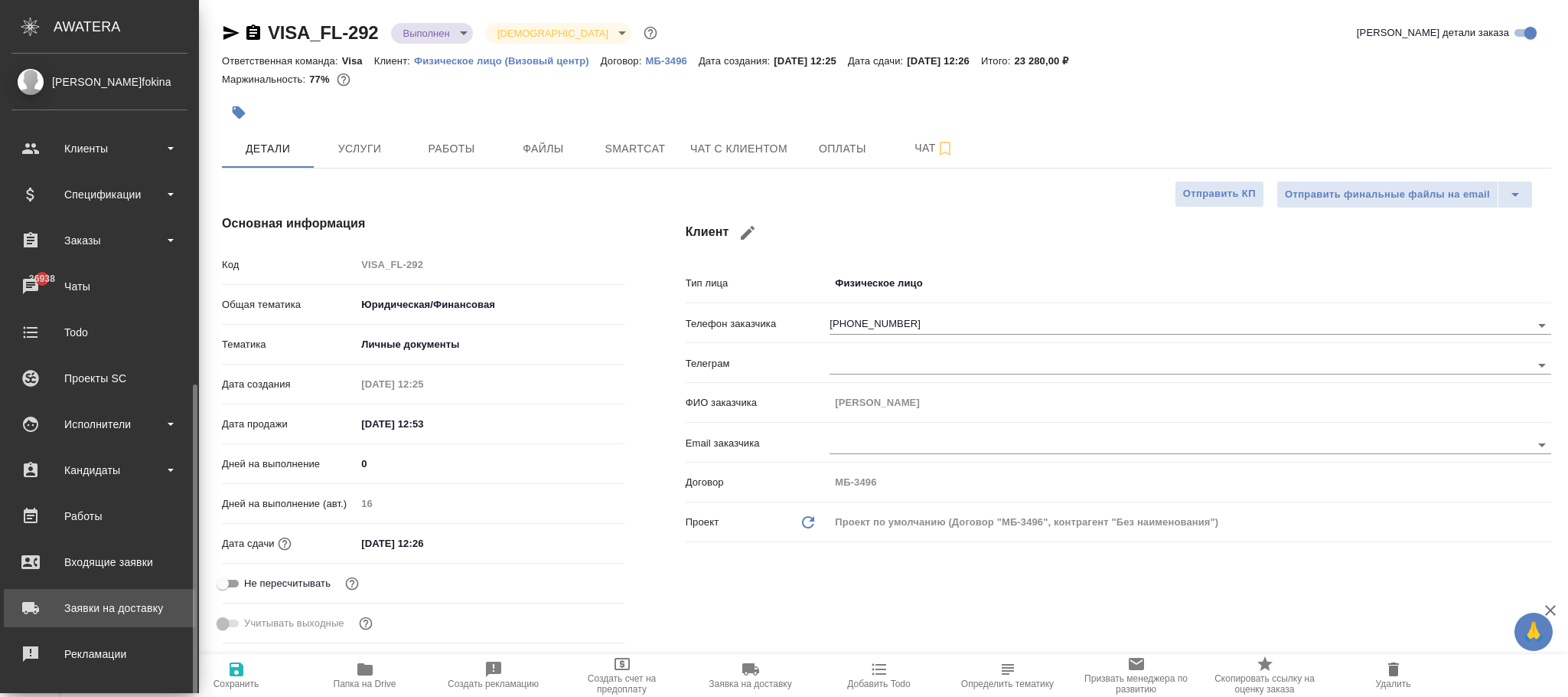
scroll to position [186, 0]
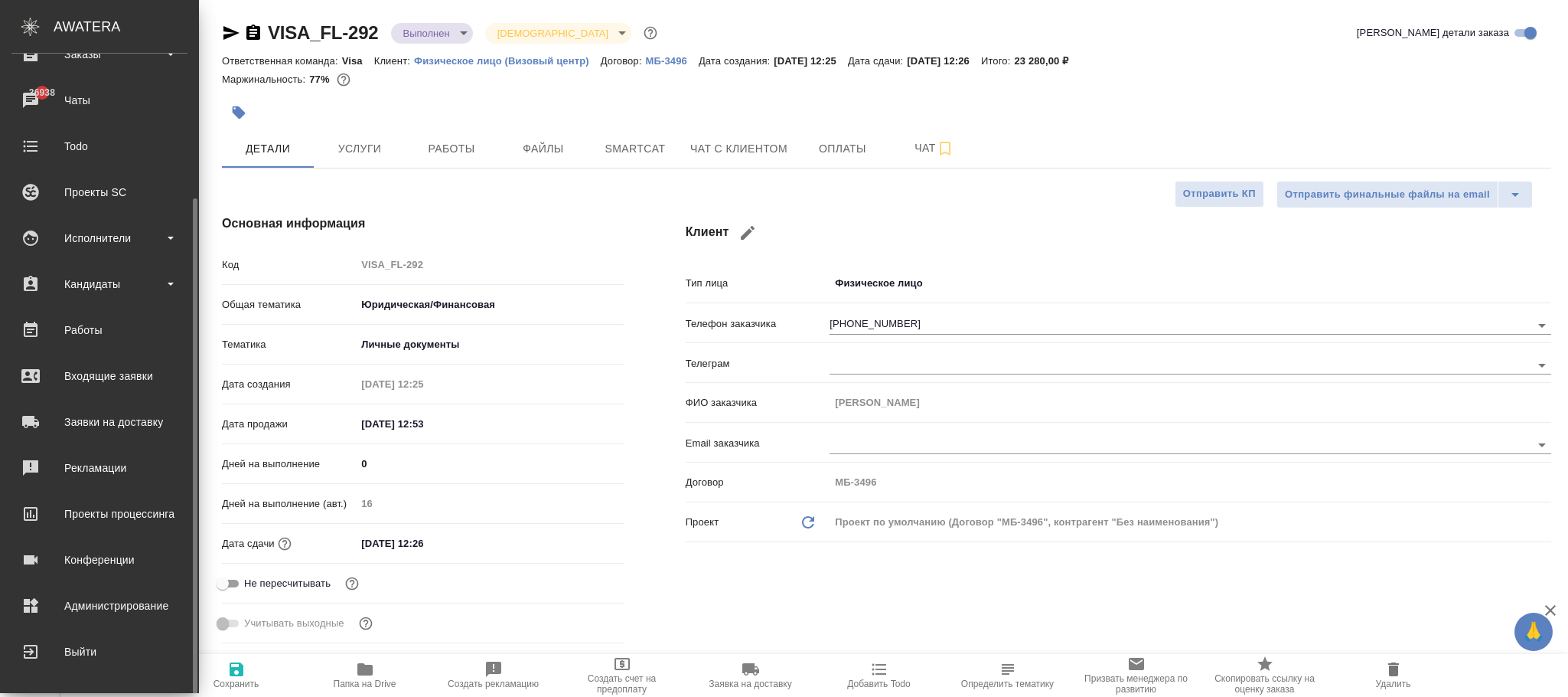
click at [120, 607] on div "Администрирование" at bounding box center [99, 605] width 176 height 23
type textarea "x"
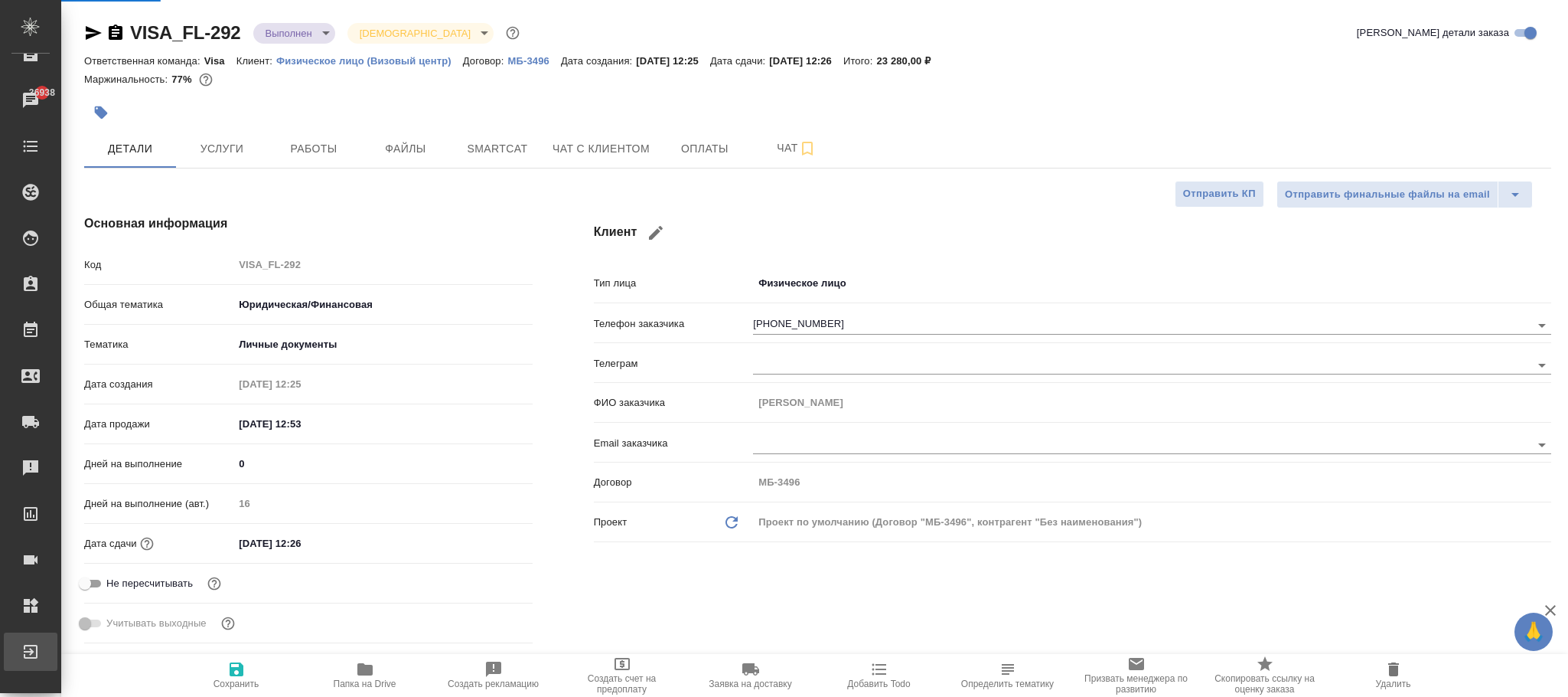
type textarea "x"
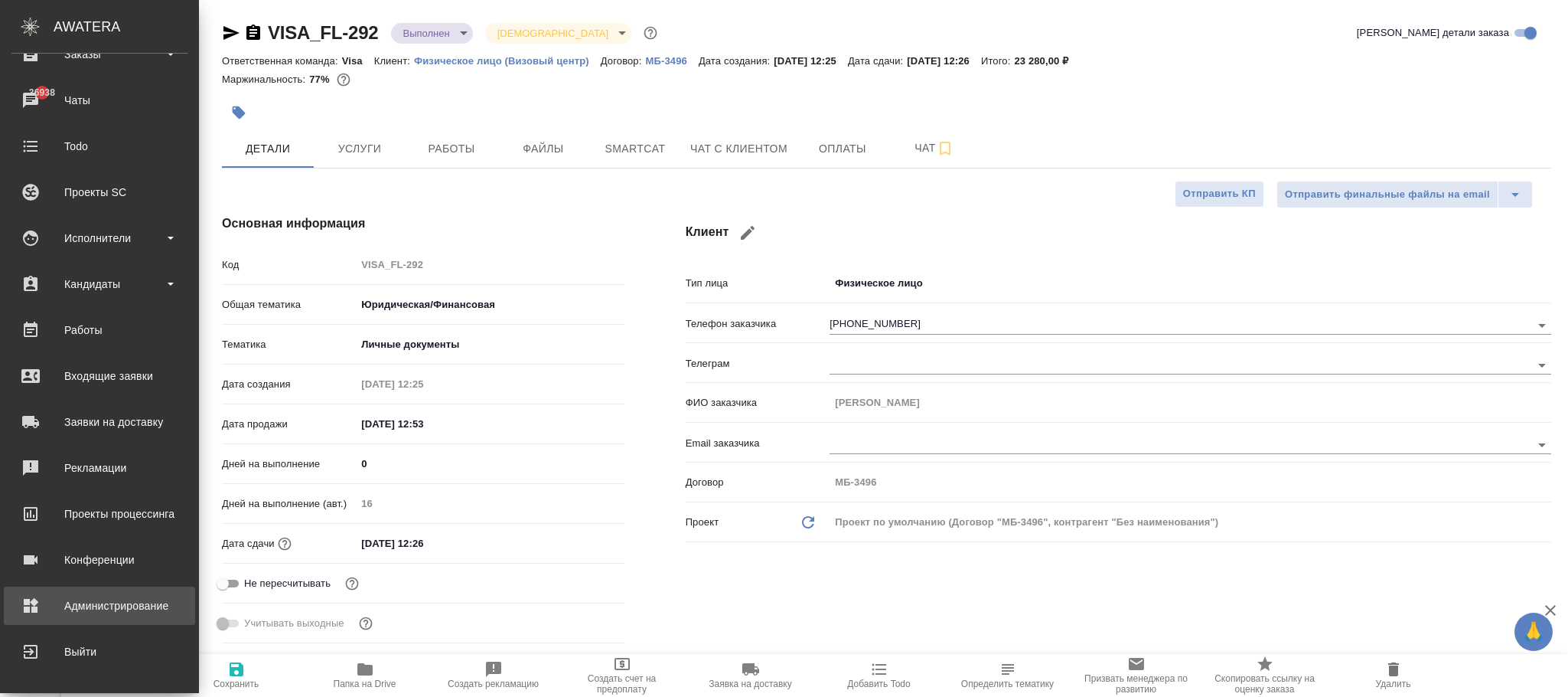
type textarea "x"
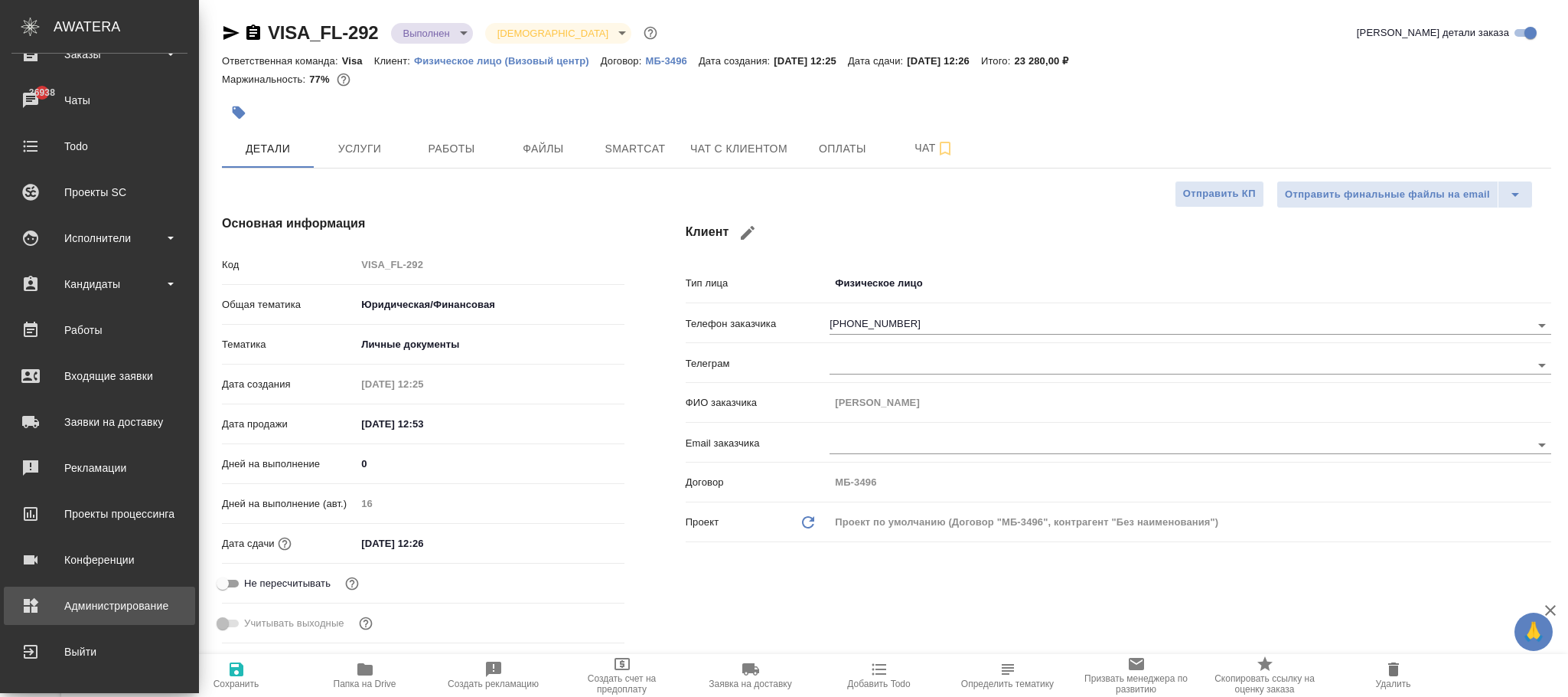
type textarea "x"
click at [74, 599] on div "Администрирование" at bounding box center [99, 605] width 176 height 23
click at [76, 602] on div "Администрирование" at bounding box center [99, 605] width 176 height 23
type textarea "x"
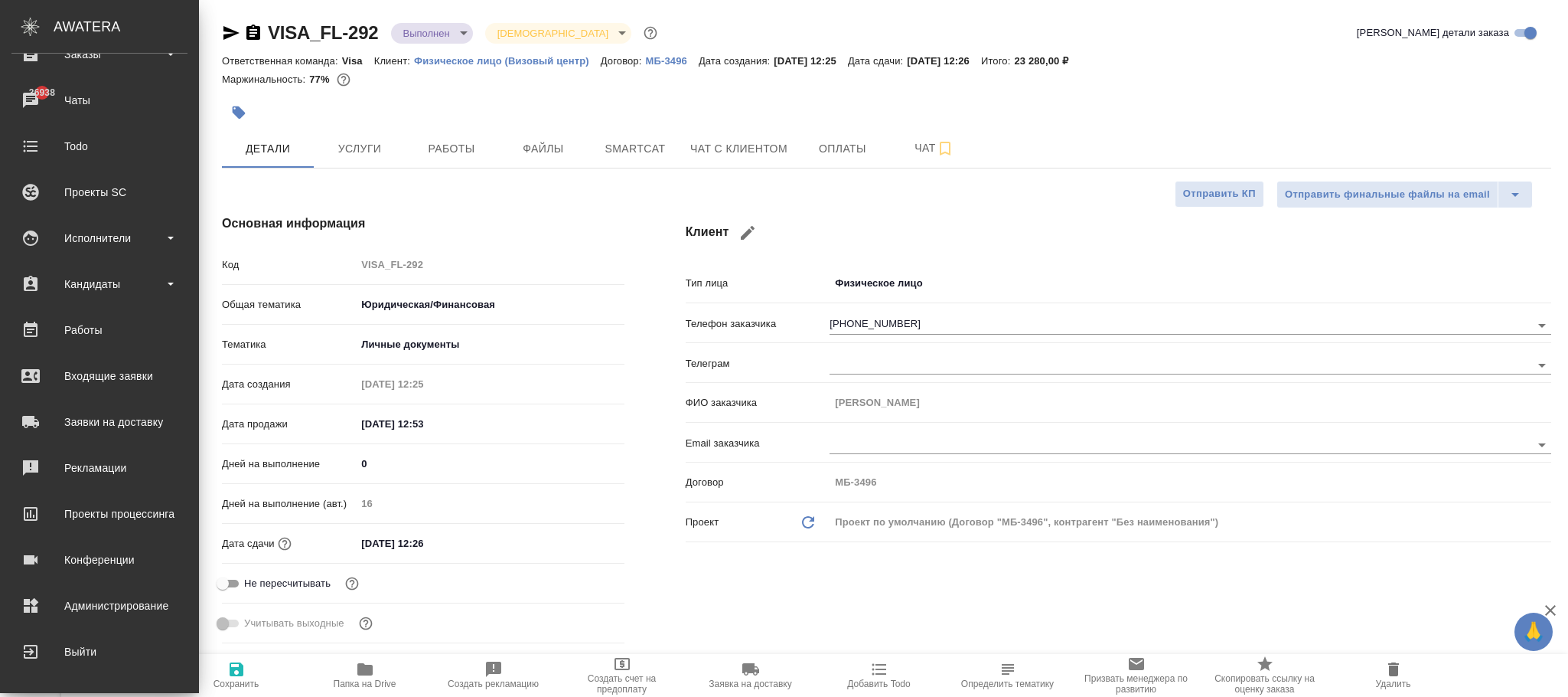
type textarea "x"
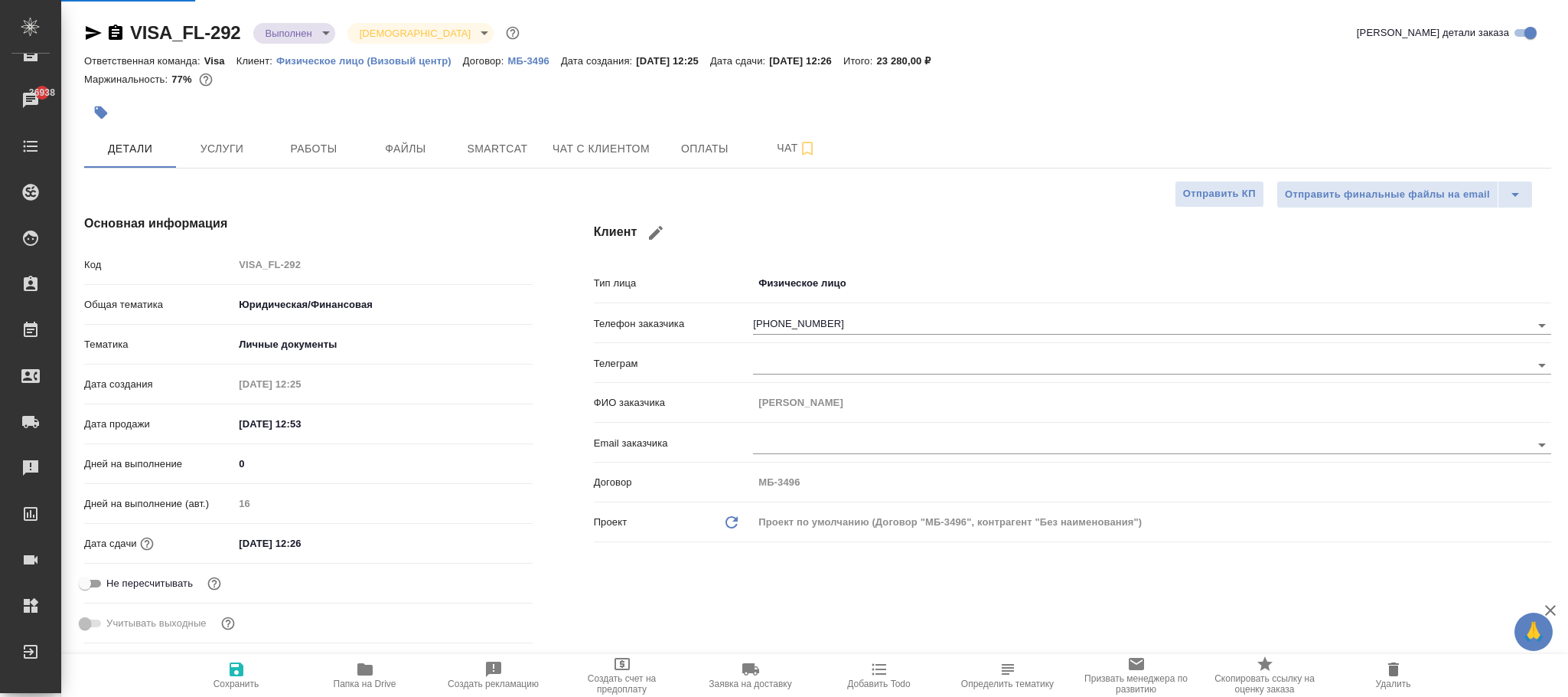
type textarea "x"
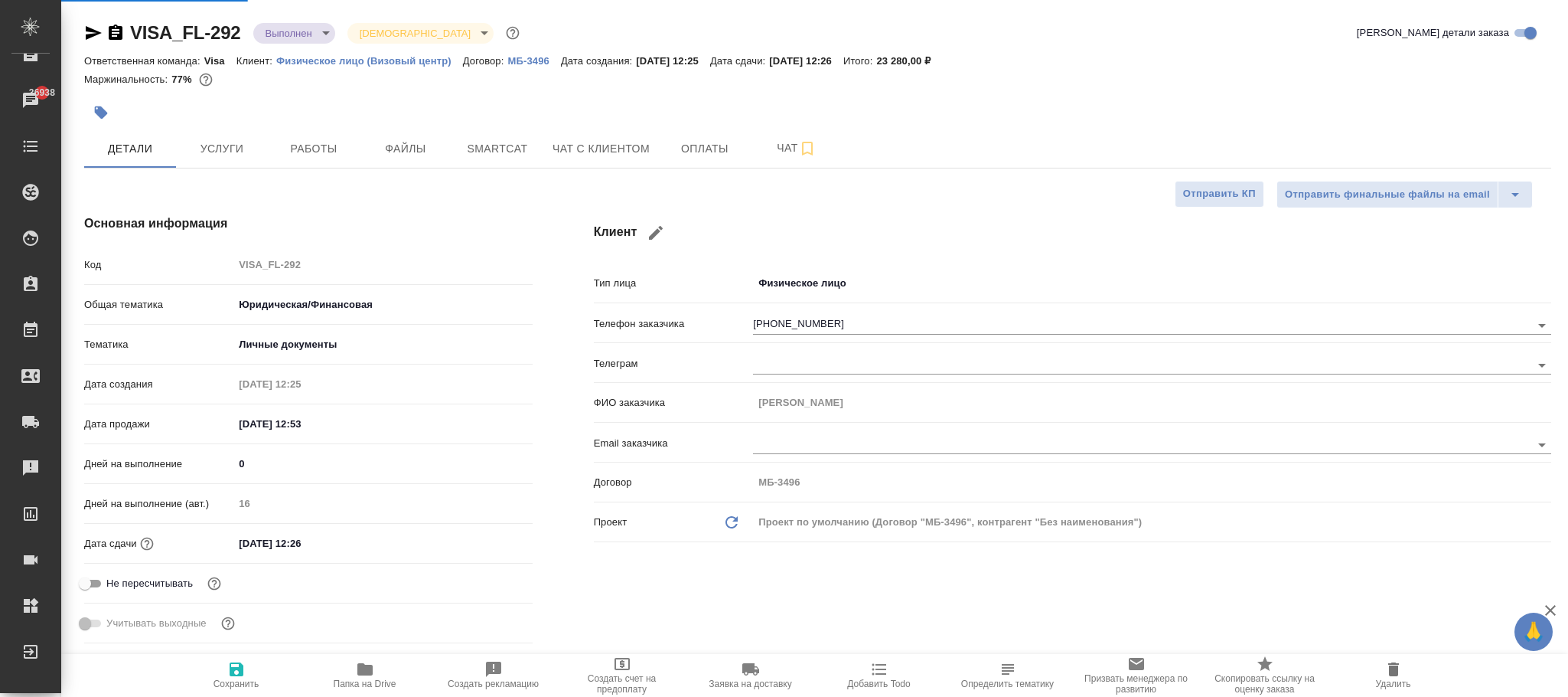
type textarea "x"
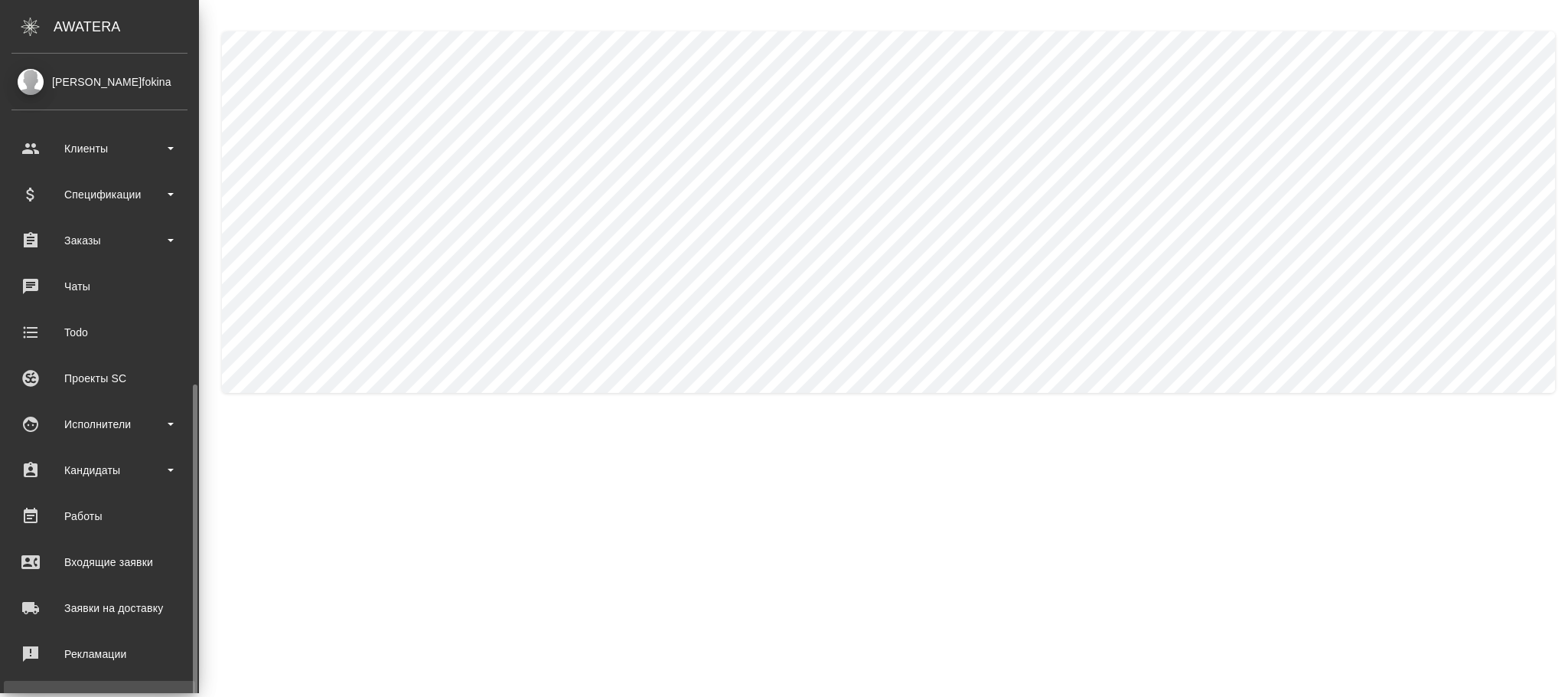
scroll to position [186, 0]
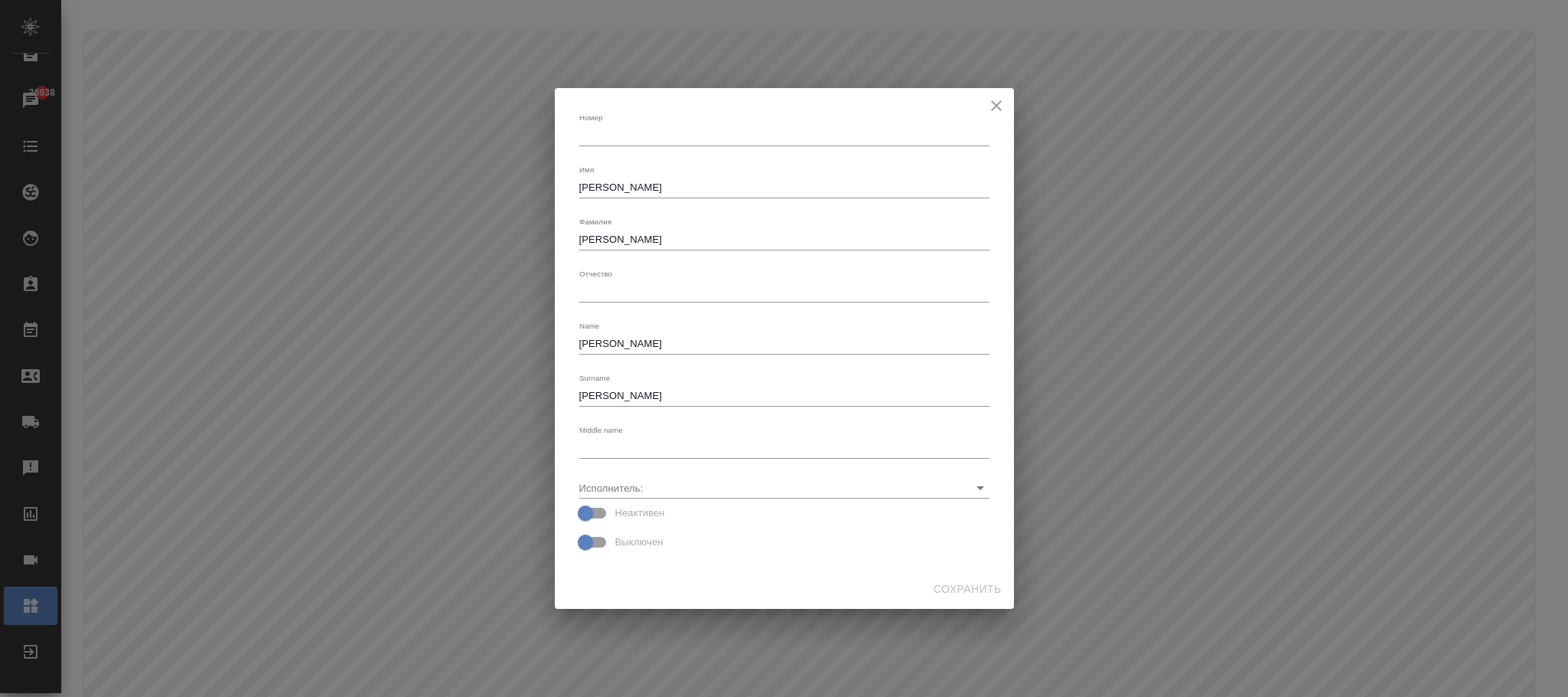
type textarea "[PERSON_NAME]"
click at [658, 479] on input "Исполнитель:" at bounding box center [760, 487] width 362 height 21
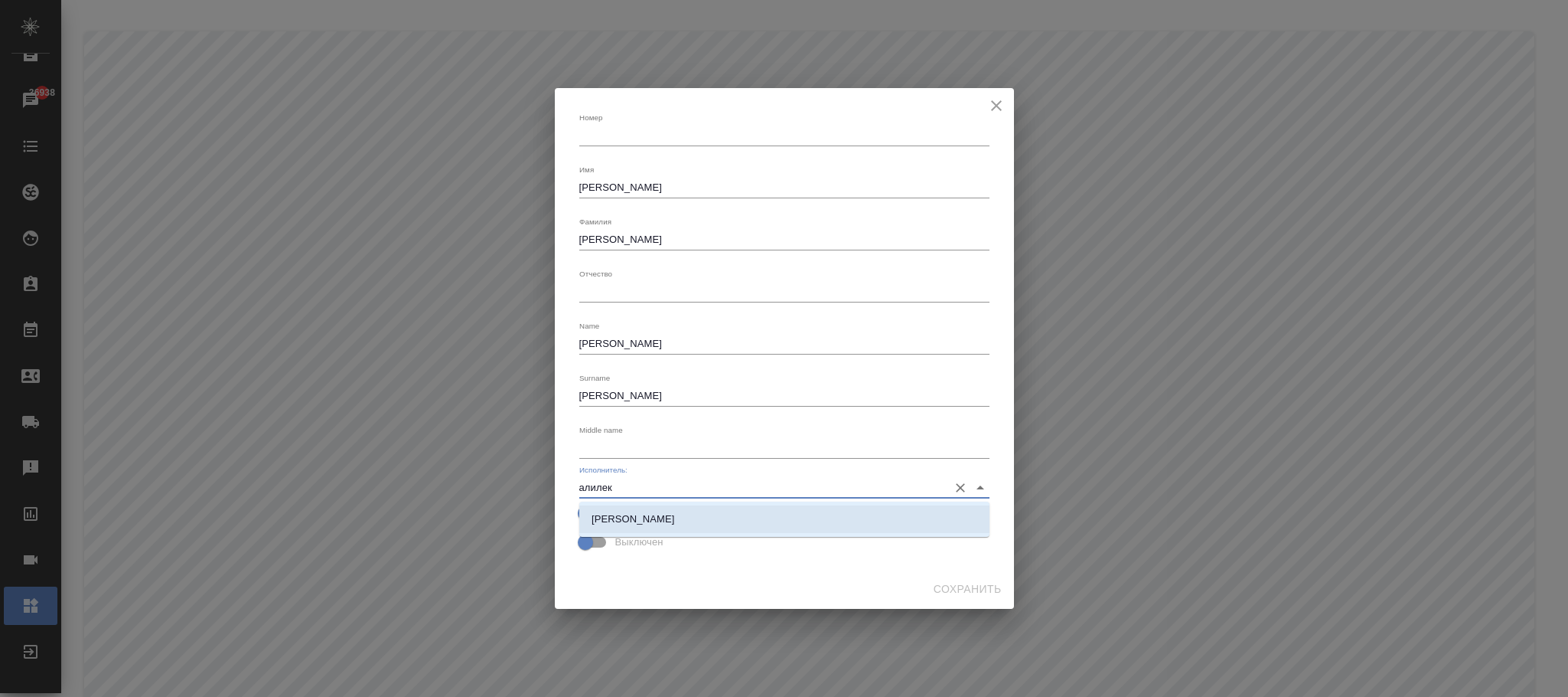
click at [691, 517] on li "[PERSON_NAME]" at bounding box center [784, 519] width 410 height 27
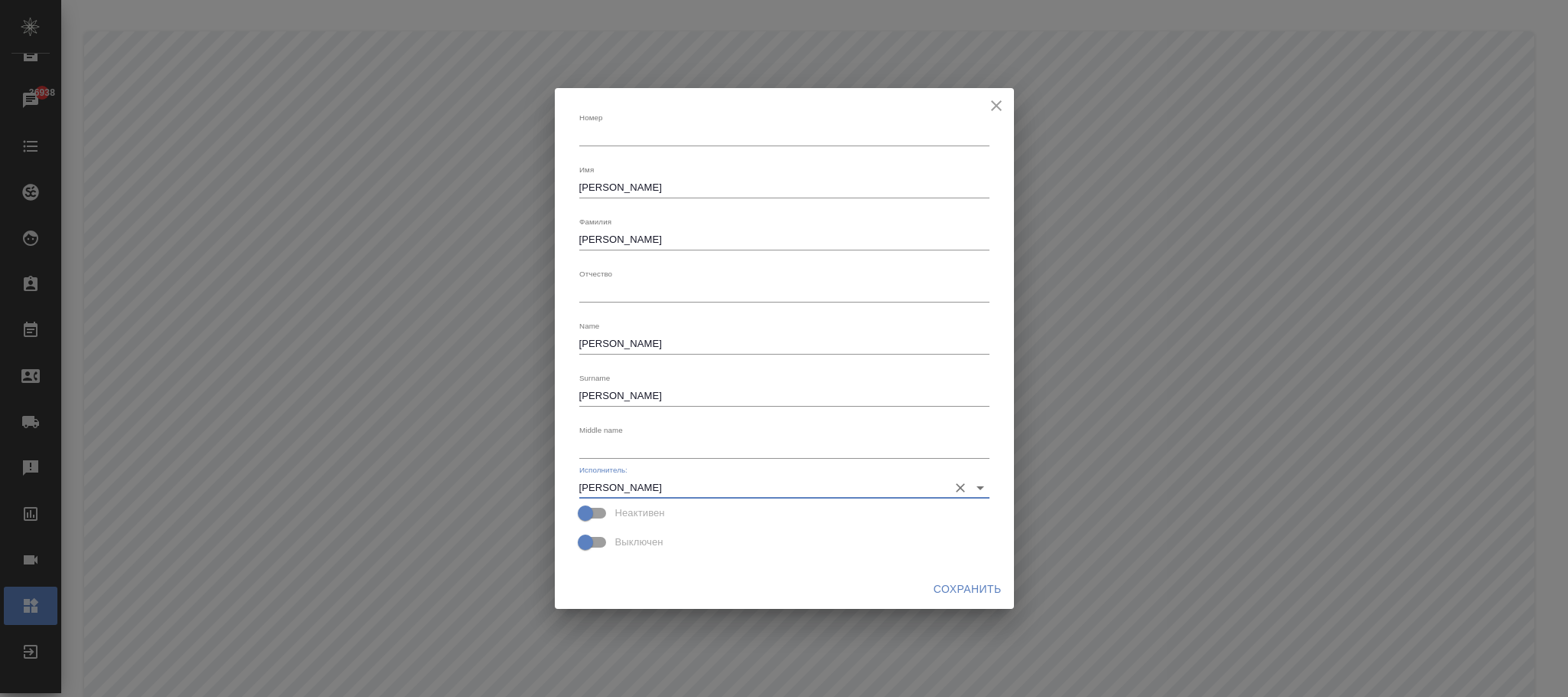
type input "[PERSON_NAME]"
drag, startPoint x: 648, startPoint y: 185, endPoint x: 1190, endPoint y: 692, distance: 742.2
click at [539, 198] on div "Номер x Имя [PERSON_NAME] x [PERSON_NAME] x Отчество x Name [PERSON_NAME] x Sur…" at bounding box center [784, 348] width 1568 height 697
type textarea "Валерия"
drag, startPoint x: 636, startPoint y: 237, endPoint x: 481, endPoint y: 237, distance: 155.0
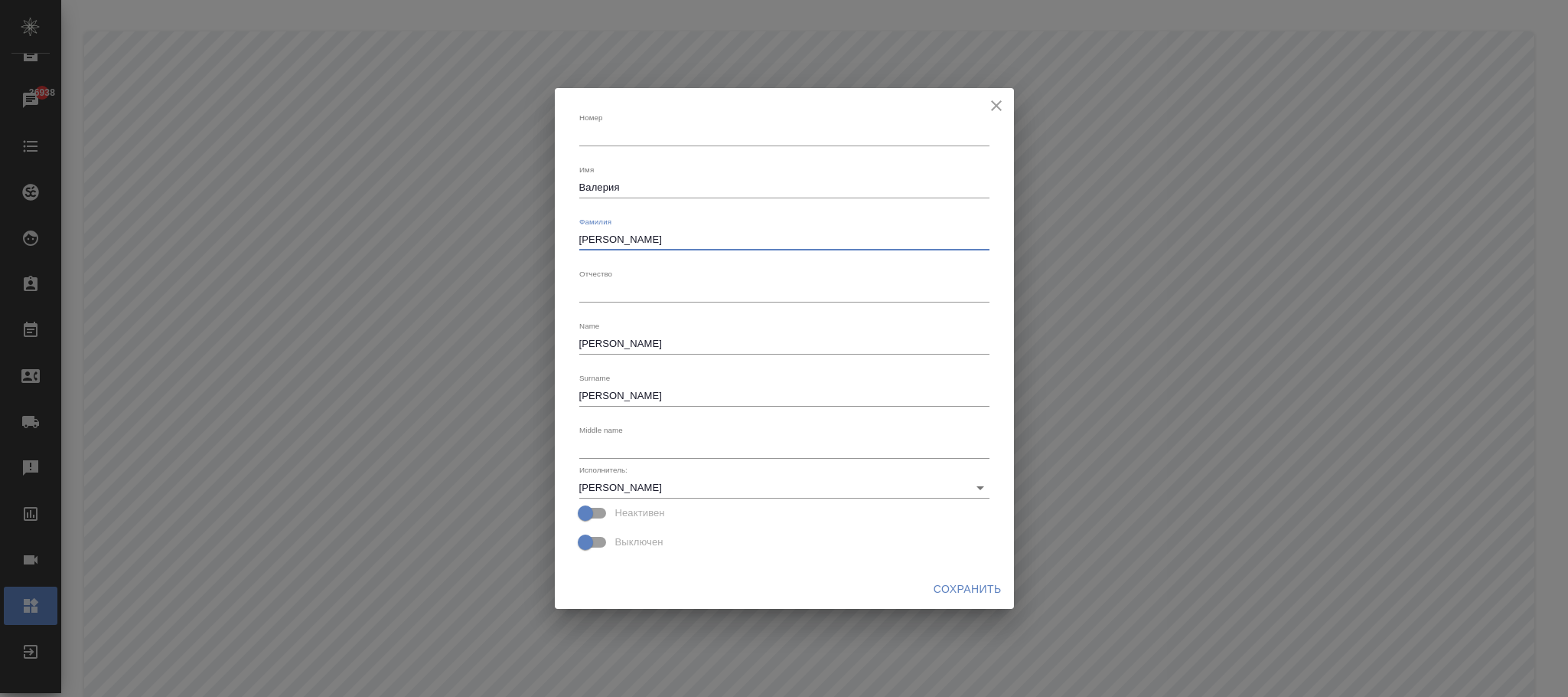
click at [481, 237] on div "Номер x Имя [PERSON_NAME] [PERSON_NAME] x Отчество x Name [PERSON_NAME] x Surna…" at bounding box center [784, 348] width 1568 height 697
type textarea "[PERSON_NAME]"
click at [963, 591] on span "Сохранить" at bounding box center [967, 589] width 68 height 19
